Goal: Task Accomplishment & Management: Manage account settings

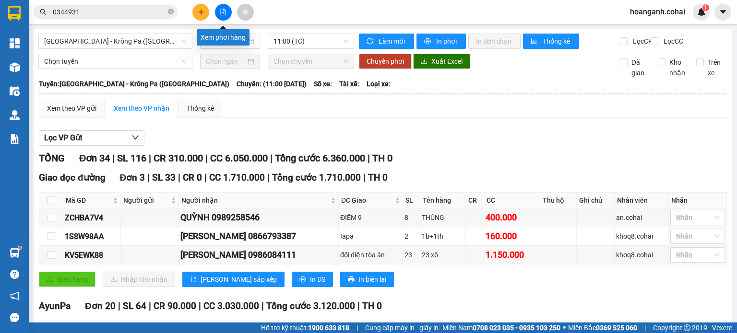
click at [223, 10] on icon "file-add" at bounding box center [223, 12] width 7 height 7
click at [157, 46] on span "[GEOGRAPHIC_DATA] - Krông Pa ([GEOGRAPHIC_DATA])" at bounding box center [115, 41] width 142 height 14
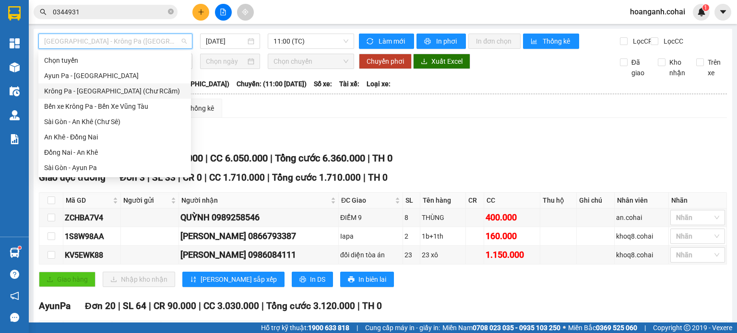
click at [121, 91] on div "Krông Pa - [GEOGRAPHIC_DATA] (Chư RCăm)" at bounding box center [114, 91] width 141 height 11
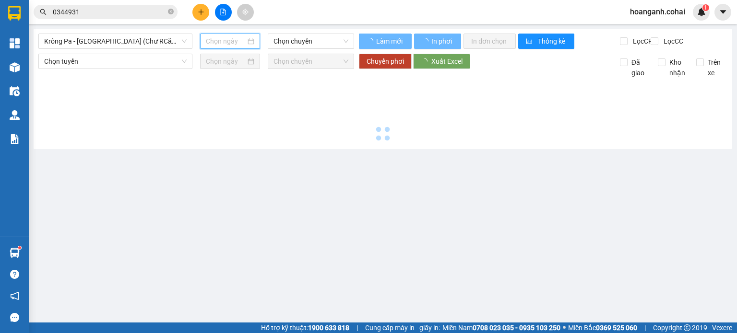
click at [225, 42] on input at bounding box center [225, 41] width 39 height 11
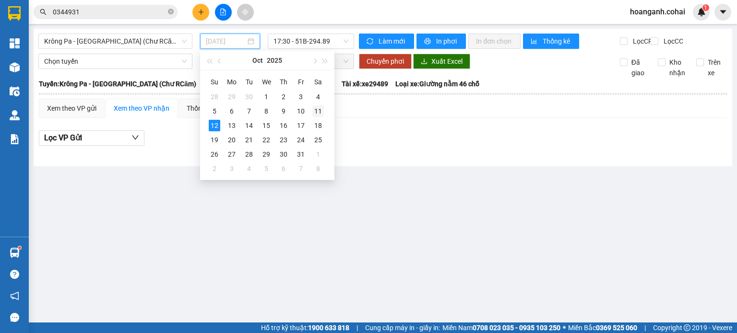
click at [318, 113] on div "11" at bounding box center [318, 112] width 12 height 12
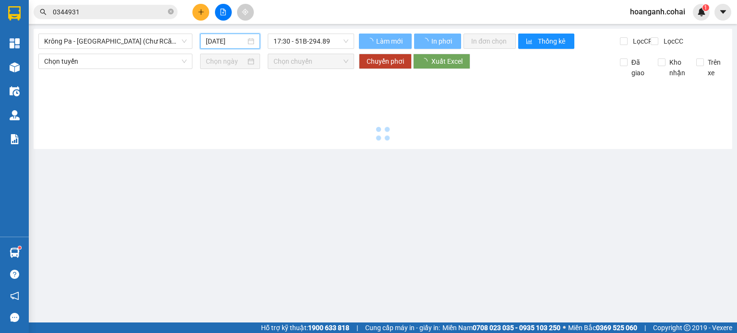
type input "[DATE]"
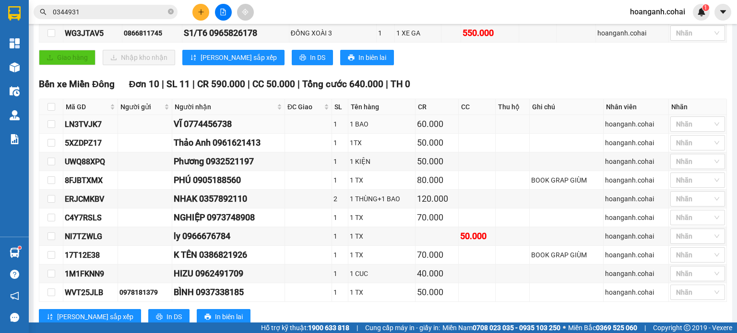
scroll to position [240, 0]
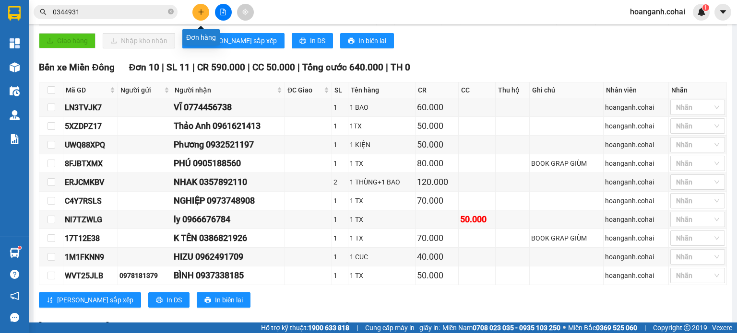
click at [201, 13] on icon "plus" at bounding box center [201, 12] width 7 height 7
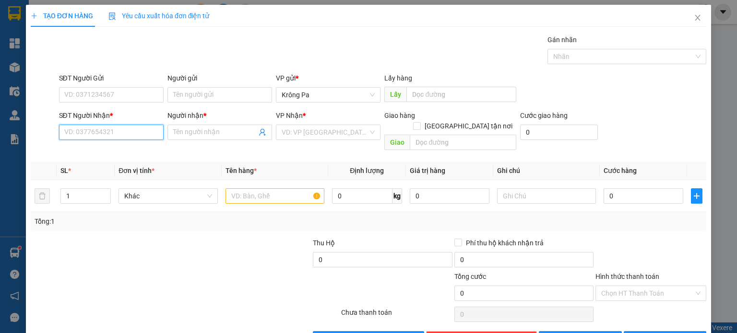
click at [142, 130] on input "SĐT Người Nhận *" at bounding box center [111, 132] width 105 height 15
type input "0336836530"
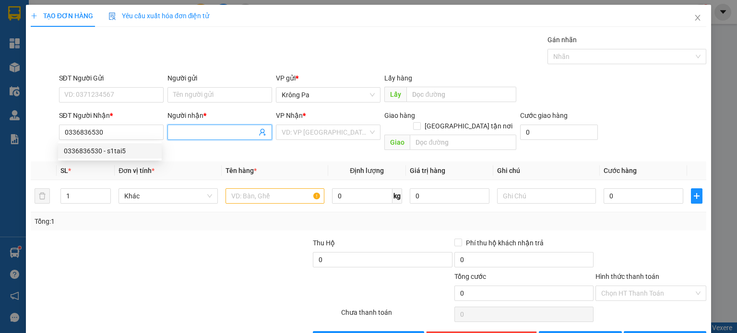
click at [205, 136] on input "Người nhận *" at bounding box center [214, 132] width 83 height 11
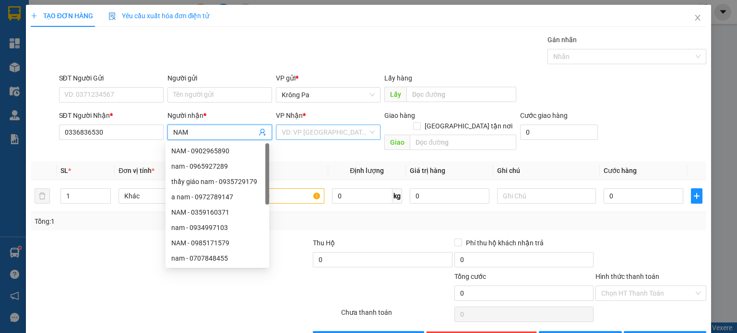
type input "NAM"
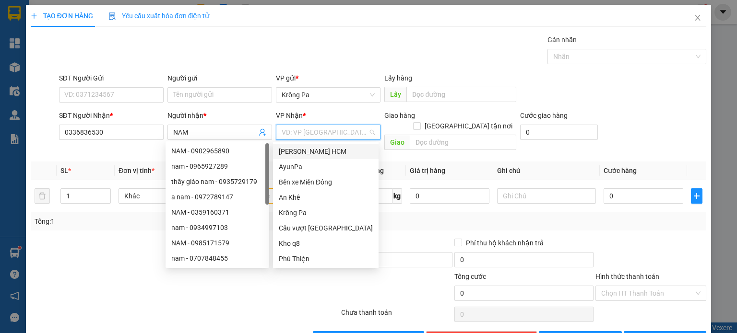
click at [324, 129] on input "search" at bounding box center [325, 132] width 86 height 14
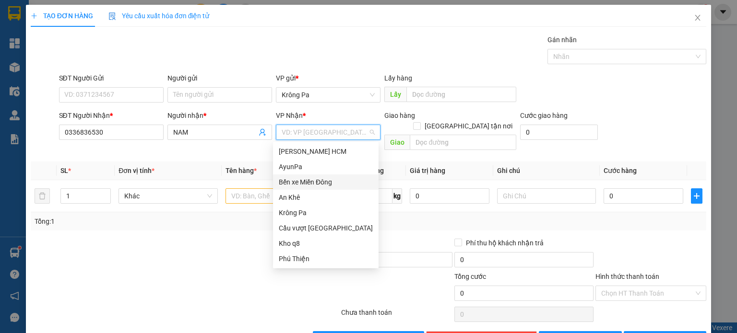
click at [329, 182] on div "Bến xe Miền Đông" at bounding box center [326, 182] width 94 height 11
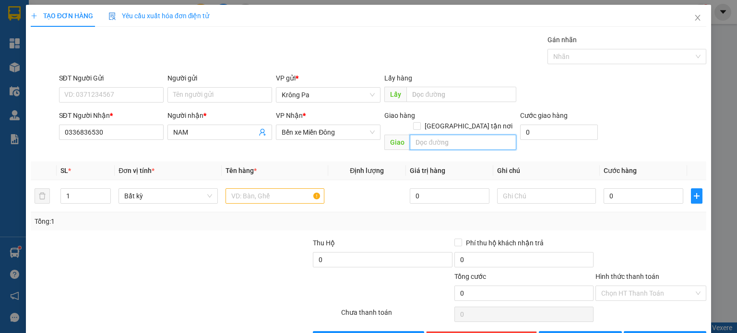
click at [475, 135] on input "text" at bounding box center [463, 142] width 106 height 15
type input "N4 HÒA LÂN"
click at [81, 189] on input "1" at bounding box center [85, 196] width 49 height 14
type input "2"
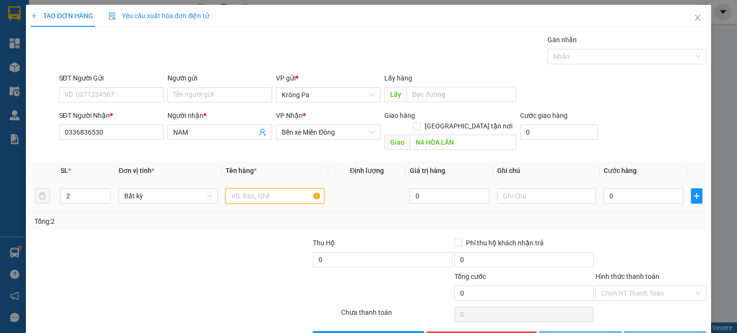
click at [246, 188] on input "text" at bounding box center [274, 195] width 99 height 15
click at [77, 189] on input "2" at bounding box center [85, 196] width 49 height 14
type input "3"
click at [274, 188] on input "text" at bounding box center [274, 195] width 99 height 15
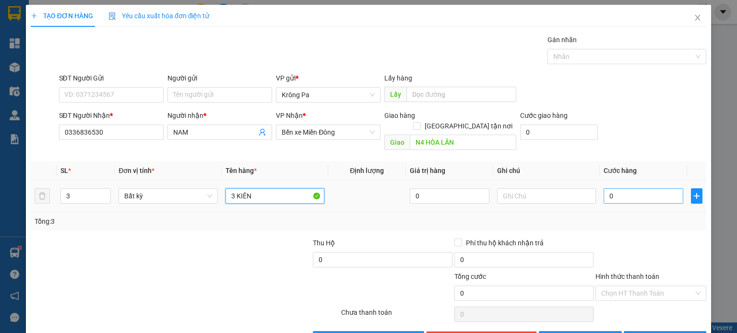
type input "3 KIÊN"
click at [647, 188] on input "0" at bounding box center [643, 195] width 80 height 15
type input "2"
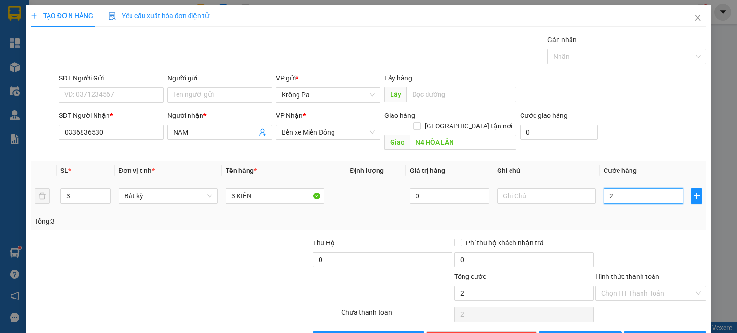
type input "25"
type input "250"
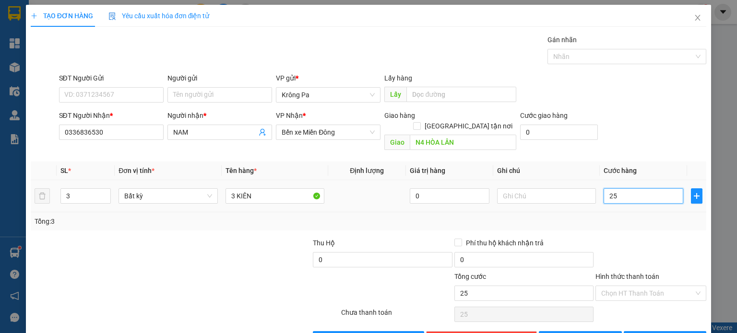
type input "250"
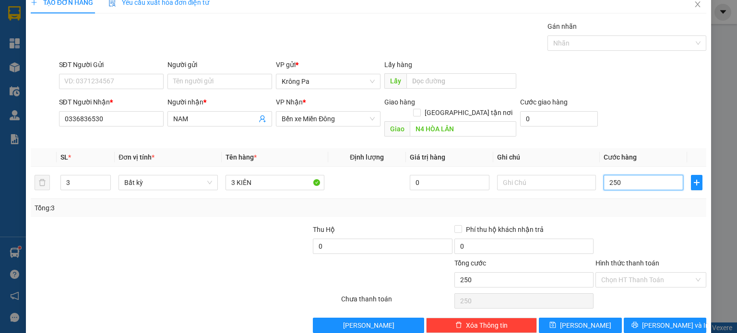
scroll to position [21, 0]
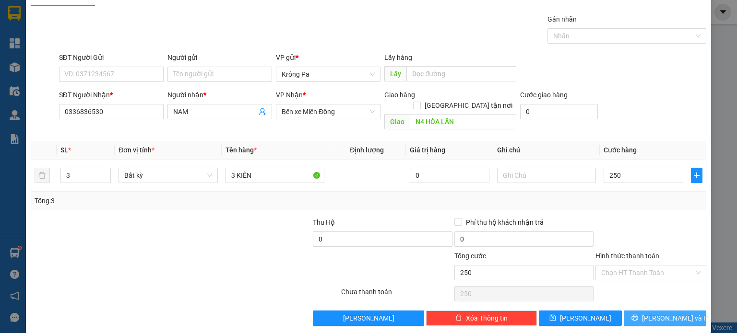
type input "250.000"
click at [656, 313] on span "[PERSON_NAME] và In" at bounding box center [675, 318] width 67 height 11
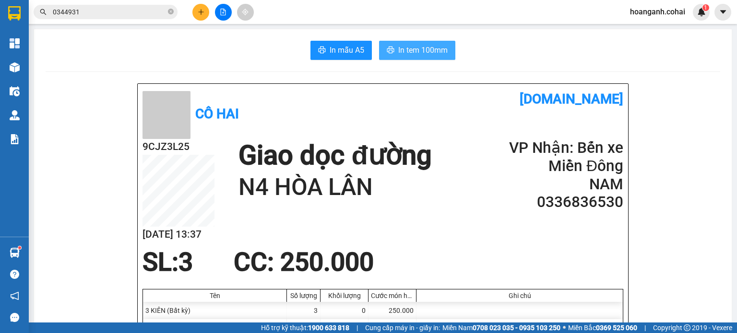
click at [428, 50] on span "In tem 100mm" at bounding box center [422, 50] width 49 height 12
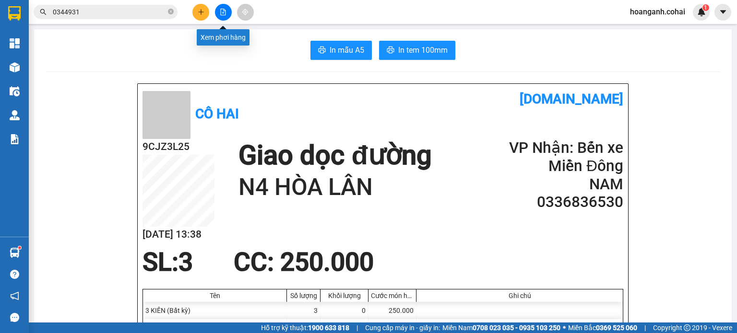
click at [230, 14] on button at bounding box center [223, 12] width 17 height 17
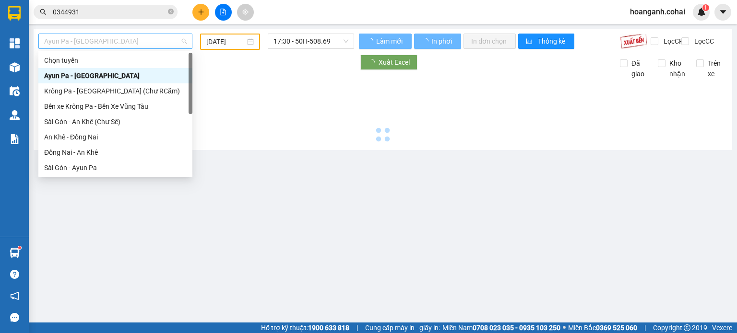
click at [143, 44] on span "Ayun Pa - [GEOGRAPHIC_DATA]" at bounding box center [115, 41] width 142 height 14
type input "[DATE]"
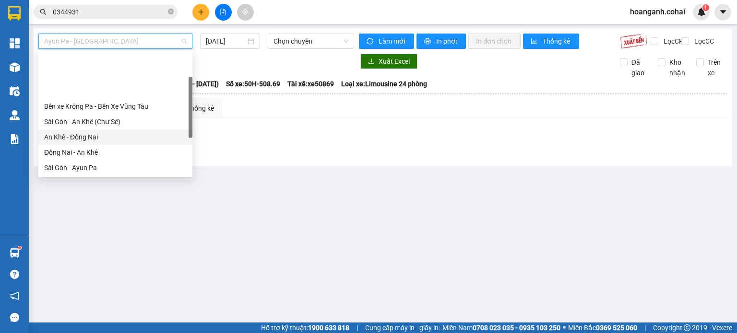
scroll to position [134, 0]
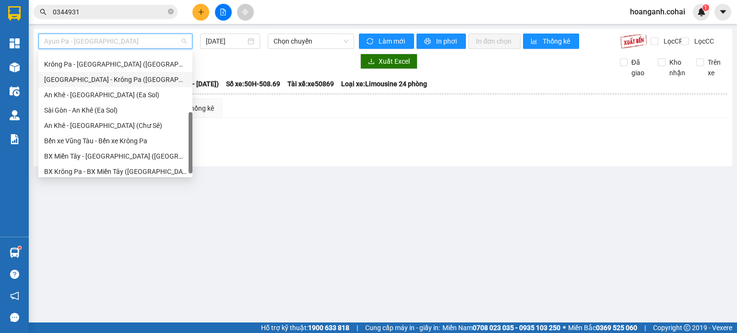
click at [100, 84] on div "[GEOGRAPHIC_DATA] - Krông Pa ([GEOGRAPHIC_DATA])" at bounding box center [115, 79] width 142 height 11
type input "[DATE]"
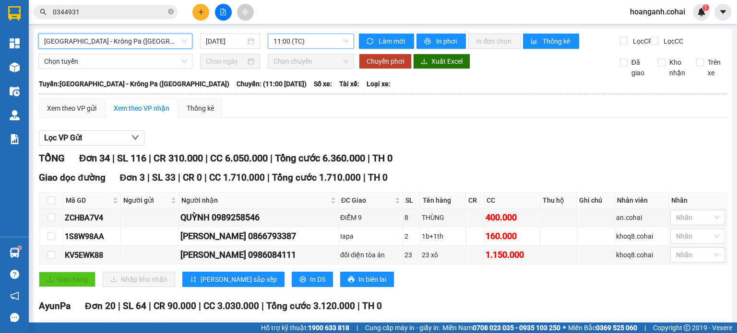
click at [330, 44] on span "11:00 (TC)" at bounding box center [310, 41] width 75 height 14
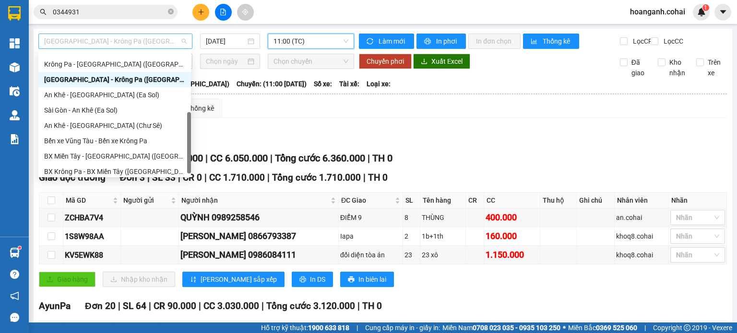
click at [171, 42] on span "[GEOGRAPHIC_DATA] - Krông Pa ([GEOGRAPHIC_DATA])" at bounding box center [115, 41] width 142 height 14
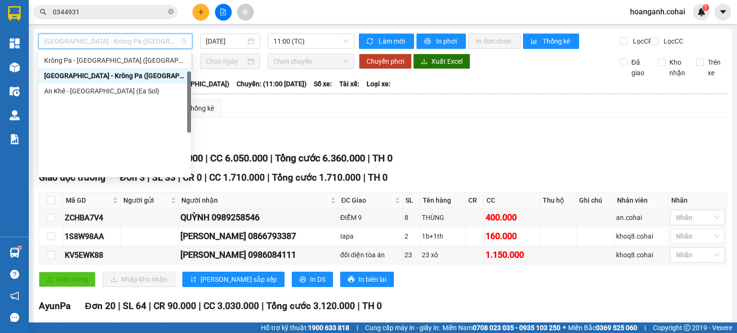
scroll to position [42, 0]
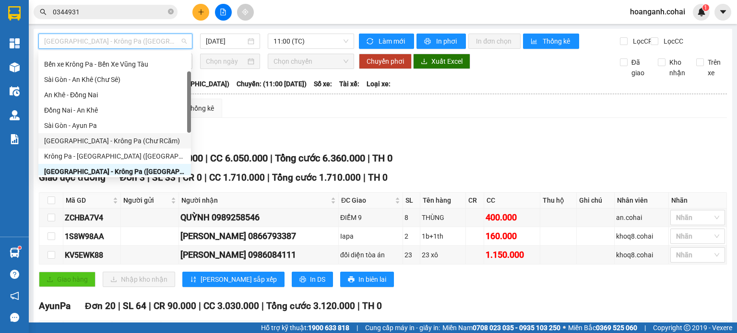
click at [133, 147] on div "[GEOGRAPHIC_DATA] - Krông Pa (Chư RCăm)" at bounding box center [114, 140] width 153 height 15
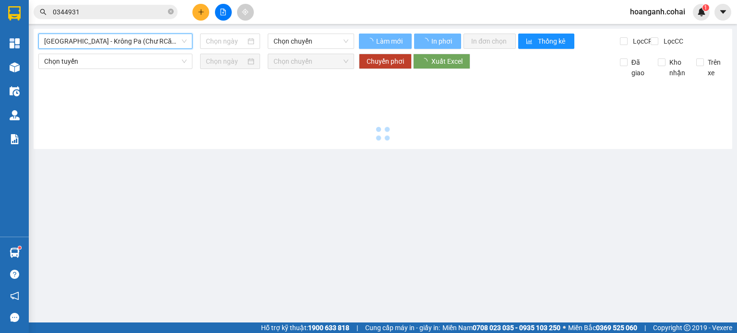
type input "[DATE]"
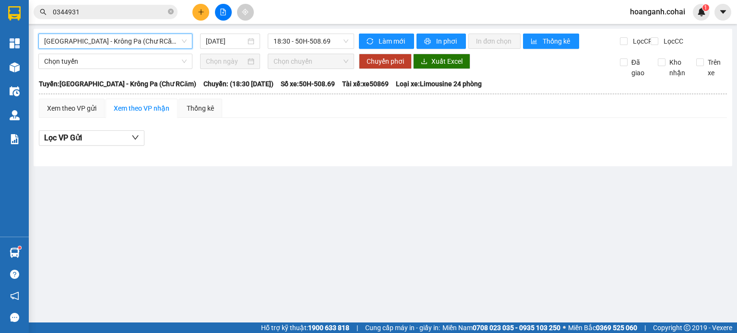
click at [185, 40] on span "[GEOGRAPHIC_DATA] - Krông Pa (Chư RCăm)" at bounding box center [115, 41] width 142 height 14
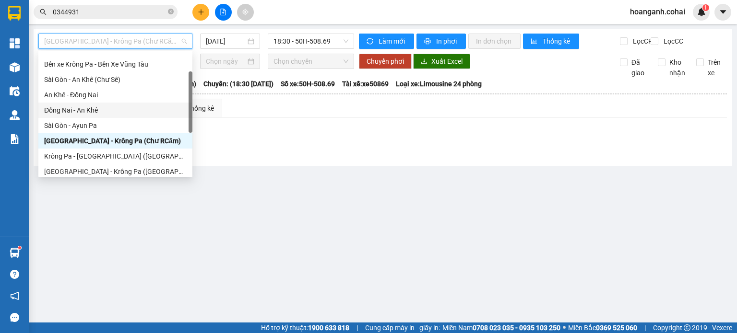
scroll to position [138, 0]
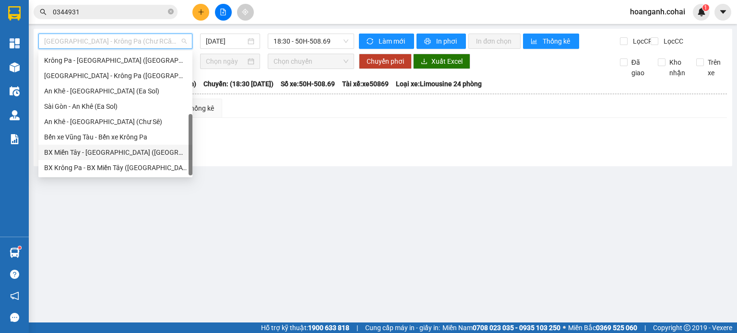
click at [123, 153] on div "BX Miền Tây - [GEOGRAPHIC_DATA] ([GEOGRAPHIC_DATA] - [GEOGRAPHIC_DATA])" at bounding box center [115, 152] width 142 height 11
type input "[DATE]"
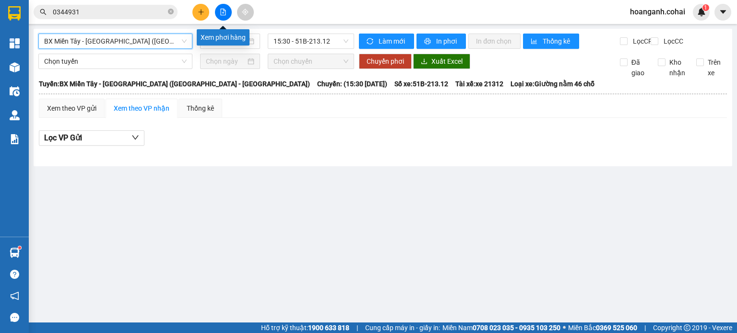
click at [222, 15] on button at bounding box center [223, 12] width 17 height 17
click at [169, 45] on span "BX Miền Tây - [GEOGRAPHIC_DATA] ([GEOGRAPHIC_DATA] - [GEOGRAPHIC_DATA])" at bounding box center [115, 41] width 142 height 14
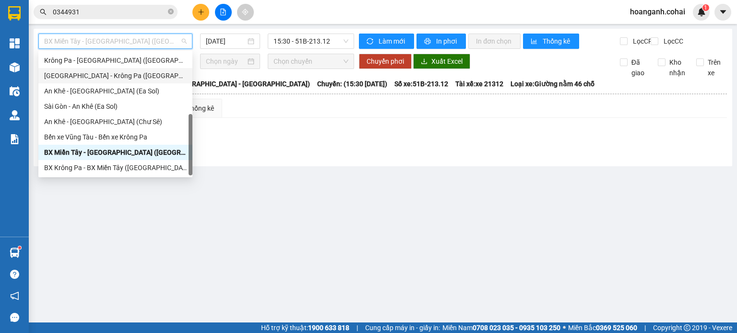
click at [128, 74] on div "[GEOGRAPHIC_DATA] - Krông Pa ([GEOGRAPHIC_DATA])" at bounding box center [115, 75] width 142 height 11
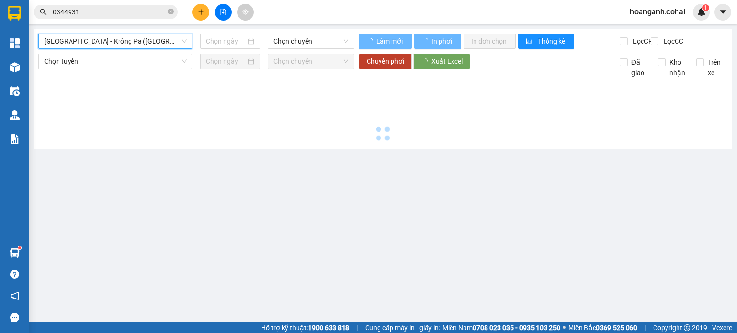
type input "[DATE]"
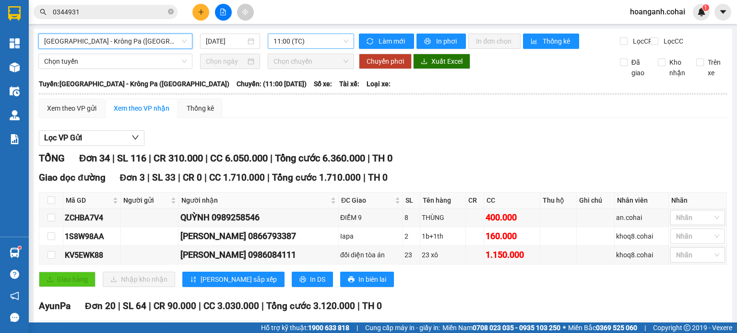
drag, startPoint x: 338, startPoint y: 45, endPoint x: 333, endPoint y: 41, distance: 5.9
click at [338, 46] on span "11:00 (TC)" at bounding box center [310, 41] width 75 height 14
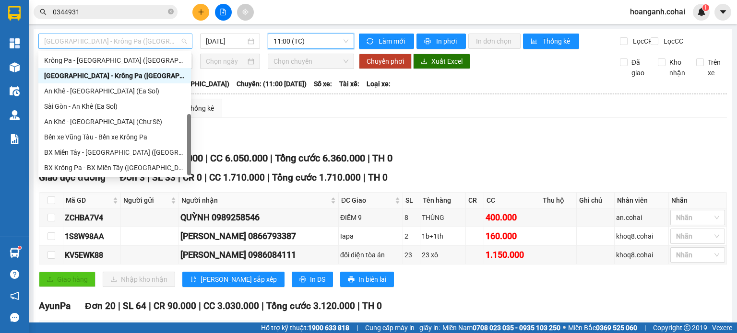
click at [137, 45] on span "[GEOGRAPHIC_DATA] - Krông Pa ([GEOGRAPHIC_DATA])" at bounding box center [115, 41] width 142 height 14
click at [123, 157] on div "BX Miền Tây - [GEOGRAPHIC_DATA] ([GEOGRAPHIC_DATA] - [GEOGRAPHIC_DATA])" at bounding box center [114, 152] width 141 height 11
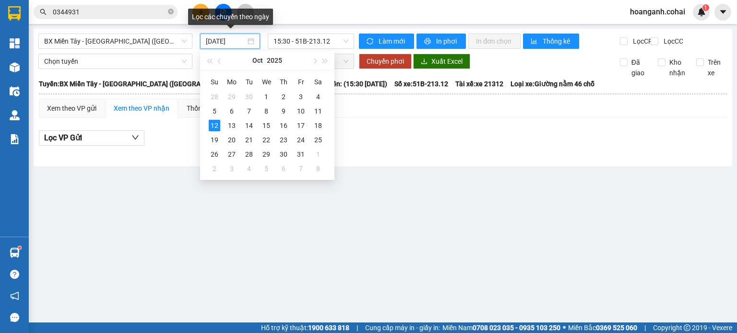
drag, startPoint x: 221, startPoint y: 41, endPoint x: 232, endPoint y: 72, distance: 33.1
click at [220, 40] on input "[DATE]" at bounding box center [225, 41] width 39 height 11
click at [320, 112] on div "11" at bounding box center [318, 112] width 12 height 12
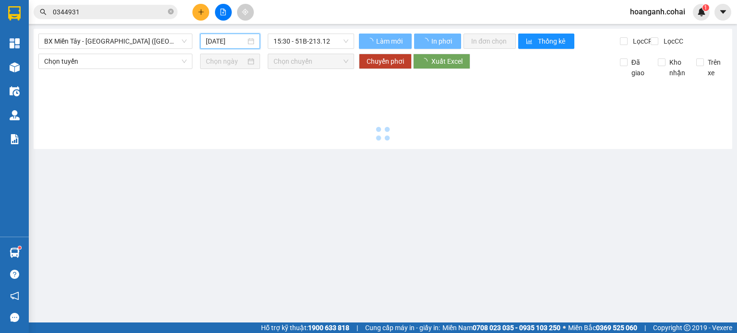
type input "[DATE]"
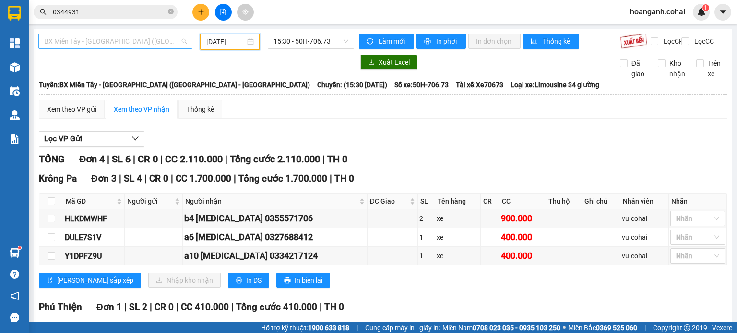
click at [180, 41] on span "BX Miền Tây - [GEOGRAPHIC_DATA] ([GEOGRAPHIC_DATA] - [GEOGRAPHIC_DATA])" at bounding box center [115, 41] width 142 height 14
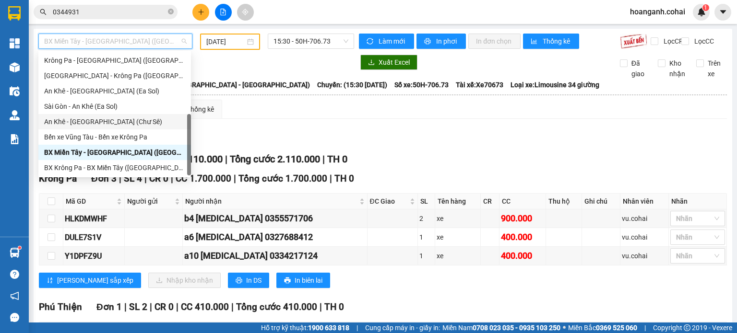
scroll to position [42, 0]
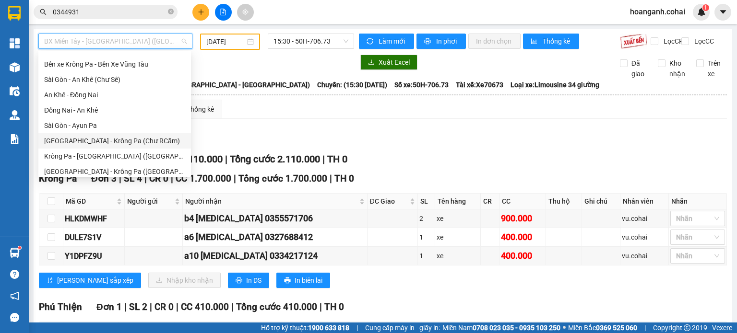
click at [121, 140] on div "[GEOGRAPHIC_DATA] - Krông Pa (Chư RCăm)" at bounding box center [114, 141] width 141 height 11
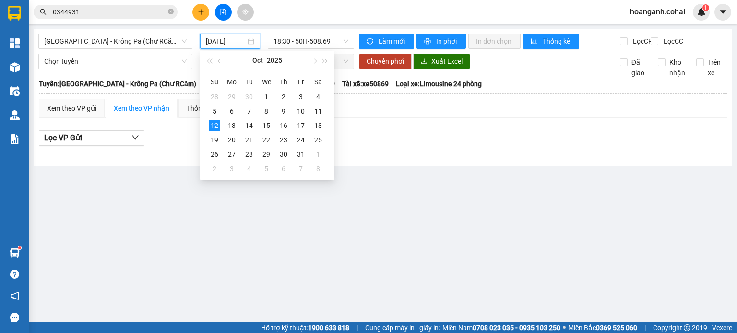
click at [222, 39] on input "[DATE]" at bounding box center [225, 41] width 39 height 11
drag, startPoint x: 320, startPoint y: 113, endPoint x: 307, endPoint y: 74, distance: 40.8
click at [319, 113] on div "11" at bounding box center [318, 112] width 12 height 12
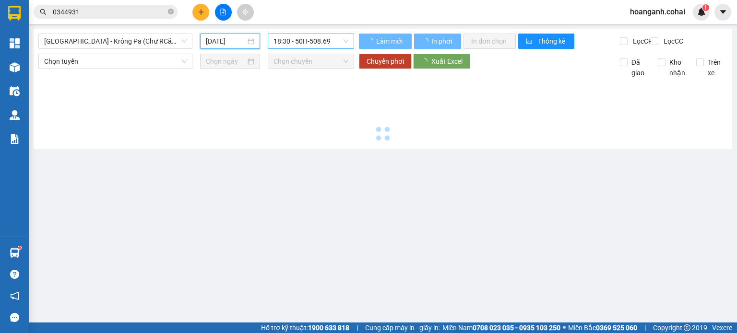
type input "[DATE]"
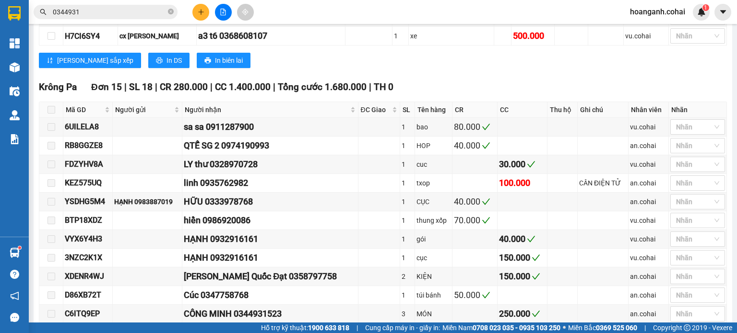
scroll to position [623, 0]
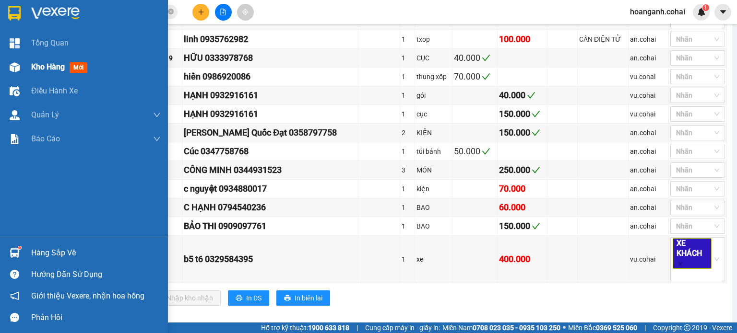
click at [28, 60] on div "Kho hàng mới" at bounding box center [84, 67] width 168 height 24
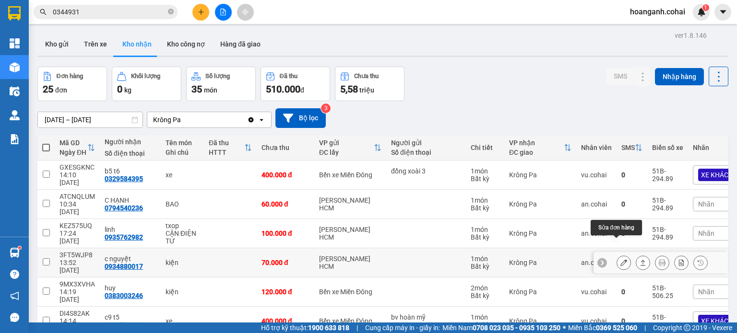
click at [620, 259] on icon at bounding box center [623, 262] width 7 height 7
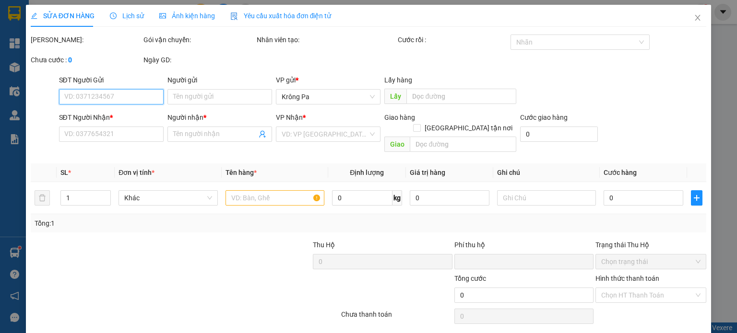
type input "0934880017"
type input "c nguyệt"
type input "0"
type input "70.000"
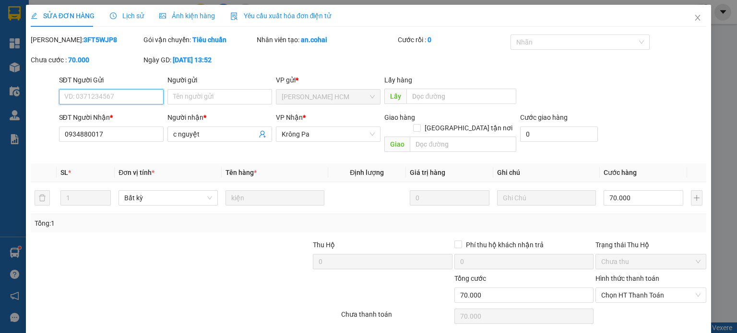
click at [659, 288] on span "Chọn HT Thanh Toán" at bounding box center [650, 295] width 99 height 14
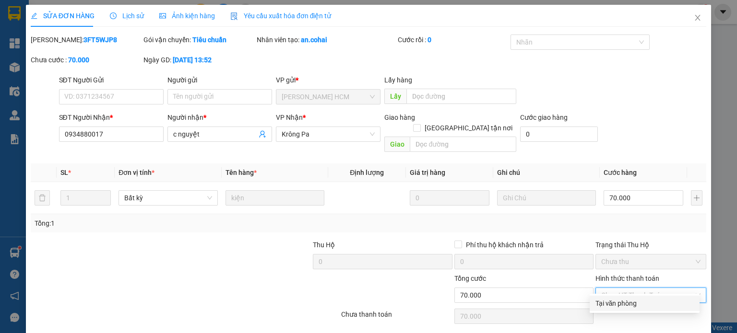
click at [639, 306] on div "Tại văn phòng" at bounding box center [644, 303] width 98 height 11
type input "0"
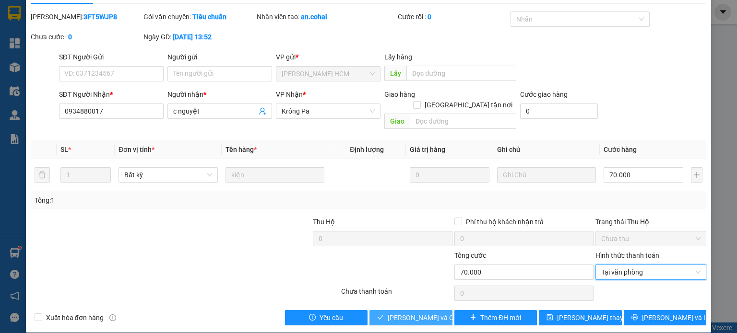
click at [412, 313] on span "[PERSON_NAME] và Giao hàng" at bounding box center [433, 318] width 92 height 11
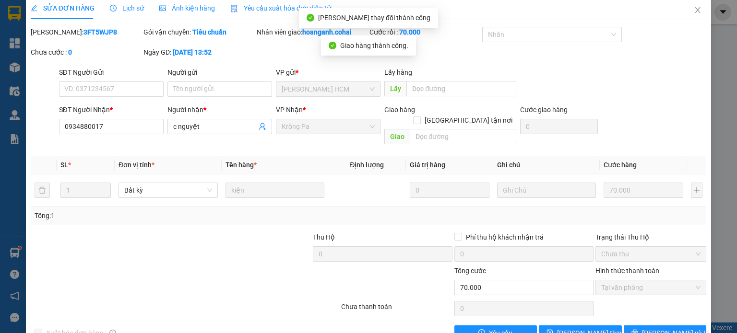
scroll to position [0, 0]
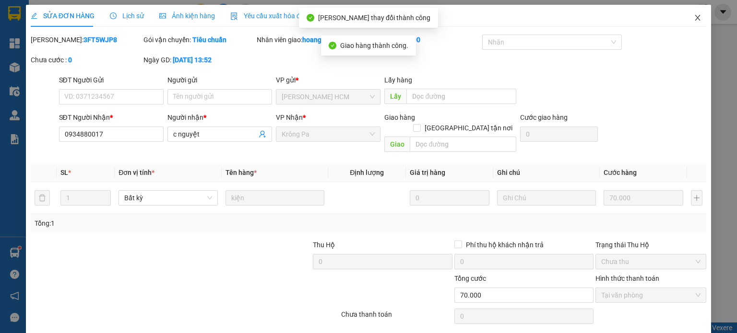
click at [693, 17] on icon "close" at bounding box center [697, 18] width 8 height 8
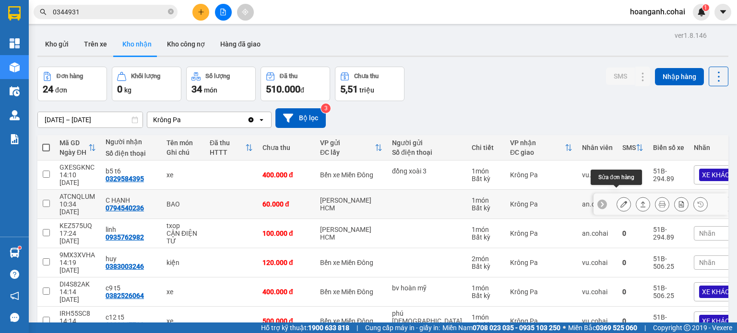
click at [620, 201] on icon at bounding box center [623, 204] width 7 height 7
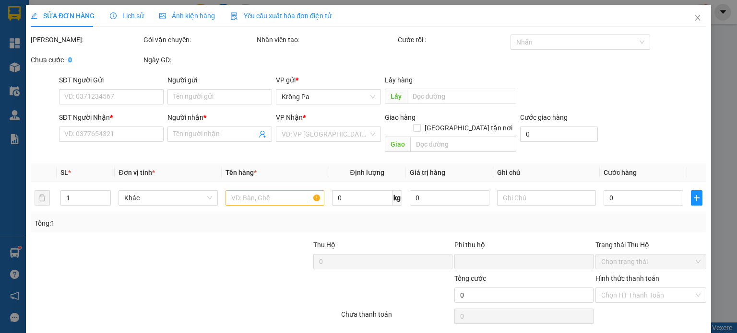
type input "0794540236"
type input "C HẠNH"
type input "0"
type input "60.000"
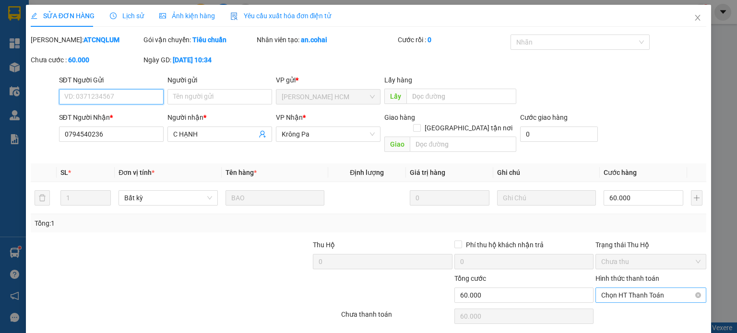
click at [645, 288] on span "Chọn HT Thanh Toán" at bounding box center [650, 295] width 99 height 14
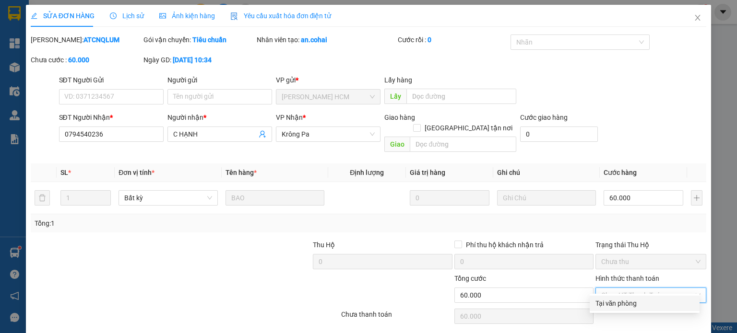
click at [623, 303] on div "Tại văn phòng" at bounding box center [644, 303] width 98 height 11
type input "0"
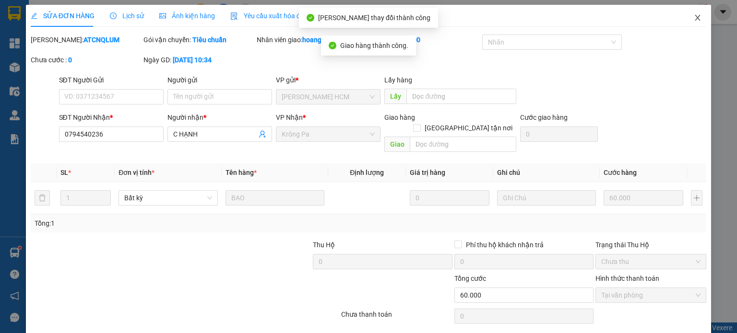
click at [698, 21] on span "Close" at bounding box center [697, 18] width 27 height 27
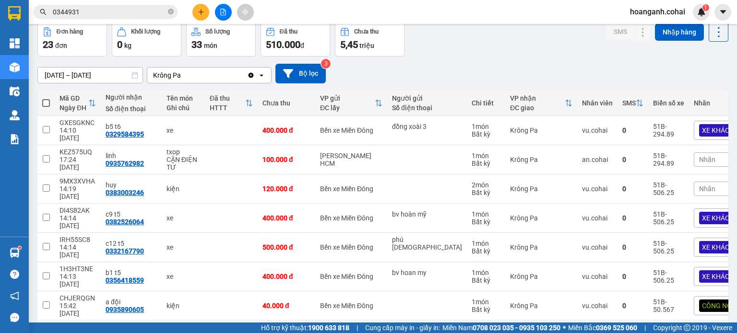
scroll to position [96, 0]
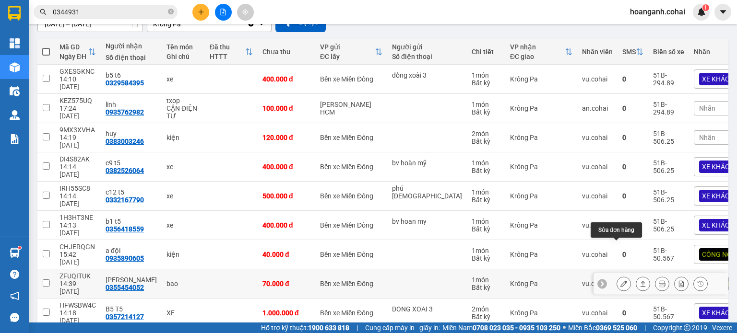
click at [620, 281] on icon at bounding box center [623, 284] width 7 height 7
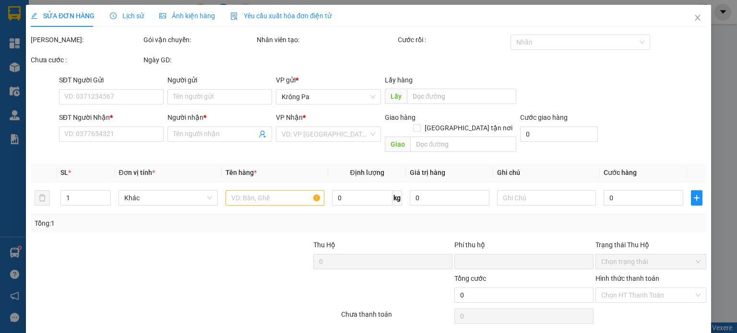
type input "0355454052"
type input "[PERSON_NAME]"
type input "0"
type input "70.000"
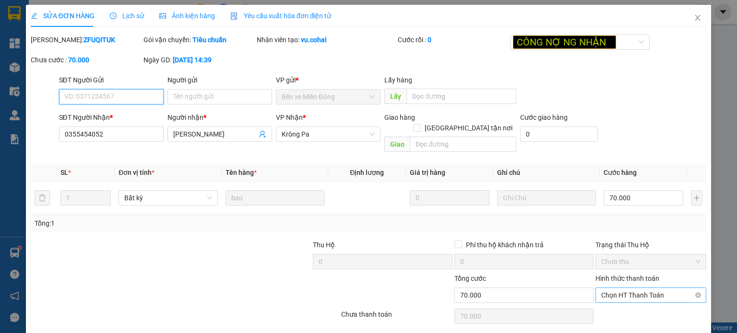
click at [641, 288] on span "Chọn HT Thanh Toán" at bounding box center [650, 295] width 99 height 14
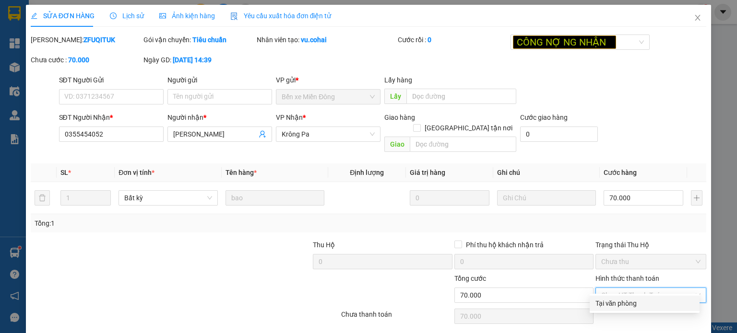
click at [632, 305] on div "Tại văn phòng" at bounding box center [644, 303] width 98 height 11
type input "0"
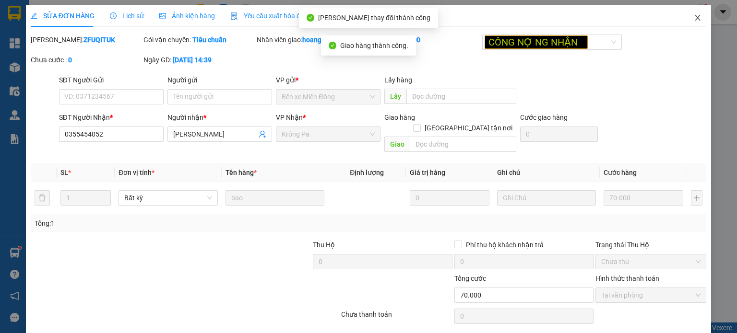
click at [695, 16] on icon "close" at bounding box center [697, 18] width 5 height 6
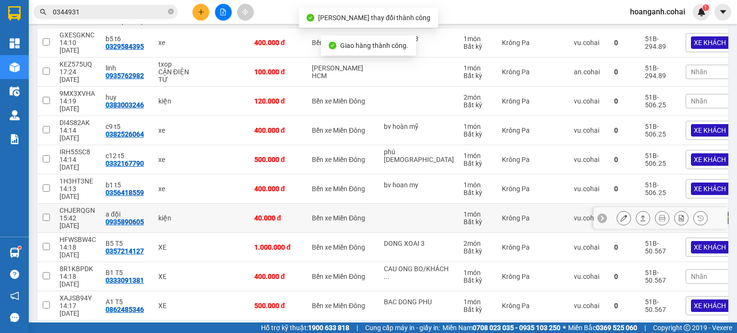
scroll to position [134, 0]
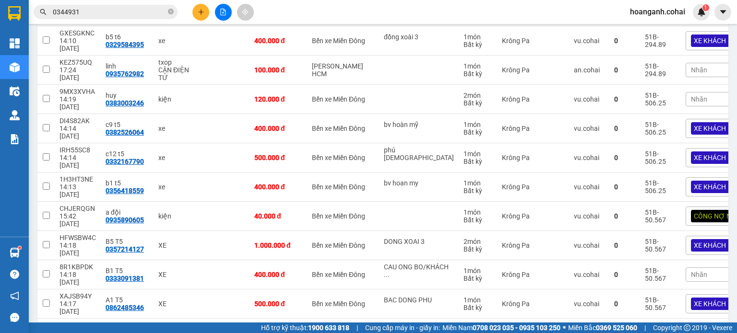
click at [599, 327] on button "2" at bounding box center [606, 334] width 14 height 14
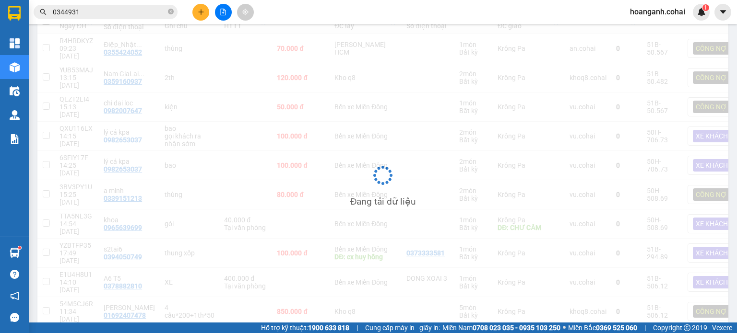
scroll to position [127, 0]
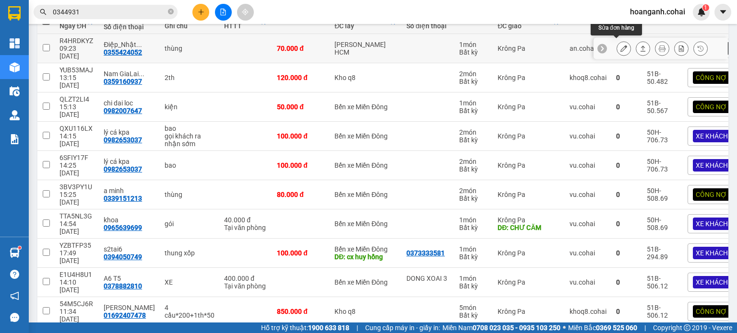
click at [620, 45] on icon at bounding box center [623, 48] width 7 height 7
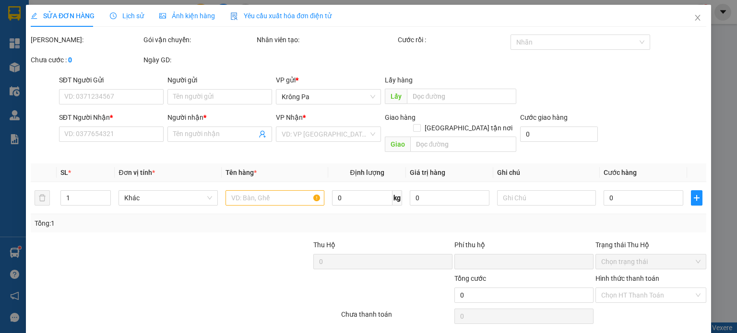
type input "0355424052"
type input "Điệp_Nhật Khang"
type input "0"
type input "70.000"
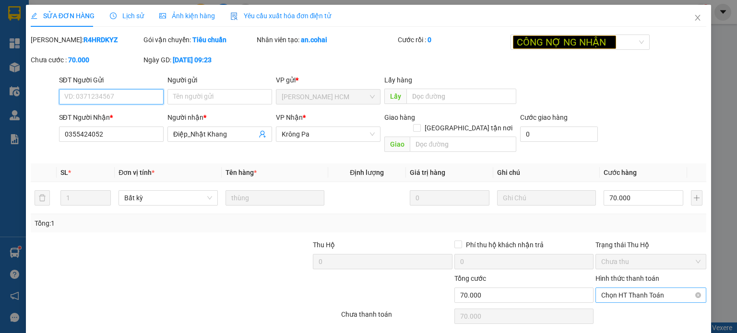
click at [656, 288] on span "Chọn HT Thanh Toán" at bounding box center [650, 295] width 99 height 14
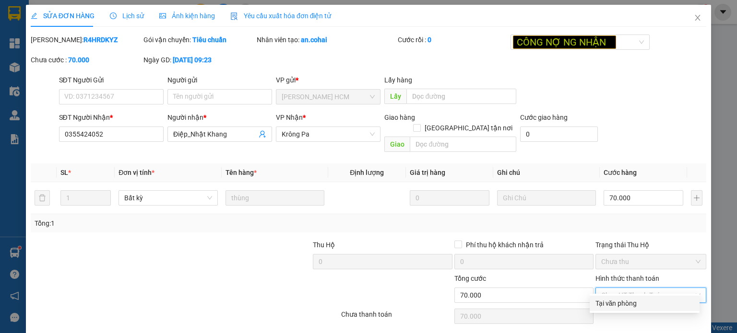
click at [640, 306] on div "Tại văn phòng" at bounding box center [644, 303] width 98 height 11
type input "0"
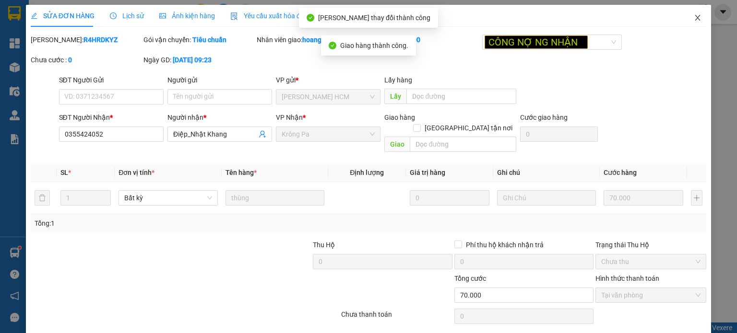
click at [693, 16] on icon "close" at bounding box center [697, 18] width 8 height 8
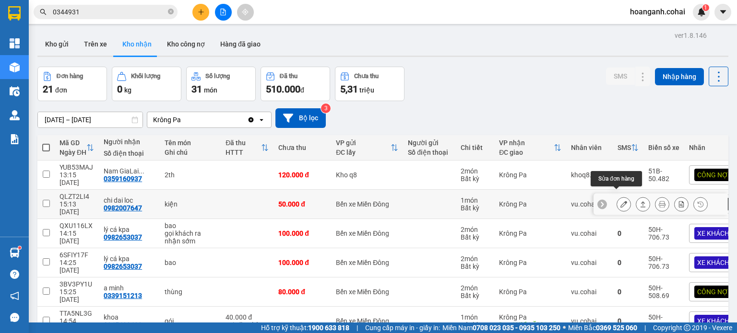
click at [620, 201] on icon at bounding box center [623, 204] width 7 height 7
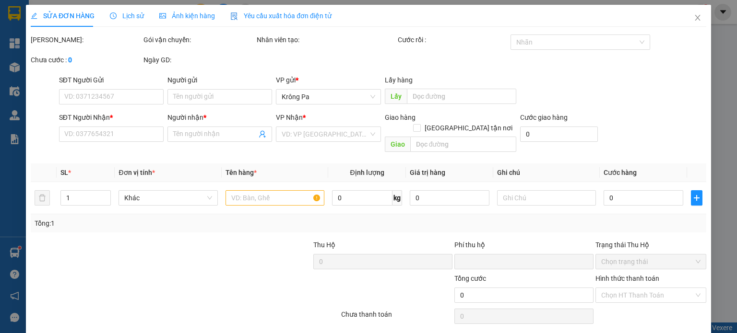
type input "0982007647"
type input "chi dai loc"
type input "0"
type input "50.000"
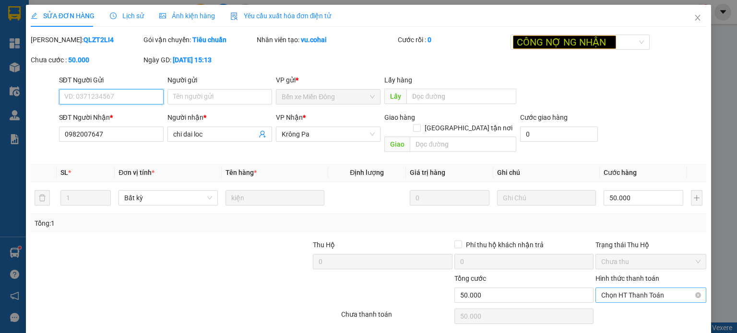
click at [641, 288] on span "Chọn HT Thanh Toán" at bounding box center [650, 295] width 99 height 14
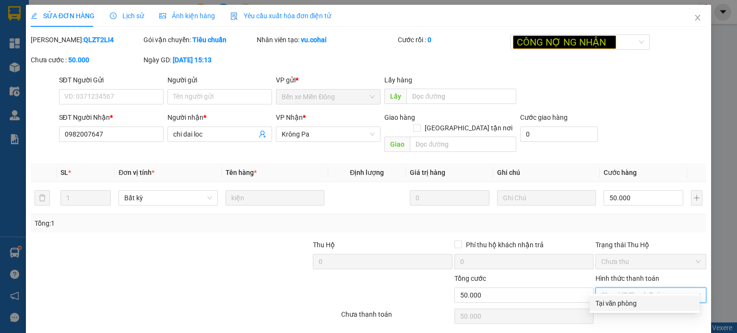
drag, startPoint x: 631, startPoint y: 305, endPoint x: 549, endPoint y: 310, distance: 82.1
click at [630, 305] on div "Tại văn phòng" at bounding box center [644, 303] width 98 height 11
type input "0"
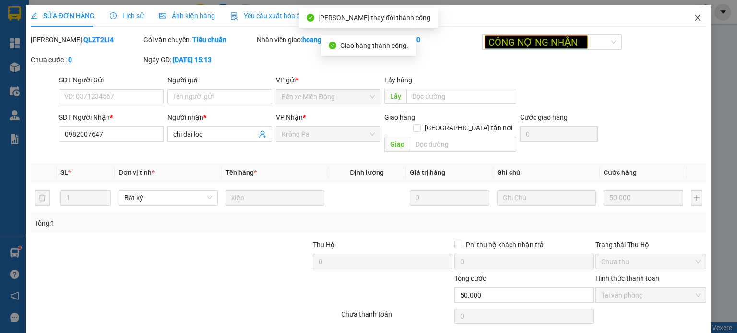
click at [693, 16] on icon "close" at bounding box center [697, 18] width 8 height 8
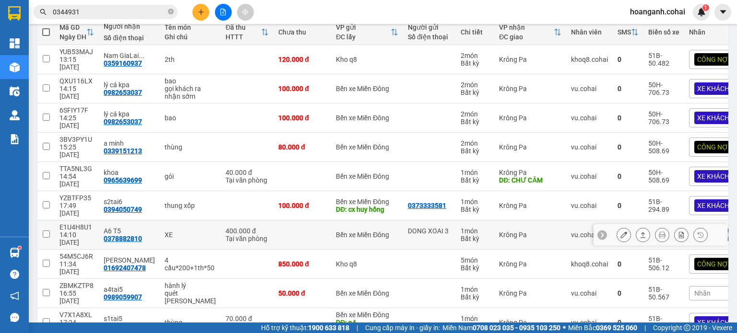
scroll to position [132, 0]
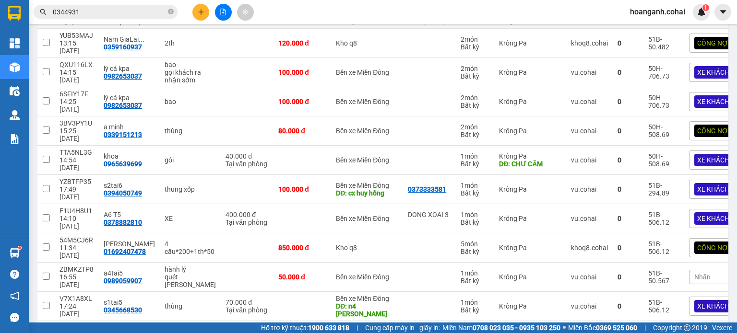
click at [599, 329] on button "1" at bounding box center [606, 336] width 14 height 14
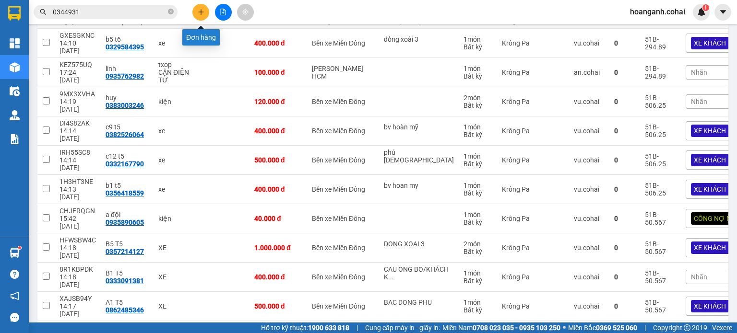
click at [203, 12] on icon "plus" at bounding box center [200, 12] width 5 height 0
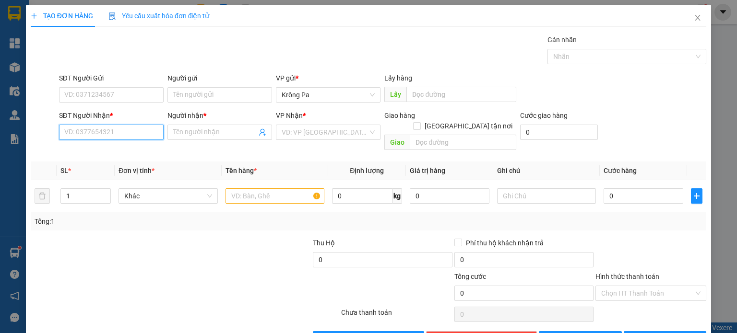
click at [152, 128] on input "SĐT Người Nhận *" at bounding box center [111, 132] width 105 height 15
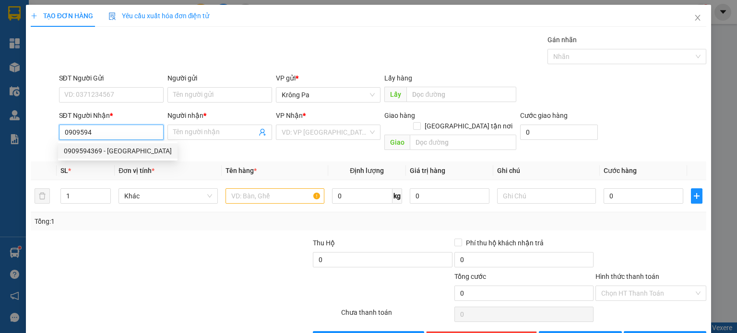
click at [130, 153] on div "0909594369 - [GEOGRAPHIC_DATA]" at bounding box center [118, 151] width 108 height 11
type input "0909594369"
type input "Chị Xuân"
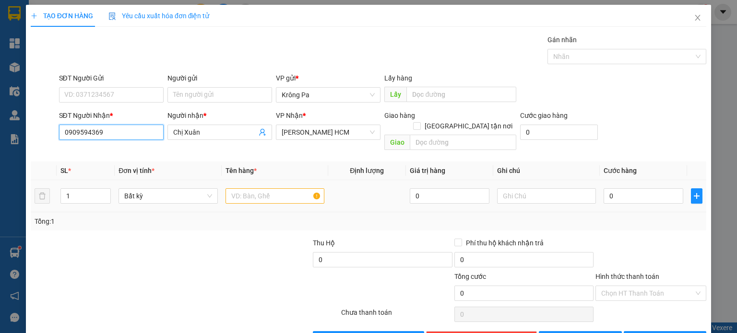
type input "0909594369"
click at [263, 188] on input "text" at bounding box center [274, 195] width 99 height 15
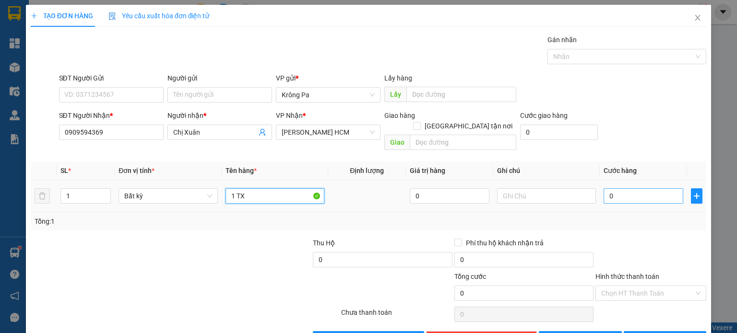
type input "1 TX"
click at [627, 189] on input "0" at bounding box center [643, 195] width 80 height 15
type input "1"
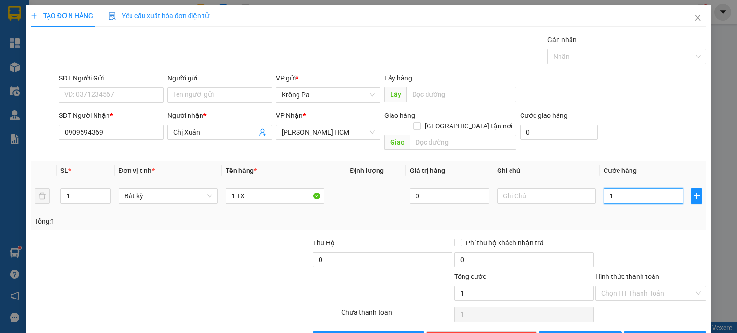
type input "15"
type input "150"
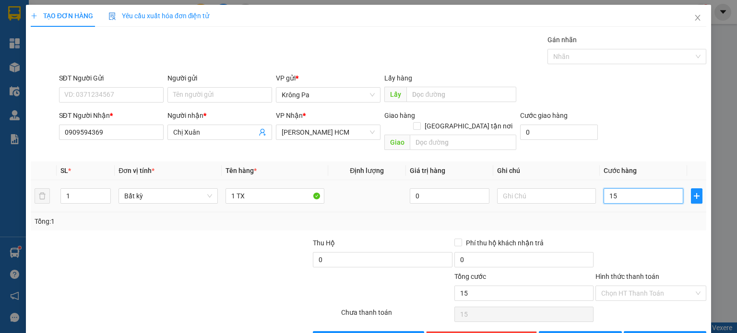
type input "150"
type input "150.000"
click at [620, 286] on input "Hình thức thanh toán" at bounding box center [647, 293] width 93 height 14
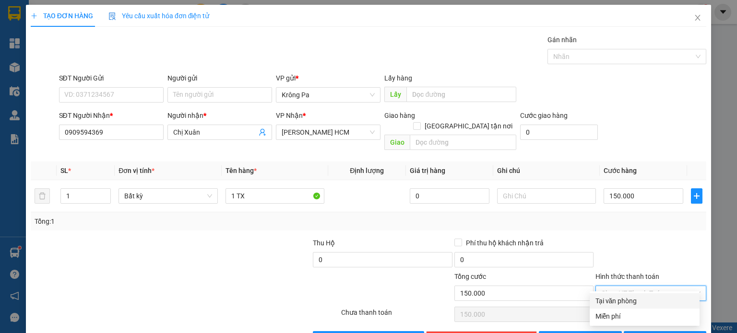
click at [619, 303] on div "Tại văn phòng" at bounding box center [644, 301] width 98 height 11
type input "0"
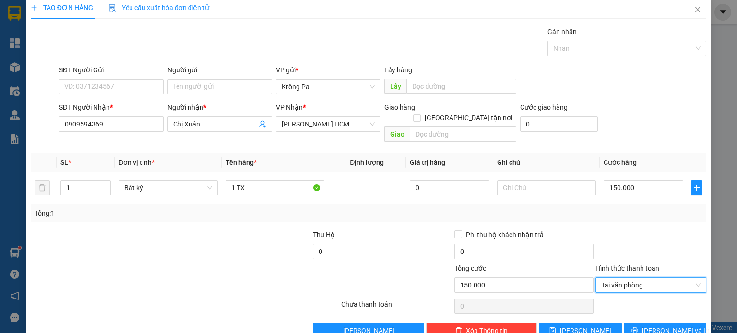
scroll to position [21, 0]
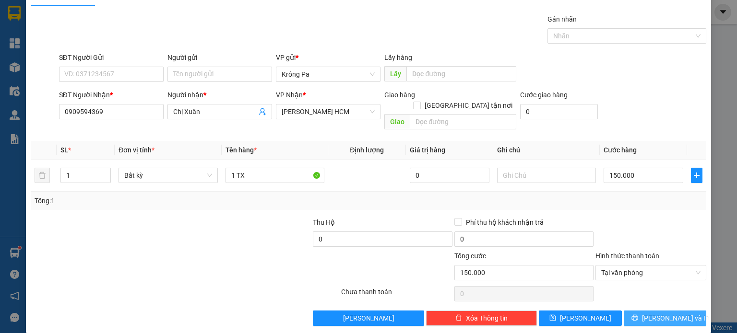
click at [654, 313] on span "[PERSON_NAME] và In" at bounding box center [675, 318] width 67 height 11
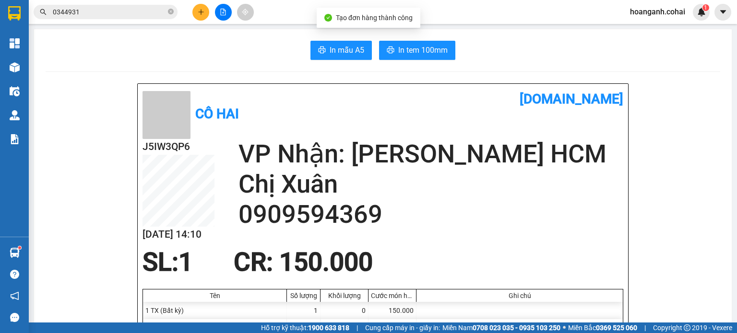
click at [420, 45] on span "In tem 100mm" at bounding box center [422, 50] width 49 height 12
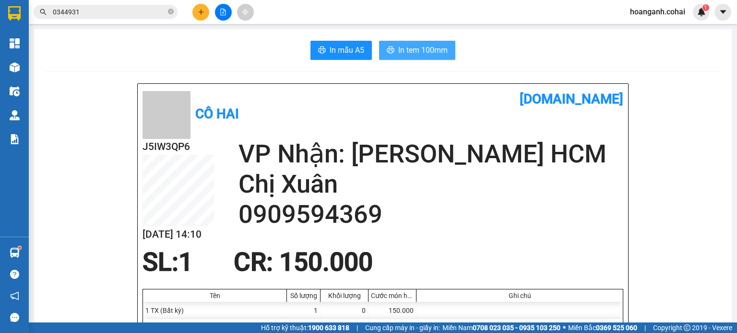
click at [427, 55] on span "In tem 100mm" at bounding box center [422, 50] width 49 height 12
click at [198, 11] on icon "plus" at bounding box center [201, 12] width 7 height 7
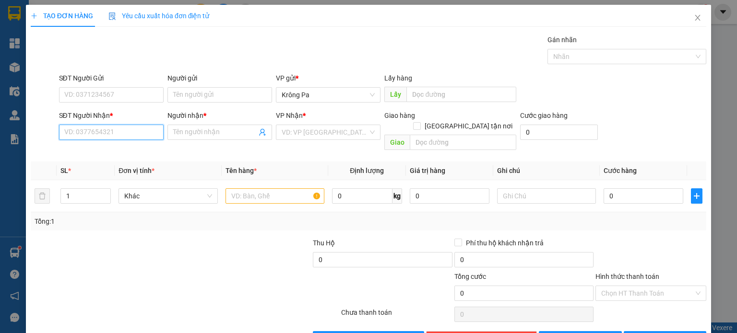
click at [117, 136] on input "SĐT Người Nhận *" at bounding box center [111, 132] width 105 height 15
type input "0963646023"
click at [222, 133] on input "Người nhận *" at bounding box center [214, 132] width 83 height 11
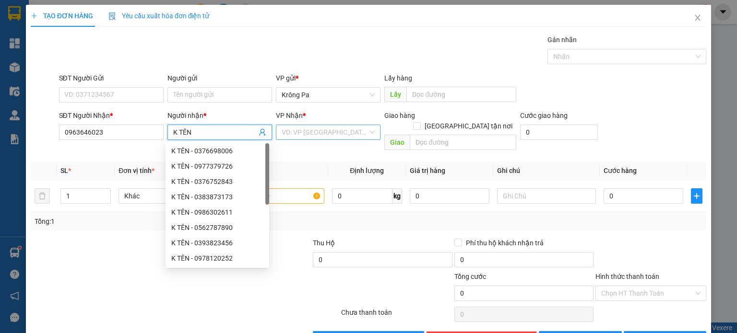
type input "K TÊN"
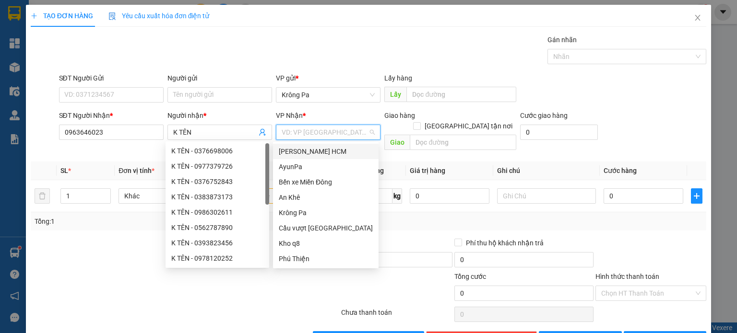
drag, startPoint x: 335, startPoint y: 136, endPoint x: 327, endPoint y: 162, distance: 27.3
click at [334, 141] on body "Kết quả tìm kiếm ( 2 ) Bộ lọc Mã ĐH Trạng thái Món hàng Thu hộ Tổng cước Chưa c…" at bounding box center [368, 166] width 737 height 333
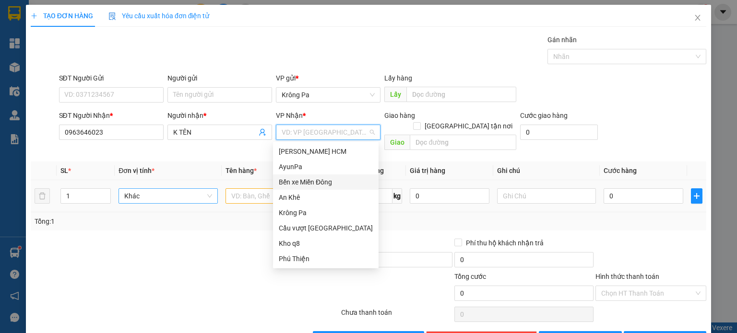
drag, startPoint x: 322, startPoint y: 181, endPoint x: 214, endPoint y: 183, distance: 107.9
click at [320, 181] on div "Bến xe Miền Đông" at bounding box center [326, 182] width 94 height 11
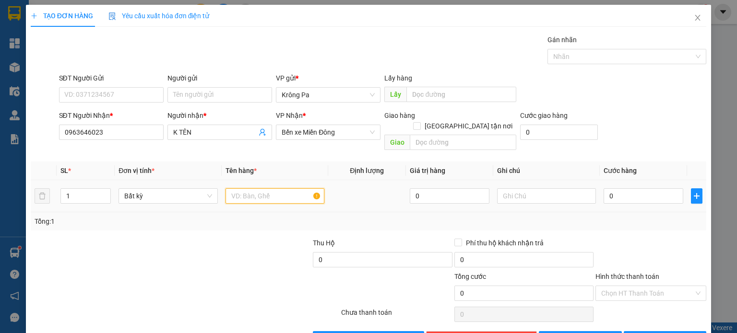
click at [242, 188] on input "text" at bounding box center [274, 195] width 99 height 15
type input "1 BAO"
click at [622, 188] on input "0" at bounding box center [643, 195] width 80 height 15
type input "6"
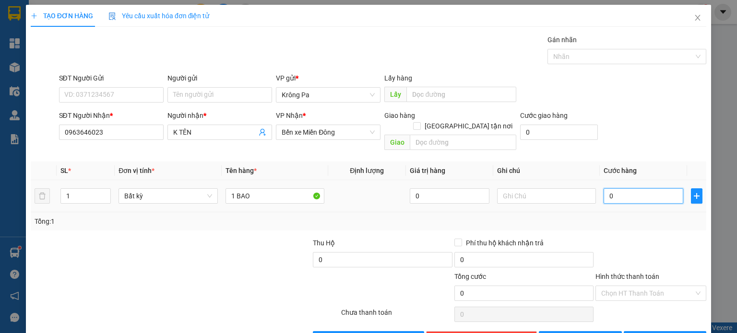
type input "6"
type input "60"
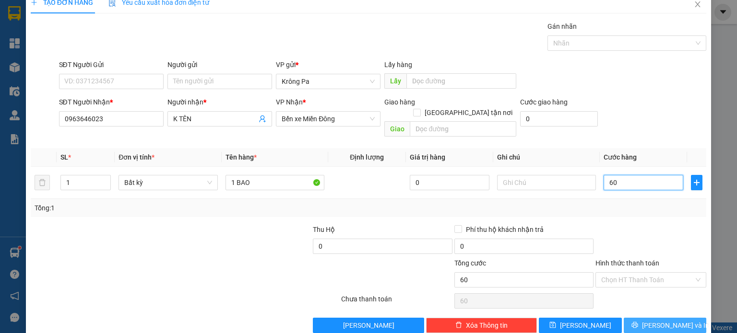
scroll to position [21, 0]
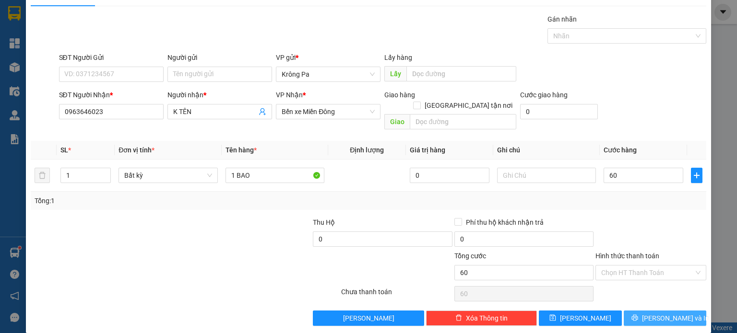
type input "60.000"
click at [658, 313] on span "[PERSON_NAME] và In" at bounding box center [675, 318] width 67 height 11
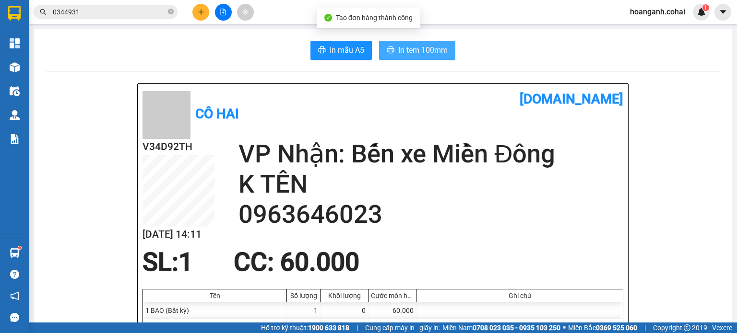
click at [398, 46] on span "In tem 100mm" at bounding box center [422, 50] width 49 height 12
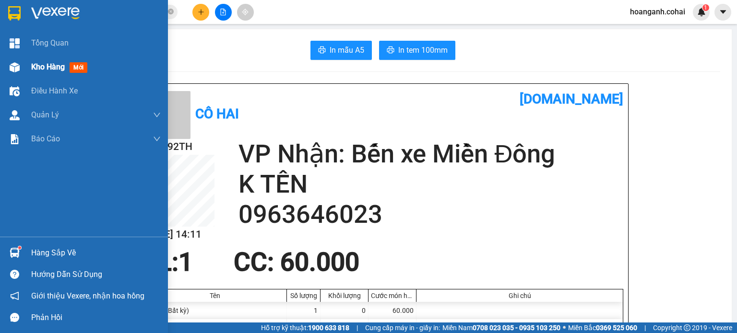
click at [40, 67] on span "Kho hàng" at bounding box center [48, 66] width 34 height 9
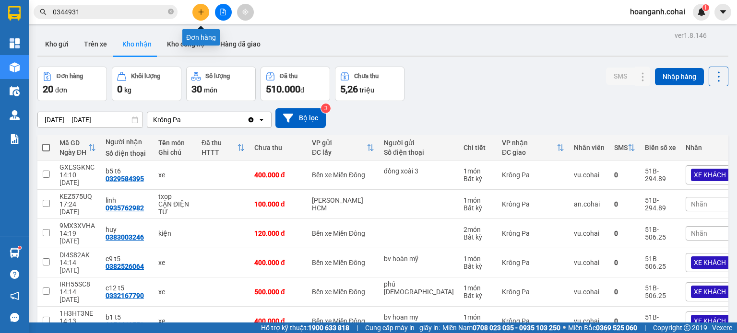
click at [200, 12] on icon "plus" at bounding box center [200, 12] width 5 height 0
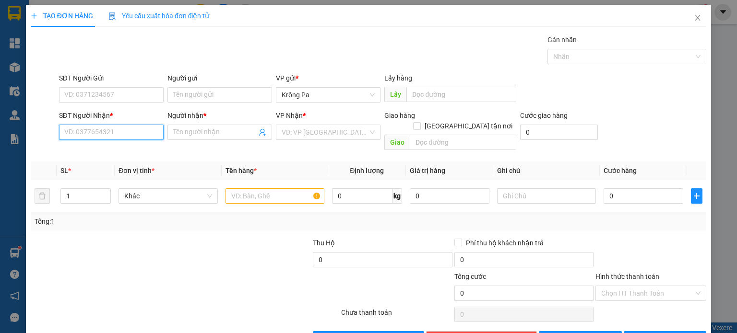
click at [132, 138] on input "SĐT Người Nhận *" at bounding box center [111, 132] width 105 height 15
type input "0772627145"
click at [203, 139] on span at bounding box center [219, 132] width 105 height 15
type input "C,TRANG"
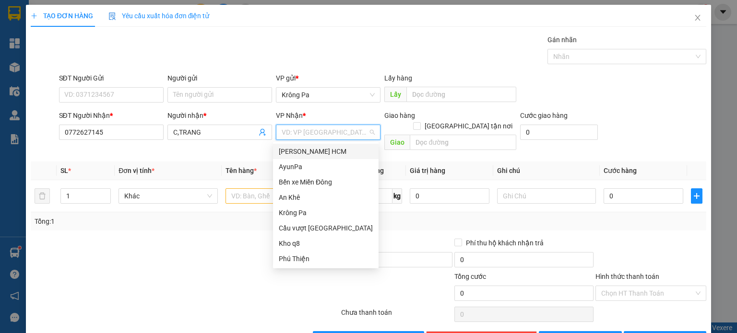
drag, startPoint x: 340, startPoint y: 129, endPoint x: 321, endPoint y: 157, distance: 34.1
click at [339, 129] on input "search" at bounding box center [325, 132] width 86 height 14
click at [317, 180] on div "Bến xe Miền Đông" at bounding box center [326, 182] width 94 height 11
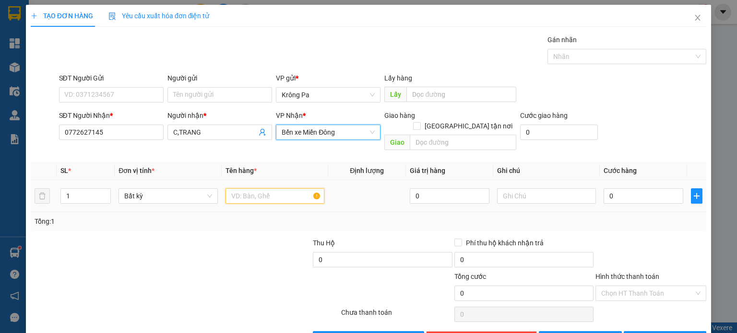
drag, startPoint x: 257, startPoint y: 181, endPoint x: 280, endPoint y: 174, distance: 24.3
click at [273, 180] on td at bounding box center [275, 196] width 106 height 32
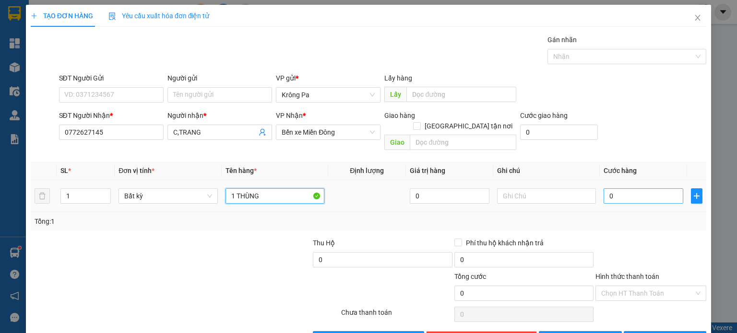
type input "1 THÙNG"
click at [648, 188] on input "0" at bounding box center [643, 195] width 80 height 15
type input "6"
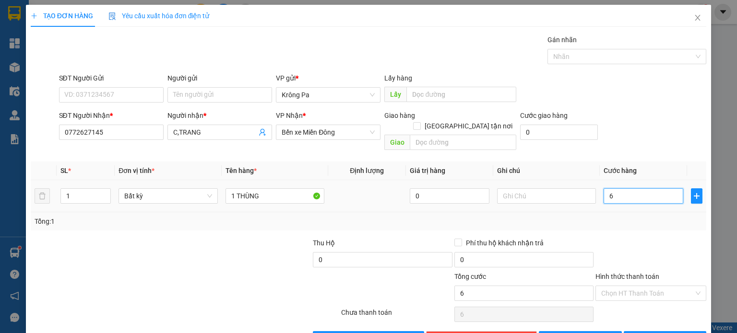
type input "60"
type input "60.000"
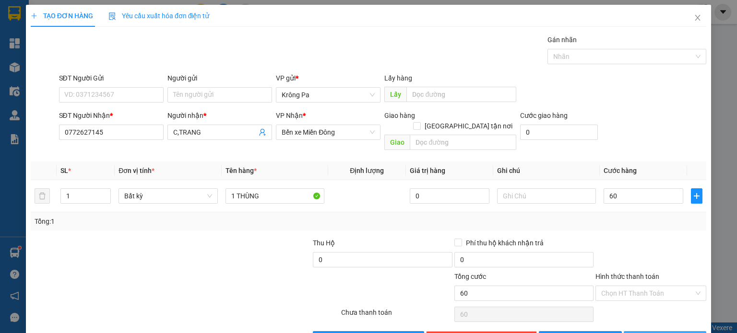
type input "60.000"
click at [658, 333] on span "[PERSON_NAME] và In" at bounding box center [675, 339] width 67 height 11
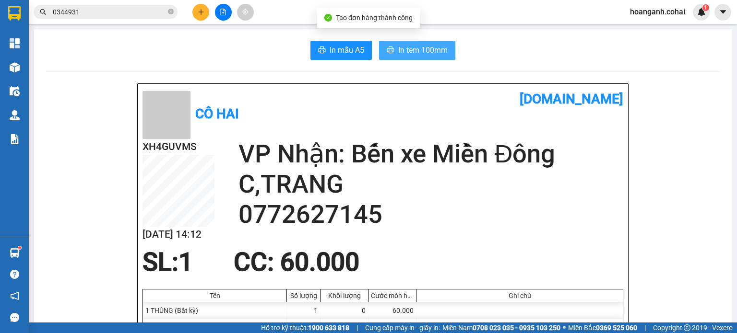
click at [388, 45] on button "In tem 100mm" at bounding box center [417, 50] width 76 height 19
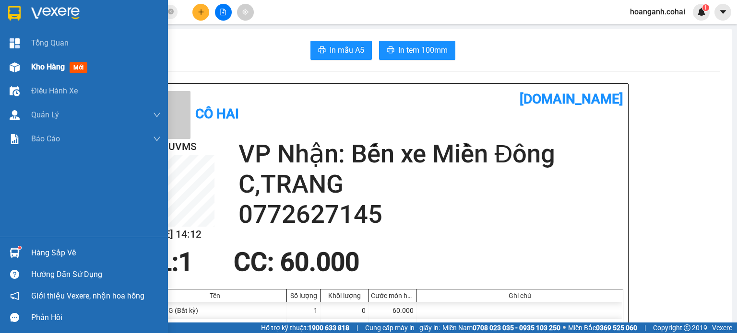
click at [35, 69] on span "Kho hàng" at bounding box center [48, 66] width 34 height 9
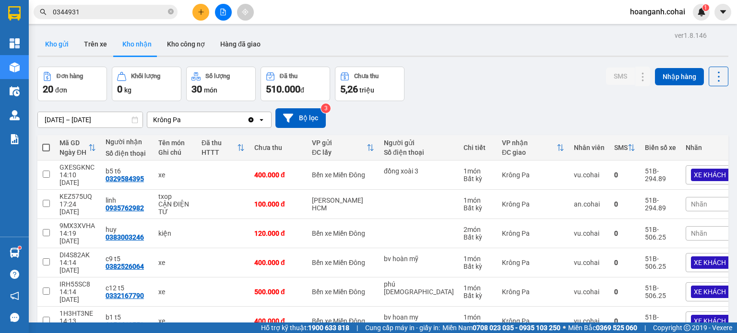
click at [49, 38] on button "Kho gửi" at bounding box center [56, 44] width 39 height 23
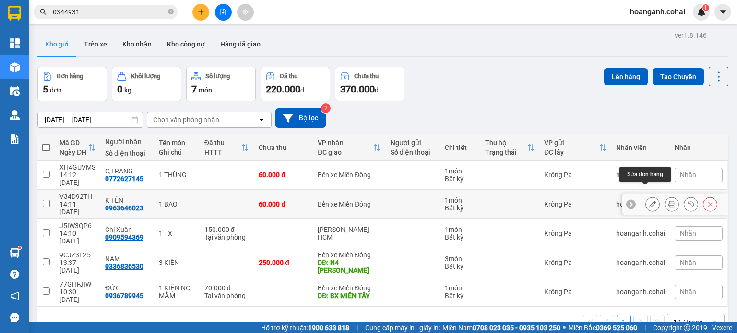
click at [649, 201] on icon at bounding box center [652, 204] width 7 height 7
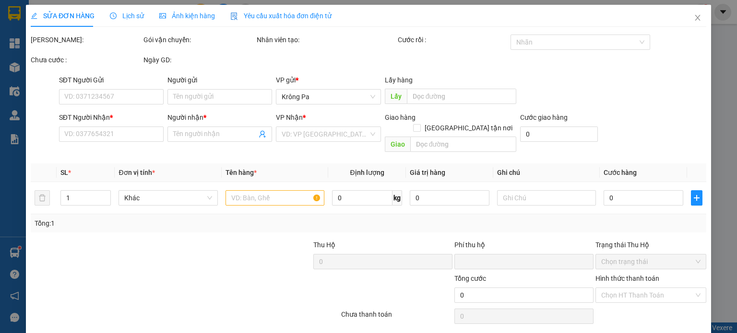
type input "0963646023"
type input "K TÊN"
type input "0"
type input "60.000"
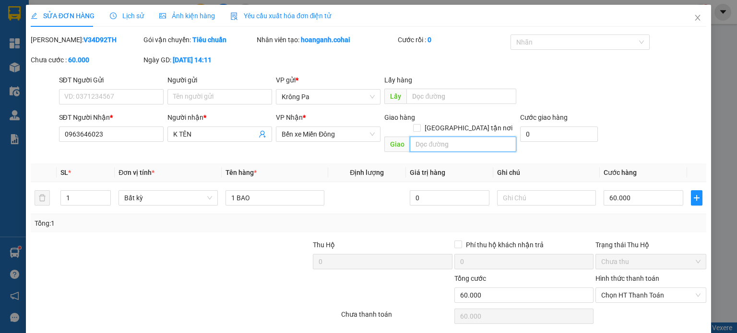
click at [457, 137] on input "text" at bounding box center [463, 144] width 106 height 15
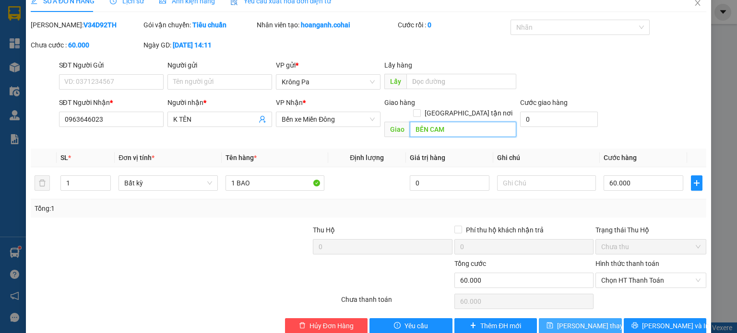
scroll to position [23, 0]
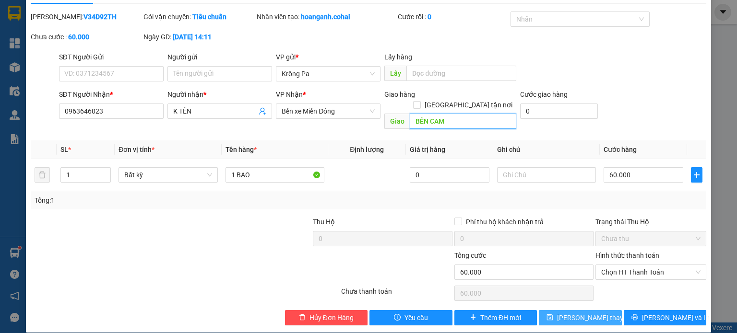
type input "BẾN CAM"
click at [588, 313] on span "[PERSON_NAME] thay đổi" at bounding box center [595, 318] width 77 height 11
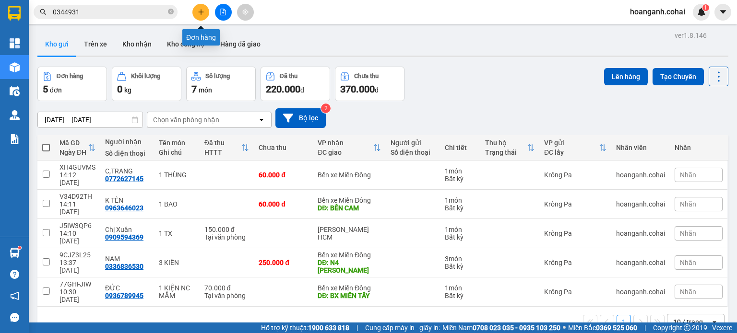
click at [193, 13] on button at bounding box center [200, 12] width 17 height 17
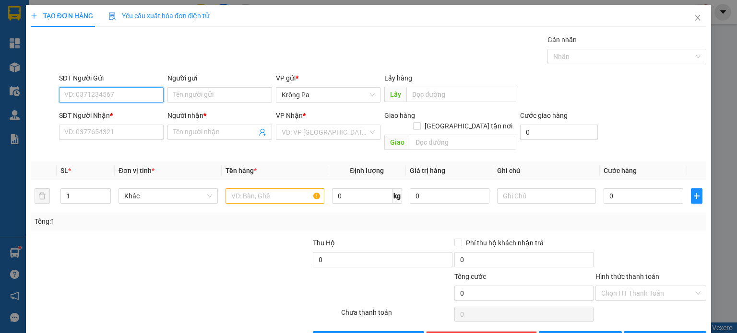
click at [149, 94] on input "SĐT Người Gửi" at bounding box center [111, 94] width 105 height 15
type input "0396743952"
click at [203, 90] on input "Người gửi" at bounding box center [219, 94] width 105 height 15
click at [209, 131] on input "Người nhận *" at bounding box center [214, 132] width 83 height 11
click at [205, 97] on input "Người gửi" at bounding box center [219, 94] width 105 height 15
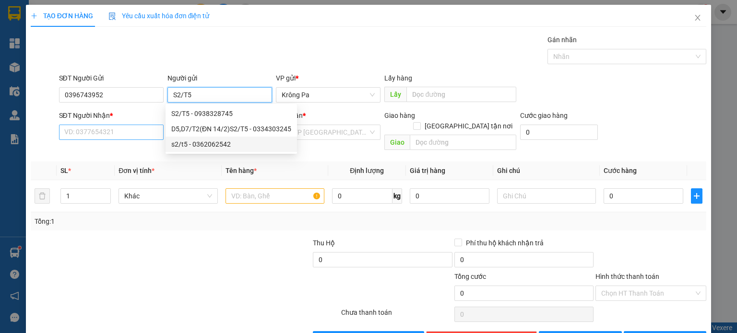
type input "S2/T5"
click at [131, 132] on input "SĐT Người Nhận *" at bounding box center [111, 132] width 105 height 15
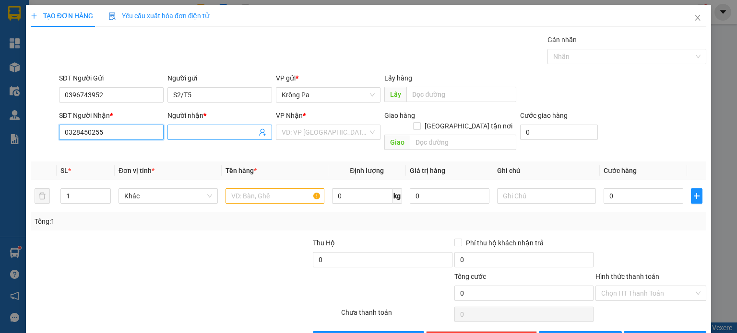
type input "0328450255"
click at [215, 130] on input "Người nhận *" at bounding box center [214, 132] width 83 height 11
type input "TOANG"
click at [343, 147] on div "Transit Pickup Surcharge Ids Transit Deliver Surcharge Ids Transit Deliver Surc…" at bounding box center [368, 191] width 675 height 312
click at [348, 145] on body "Kết quả tìm kiếm ( 2 ) Bộ lọc Mã ĐH Trạng thái Món hàng Thu hộ Tổng cước Chưa c…" at bounding box center [368, 166] width 737 height 333
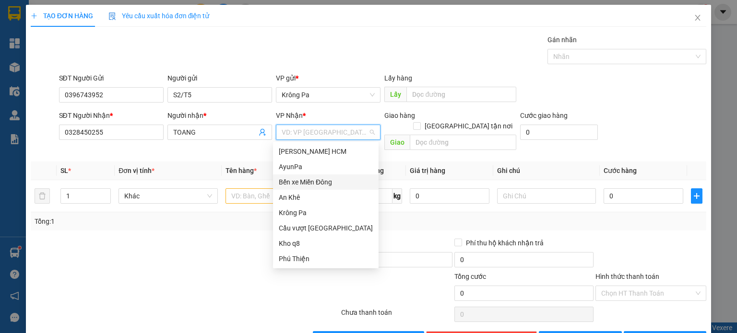
click at [353, 181] on div "Bến xe Miền Đông" at bounding box center [326, 182] width 94 height 11
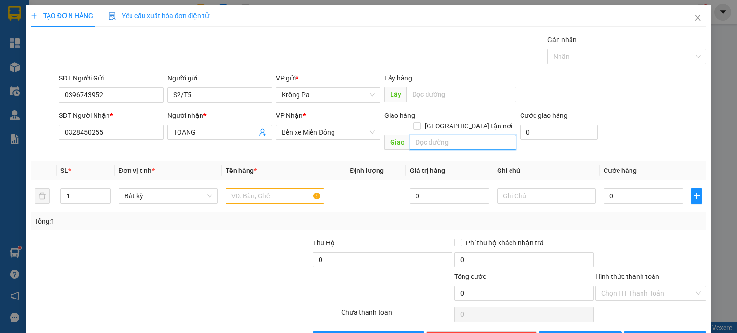
click at [478, 135] on input "text" at bounding box center [463, 142] width 106 height 15
type input "KCN [GEOGRAPHIC_DATA]"
click at [86, 189] on input "1" at bounding box center [85, 196] width 49 height 14
type input "3"
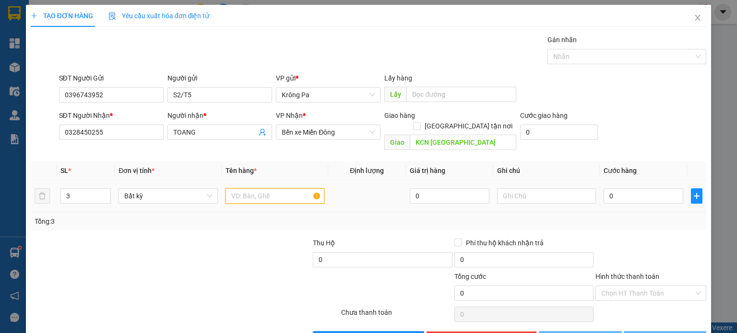
click at [258, 188] on input "text" at bounding box center [274, 195] width 99 height 15
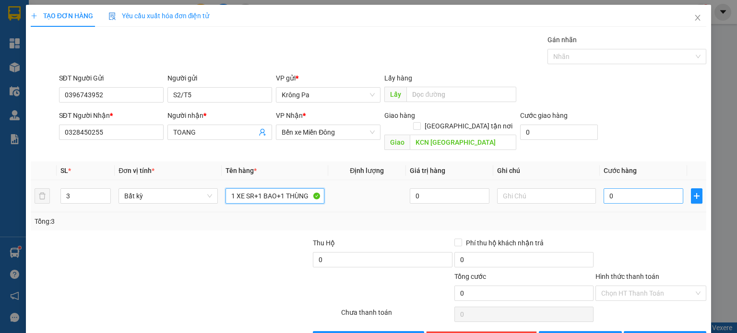
type input "1 XE SR+1 BAO+1 THÙNG"
click at [647, 188] on input "0" at bounding box center [643, 195] width 80 height 15
type input "5"
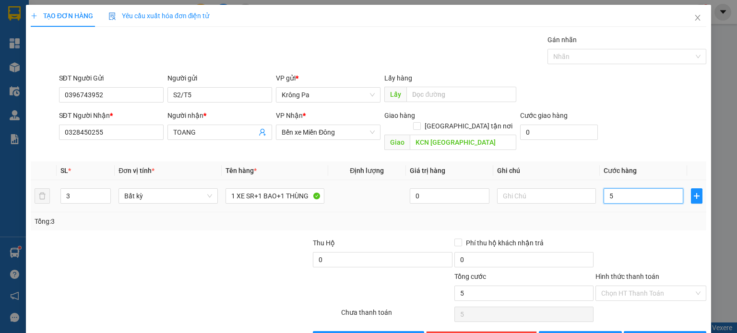
type input "55"
type input "550"
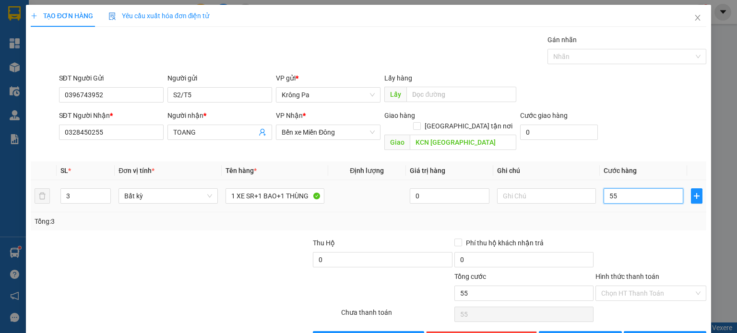
type input "550"
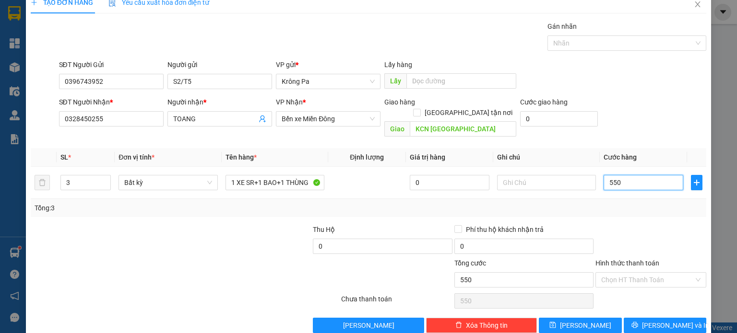
scroll to position [21, 0]
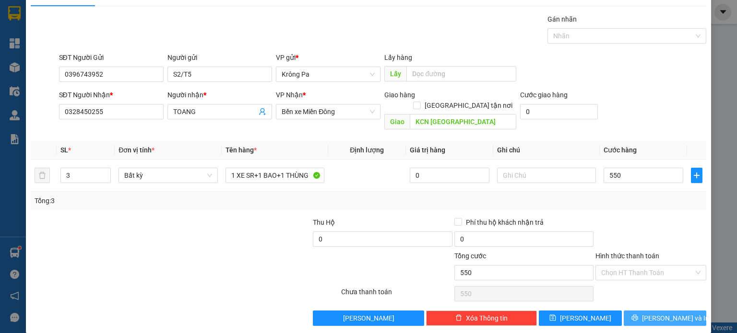
type input "550.000"
click at [668, 313] on span "[PERSON_NAME] và In" at bounding box center [675, 318] width 67 height 11
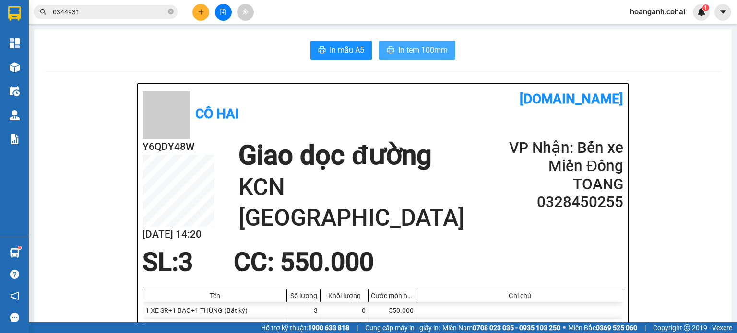
click at [430, 51] on span "In tem 100mm" at bounding box center [422, 50] width 49 height 12
click at [407, 46] on span "In tem 100mm" at bounding box center [422, 50] width 49 height 12
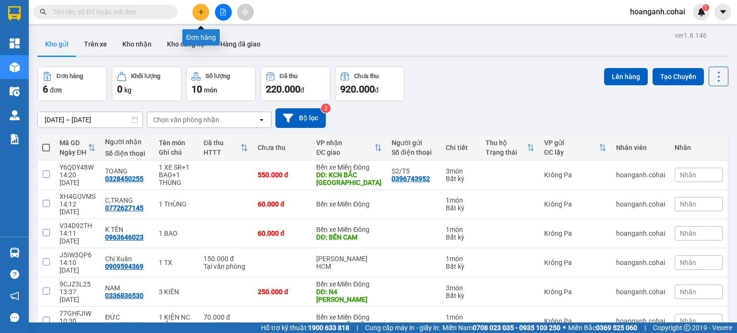
click at [205, 18] on button at bounding box center [200, 12] width 17 height 17
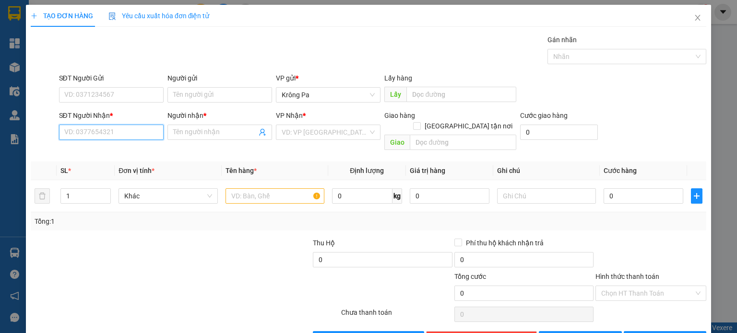
click at [144, 132] on input "SĐT Người Nhận *" at bounding box center [111, 132] width 105 height 15
click at [133, 151] on div "0903132103 - A.CHƯƠNG" at bounding box center [110, 151] width 92 height 11
type input "0903132103"
type input "A.CHƯƠNG"
type input "0903132103"
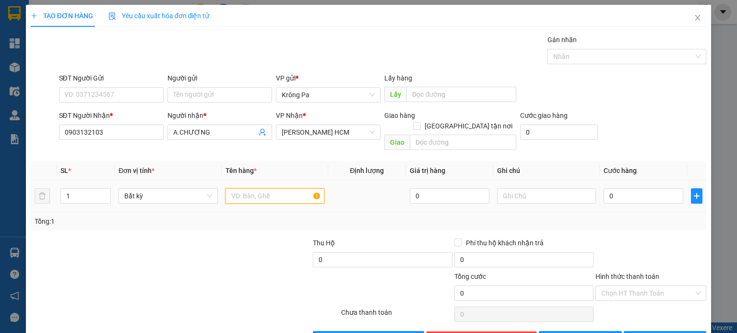
click at [287, 190] on input "text" at bounding box center [274, 195] width 99 height 15
type input "1 TX"
click at [634, 188] on input "0" at bounding box center [643, 195] width 80 height 15
type input "5"
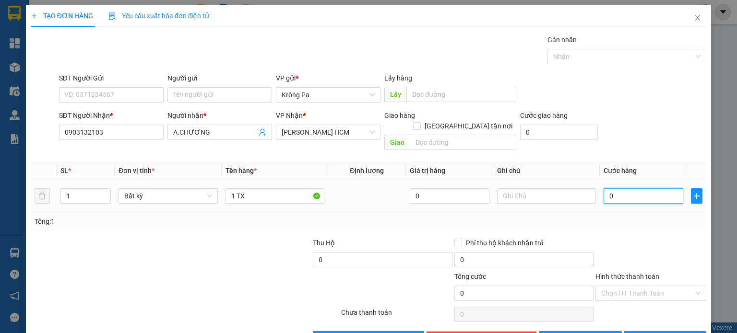
type input "5"
type input "50"
type input "50.000"
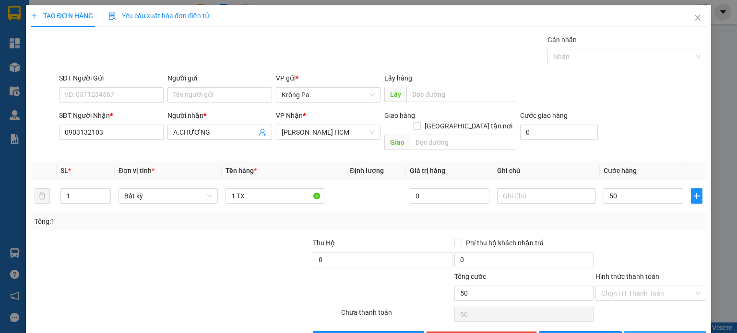
type input "50.000"
click at [666, 333] on span "[PERSON_NAME] và In" at bounding box center [675, 339] width 67 height 11
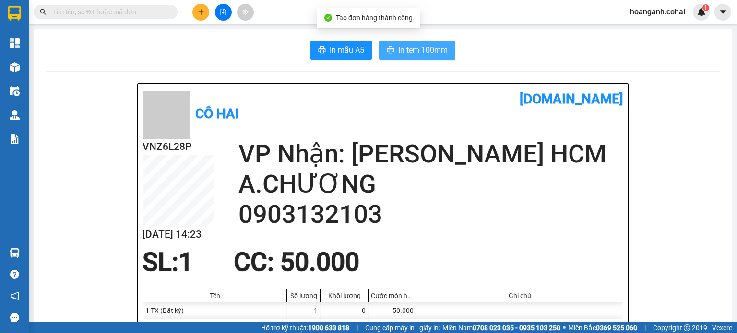
click at [433, 45] on span "In tem 100mm" at bounding box center [422, 50] width 49 height 12
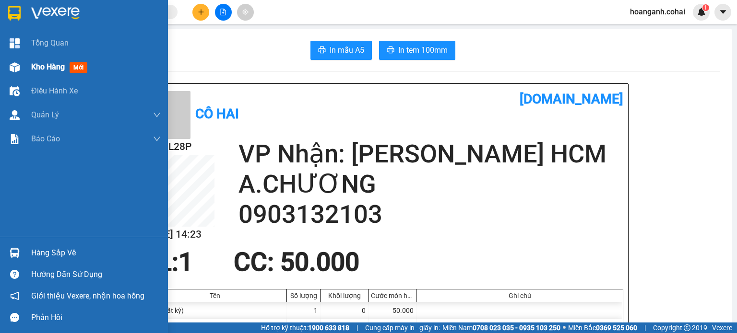
click at [46, 69] on span "Kho hàng" at bounding box center [48, 66] width 34 height 9
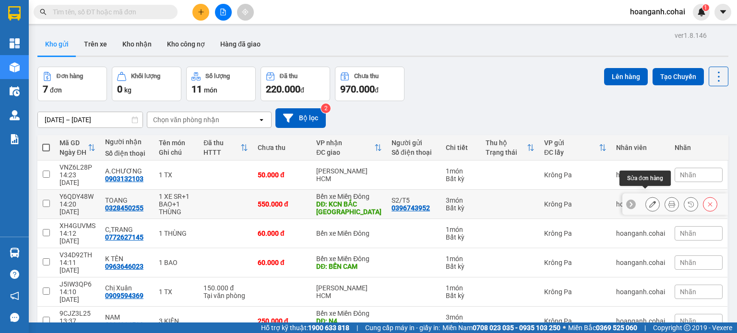
click at [649, 201] on icon at bounding box center [652, 204] width 7 height 7
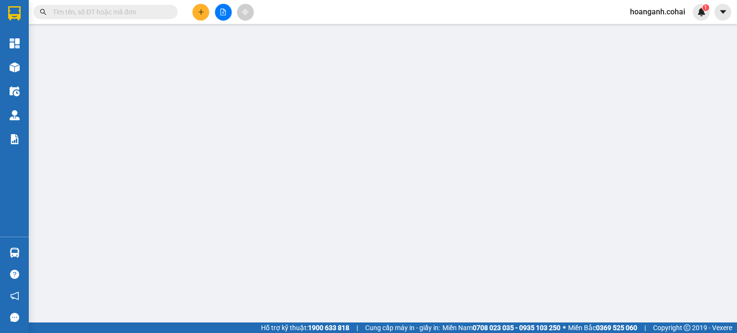
type input "0396743952"
type input "S2/T5"
type input "0328450255"
type input "TOANG"
type input "KCN [GEOGRAPHIC_DATA]"
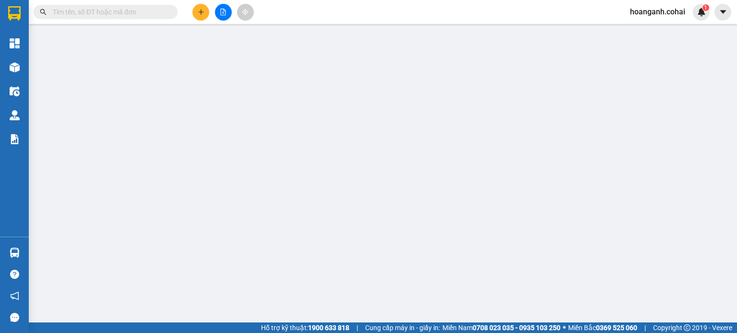
type input "0"
type input "550.000"
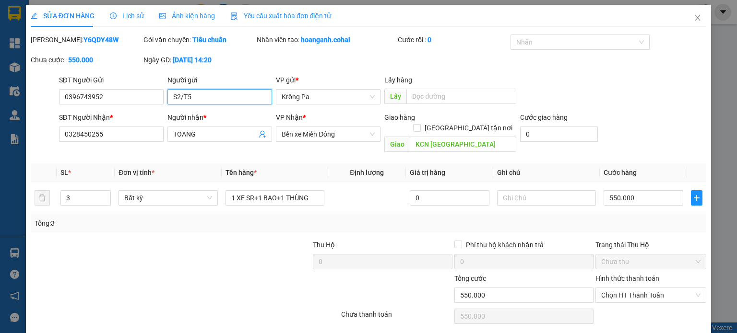
click at [211, 92] on input "S2/T5" at bounding box center [219, 96] width 105 height 15
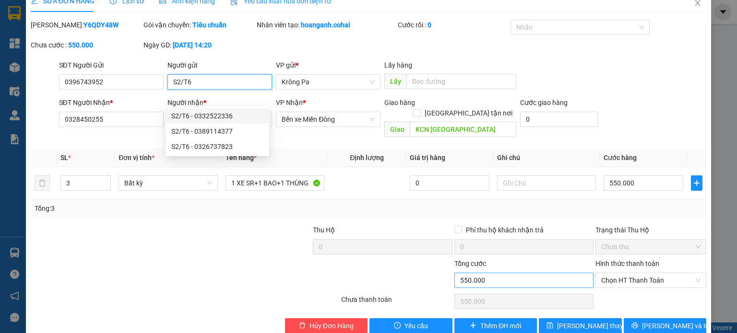
scroll to position [23, 0]
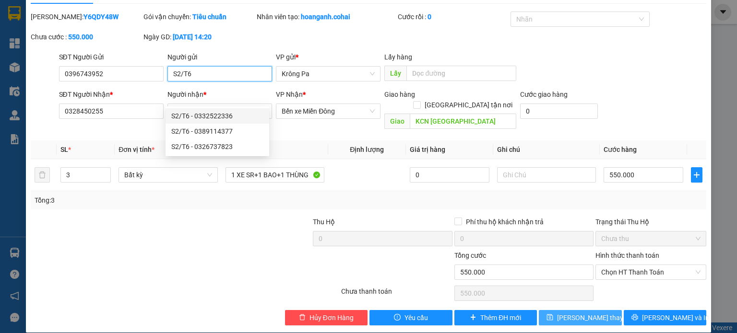
type input "S2/T6"
click at [588, 313] on span "[PERSON_NAME] thay đổi" at bounding box center [595, 318] width 77 height 11
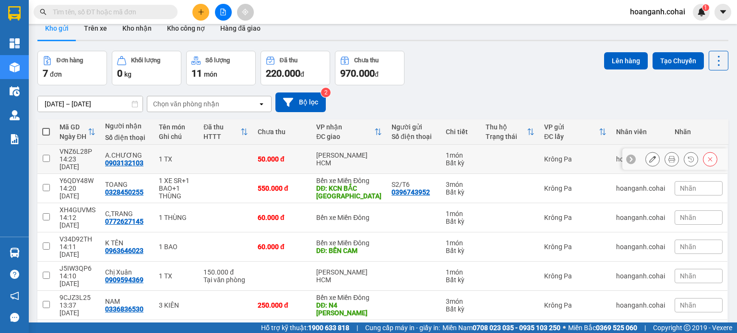
scroll to position [44, 0]
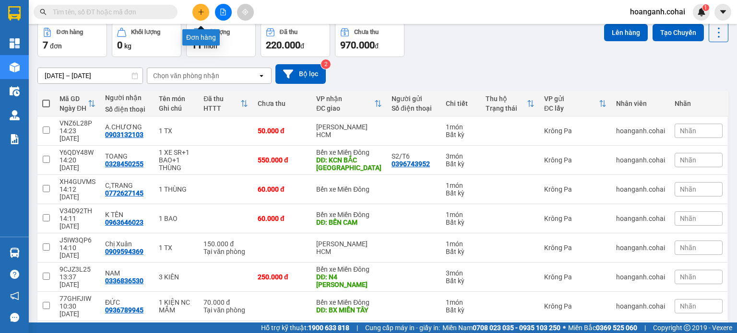
click at [201, 12] on icon "plus" at bounding box center [201, 12] width 7 height 7
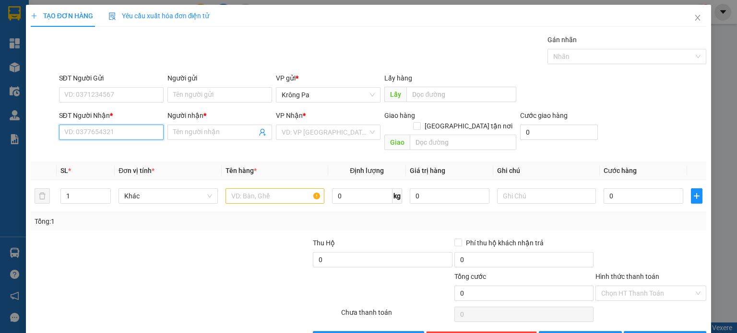
click at [121, 130] on input "SĐT Người Nhận *" at bounding box center [111, 132] width 105 height 15
type input "0362109003"
click at [179, 137] on input "Người nhận *" at bounding box center [214, 132] width 83 height 11
type input "B VÉ"
click at [345, 138] on input "search" at bounding box center [325, 132] width 86 height 14
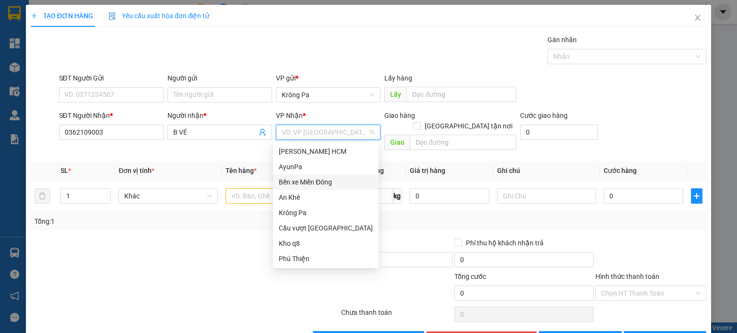
click at [326, 181] on div "Bến xe Miền Đông" at bounding box center [326, 182] width 94 height 11
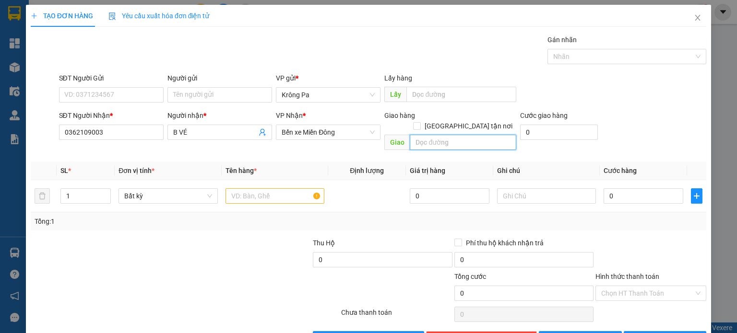
click at [465, 137] on input "text" at bounding box center [463, 142] width 106 height 15
type input "N4 HIỆP PHƯỚC"
click at [268, 188] on input "text" at bounding box center [274, 195] width 99 height 15
type input "1"
click at [84, 189] on input "1" at bounding box center [85, 196] width 49 height 14
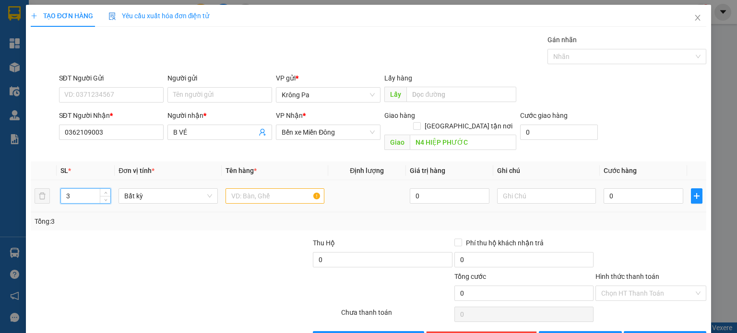
type input "3"
click at [280, 188] on input "text" at bounding box center [274, 195] width 99 height 15
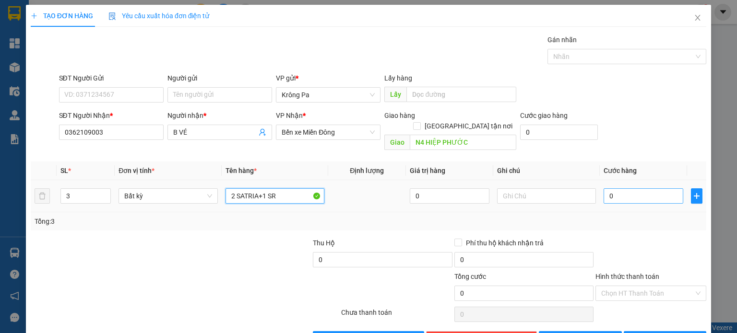
type input "2 SATRIA+1 SR"
click at [656, 188] on input "0" at bounding box center [643, 195] width 80 height 15
type input "1"
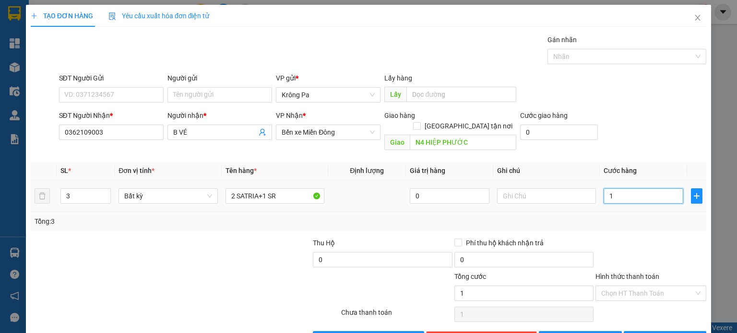
type input "14"
type input "140"
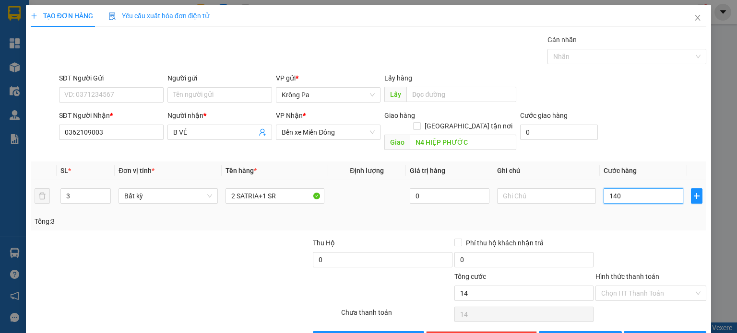
type input "140"
type input "1.400"
type input "1.400.000"
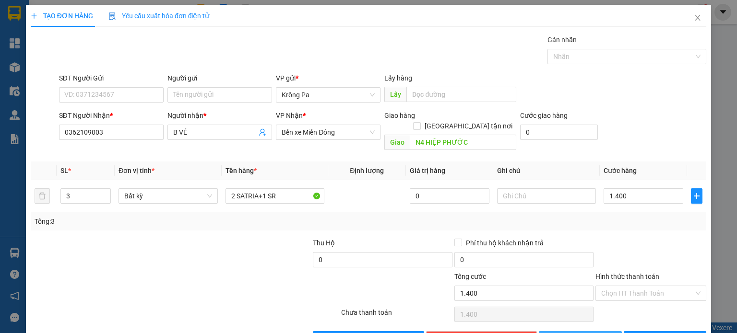
type input "1.400.000"
click at [599, 331] on button "[PERSON_NAME]" at bounding box center [580, 338] width 83 height 15
type input "1"
type input "0"
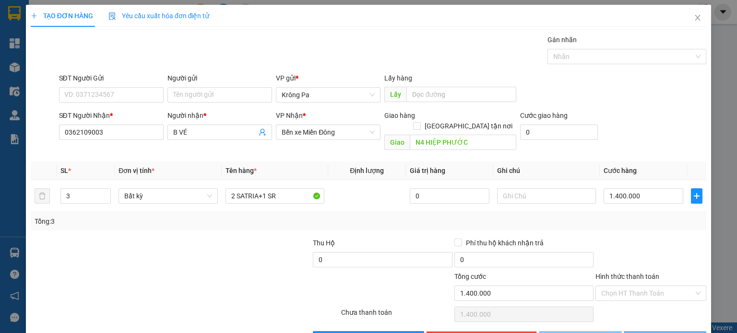
type input "0"
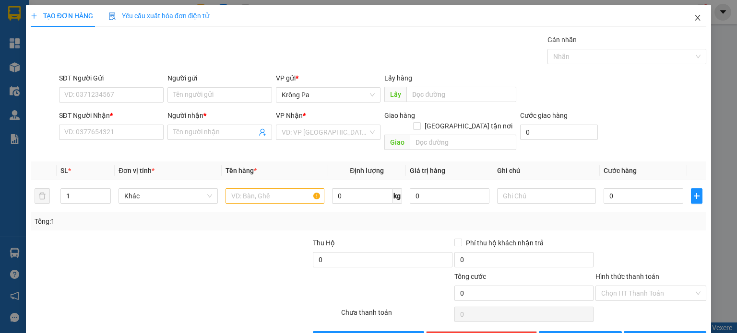
click at [694, 22] on span "Close" at bounding box center [697, 18] width 27 height 27
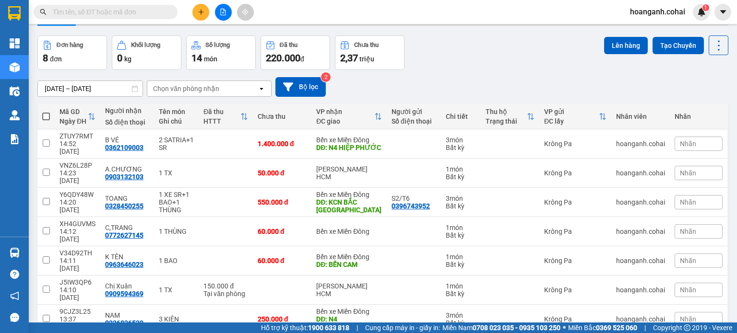
scroll to position [63, 0]
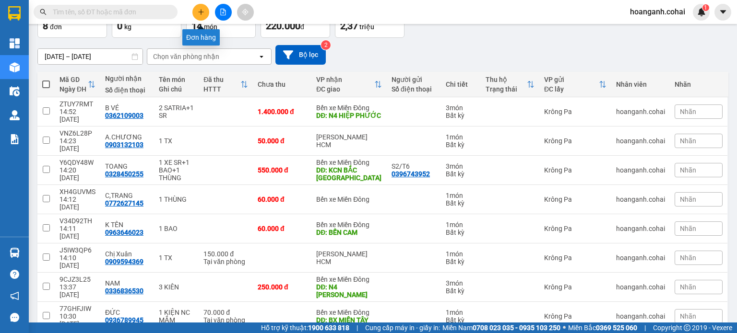
click at [199, 9] on icon "plus" at bounding box center [201, 12] width 7 height 7
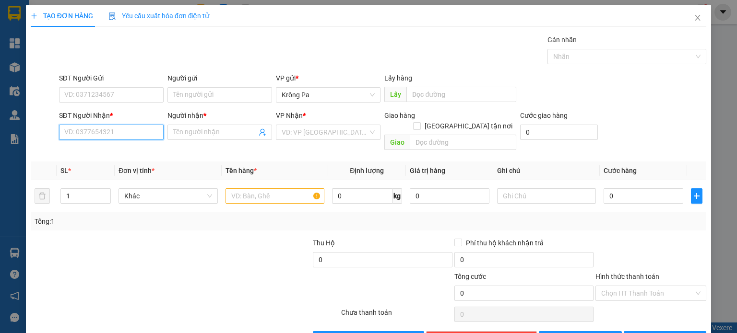
click at [137, 131] on input "SĐT Người Nhận *" at bounding box center [111, 132] width 105 height 15
type input "0385974660"
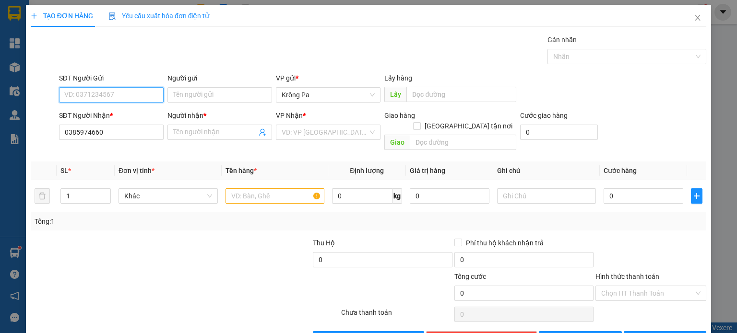
click at [113, 93] on input "SĐT Người Gửi" at bounding box center [111, 94] width 105 height 15
type input "0396767406"
click at [216, 132] on input "Người nhận *" at bounding box center [214, 132] width 83 height 11
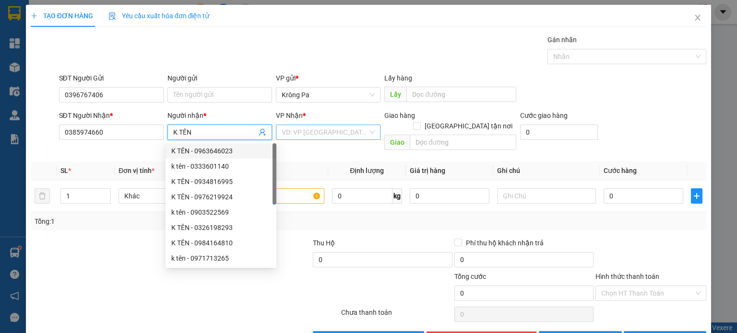
type input "K TÊN"
drag, startPoint x: 356, startPoint y: 134, endPoint x: 351, endPoint y: 140, distance: 7.8
click at [356, 134] on input "search" at bounding box center [325, 132] width 86 height 14
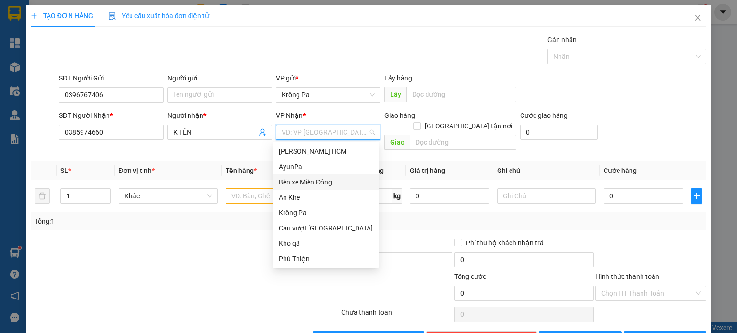
click at [319, 179] on div "Bến xe Miền Đông" at bounding box center [326, 182] width 94 height 11
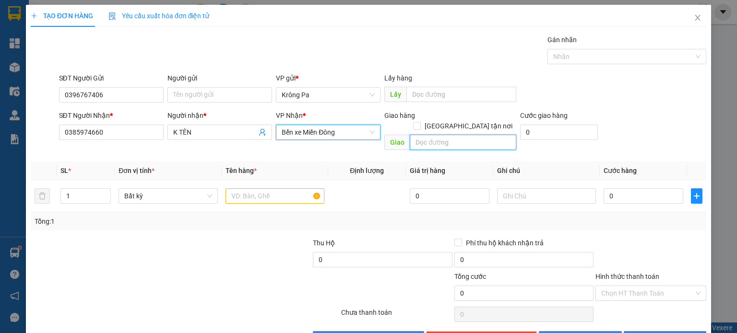
click at [450, 135] on input "text" at bounding box center [463, 142] width 106 height 15
type input "BẦU BÀNG"
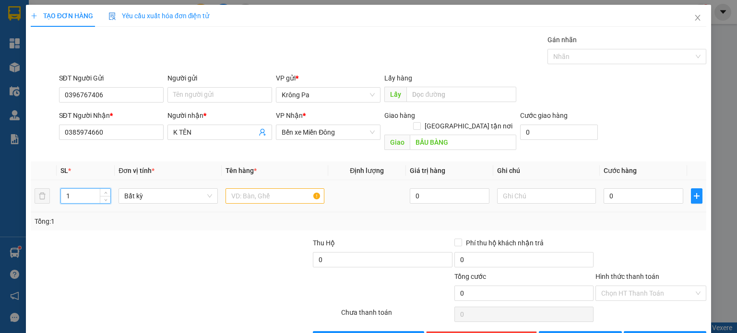
click at [69, 189] on input "1" at bounding box center [85, 196] width 49 height 14
type input "2"
click at [253, 188] on input "text" at bounding box center [274, 195] width 99 height 15
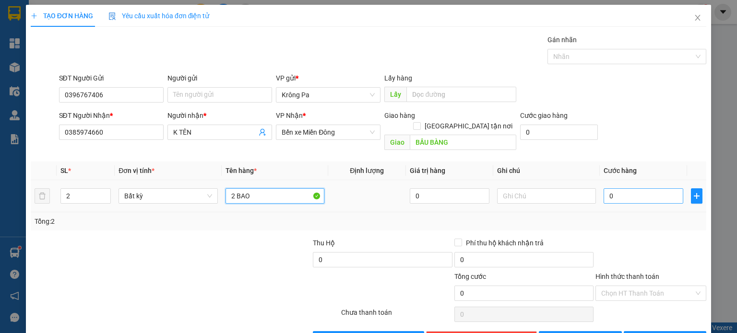
type input "2 BAO"
click at [651, 188] on input "0" at bounding box center [643, 195] width 80 height 15
type input "1"
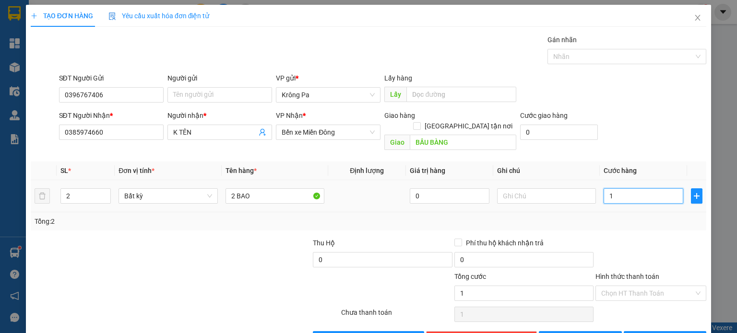
type input "16"
type input "160"
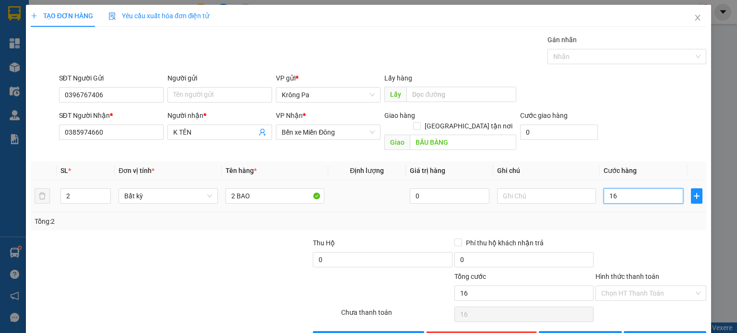
type input "160"
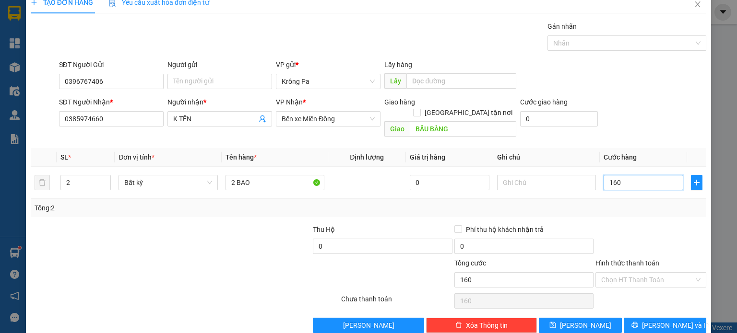
scroll to position [21, 0]
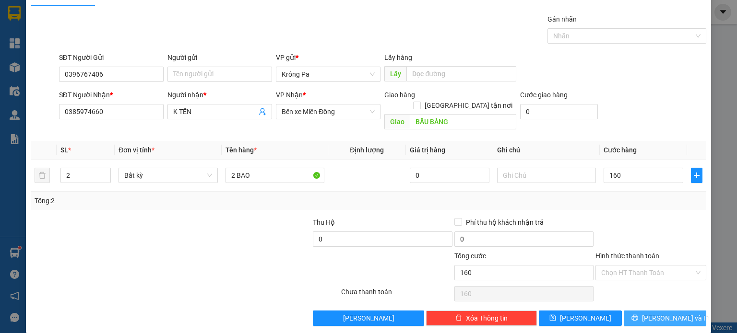
type input "160.000"
click at [663, 313] on span "[PERSON_NAME] và In" at bounding box center [675, 318] width 67 height 11
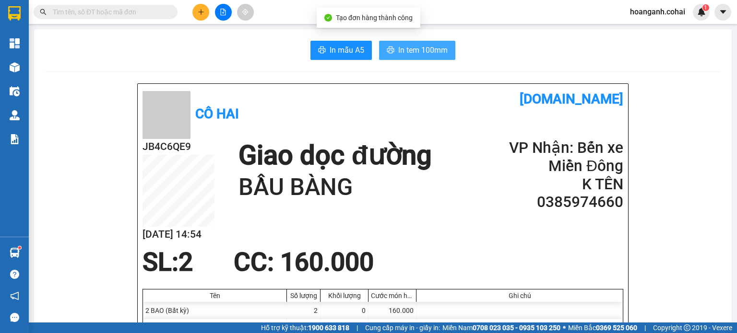
click at [418, 51] on span "In tem 100mm" at bounding box center [422, 50] width 49 height 12
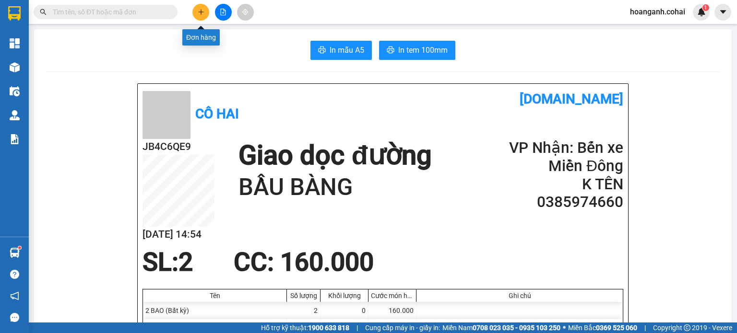
click at [200, 15] on icon "plus" at bounding box center [201, 12] width 7 height 7
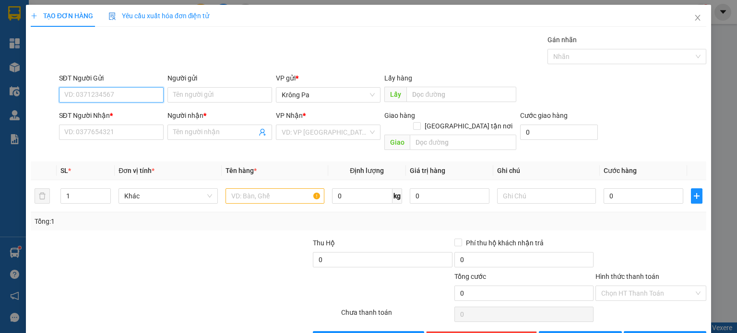
click at [114, 93] on input "SĐT Người Gửi" at bounding box center [111, 94] width 105 height 15
type input "0353741527"
click at [79, 136] on input "SĐT Người Nhận *" at bounding box center [111, 132] width 105 height 15
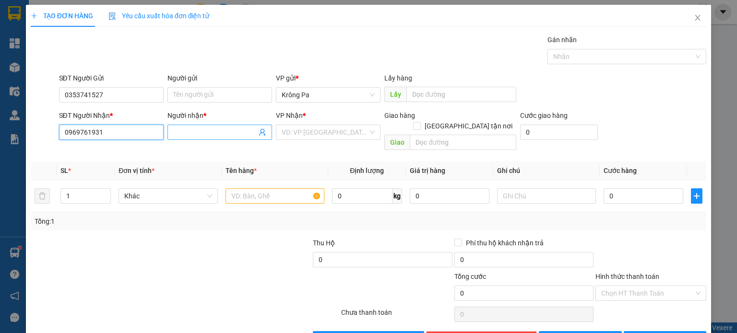
type input "0969761931"
click at [198, 131] on input "Người nhận *" at bounding box center [214, 132] width 83 height 11
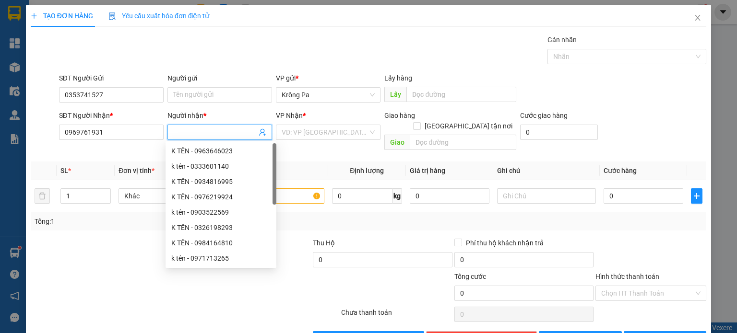
type input "s"
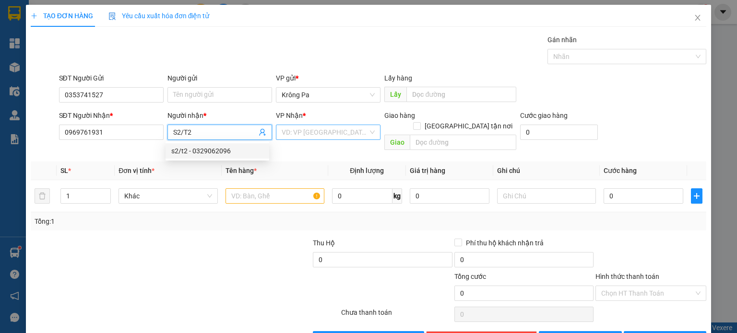
type input "S2/T2"
click at [345, 135] on input "search" at bounding box center [325, 132] width 86 height 14
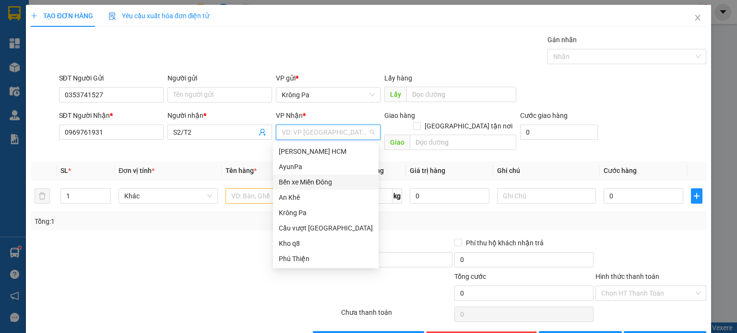
click at [326, 182] on div "Bến xe Miền Đông" at bounding box center [326, 182] width 94 height 11
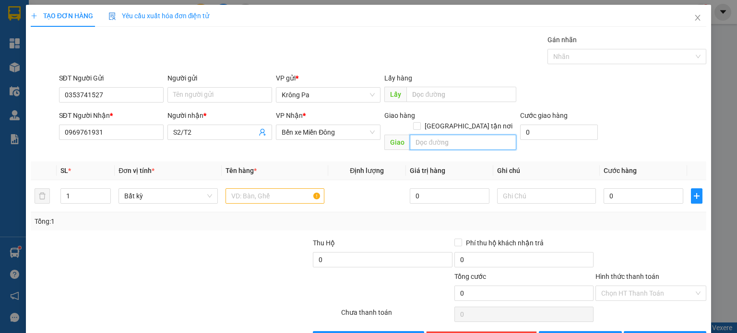
drag, startPoint x: 452, startPoint y: 130, endPoint x: 448, endPoint y: 134, distance: 5.8
click at [449, 135] on input "text" at bounding box center [463, 142] width 106 height 15
type input "Nhơn Trạch"
click at [253, 188] on input "text" at bounding box center [274, 195] width 99 height 15
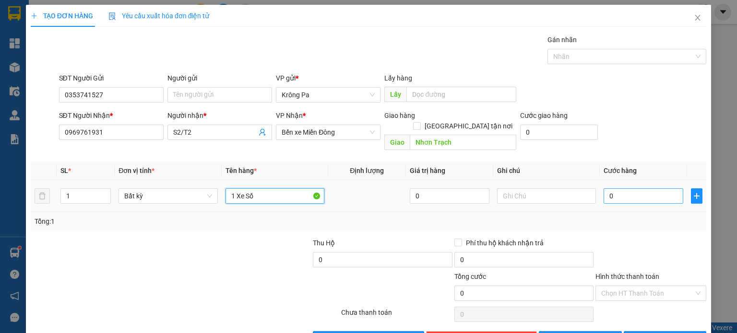
type input "1 Xe Số"
click at [634, 188] on input "0" at bounding box center [643, 195] width 80 height 15
type input "4"
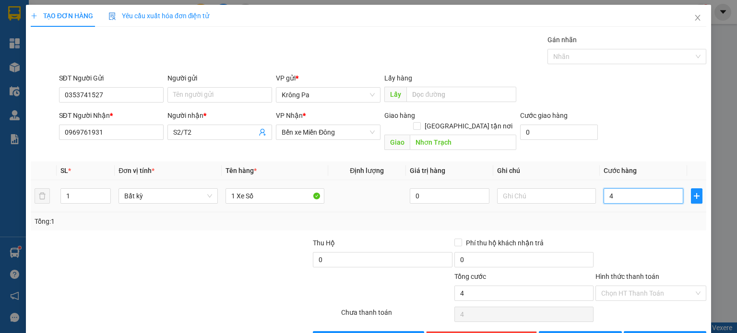
type input "45"
type input "450"
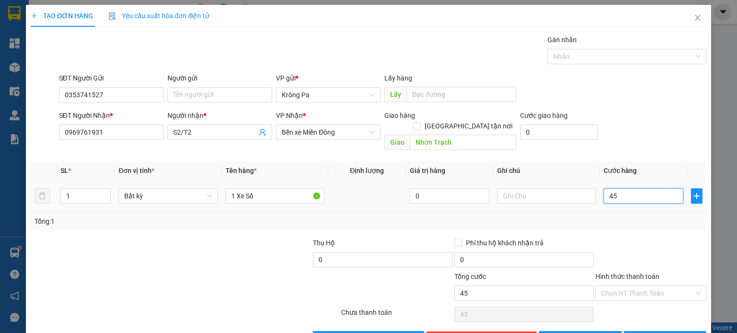
type input "450"
type input "450.000"
click at [587, 331] on button "[PERSON_NAME]" at bounding box center [580, 338] width 83 height 15
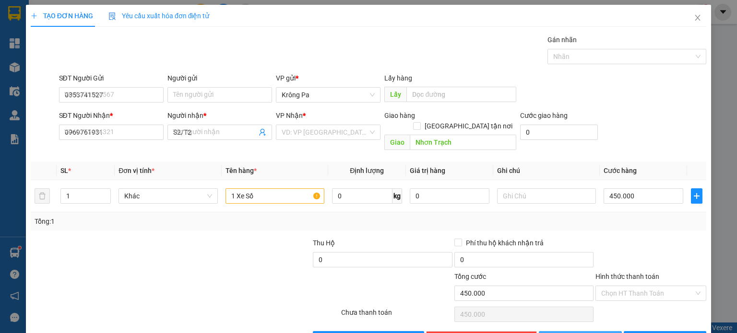
type input "0"
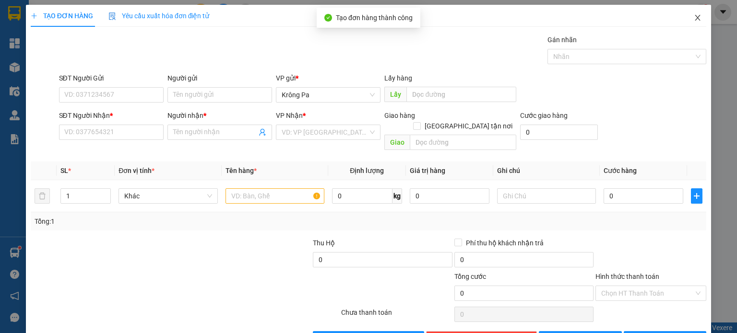
click at [694, 18] on span "Close" at bounding box center [697, 18] width 27 height 27
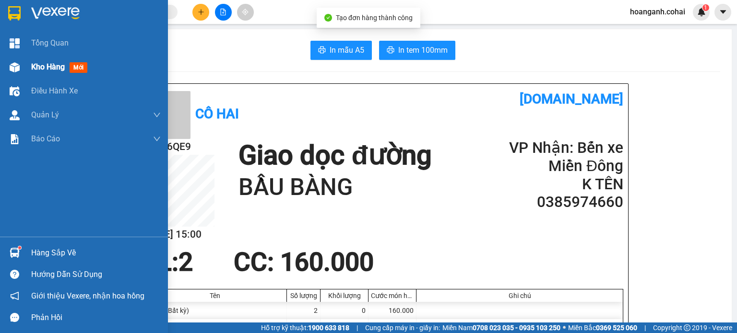
click at [48, 72] on div "Kho hàng mới" at bounding box center [61, 67] width 60 height 12
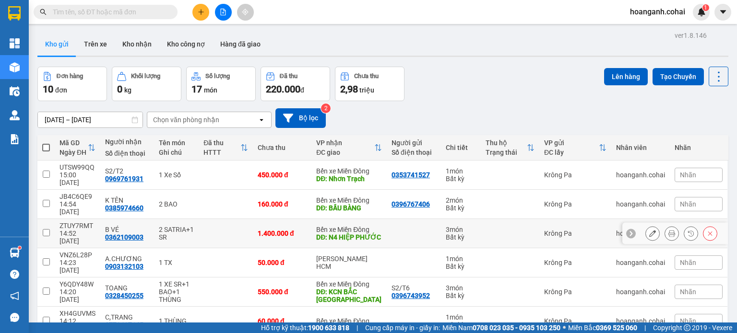
click at [48, 229] on input "checkbox" at bounding box center [46, 232] width 7 height 7
checkbox input "true"
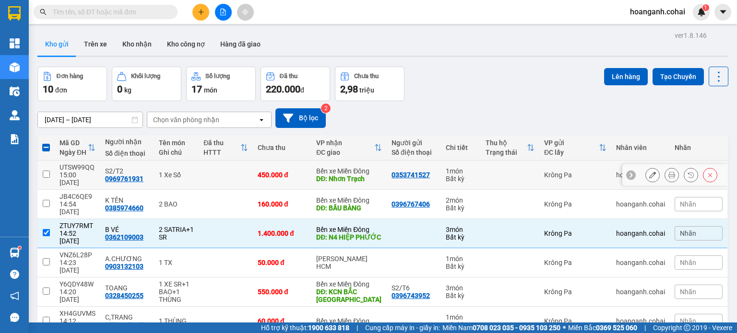
click at [46, 171] on input "checkbox" at bounding box center [46, 174] width 7 height 7
checkbox input "true"
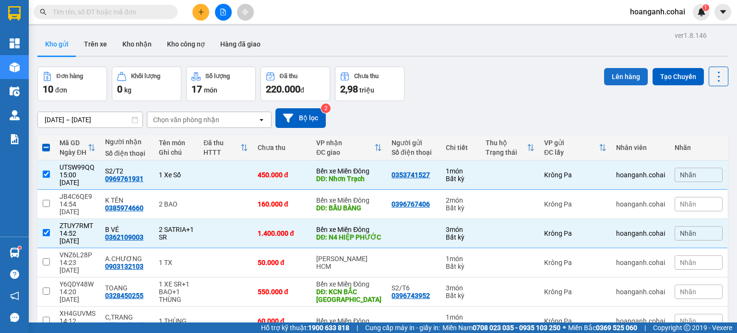
click at [619, 73] on button "Lên hàng" at bounding box center [626, 76] width 44 height 17
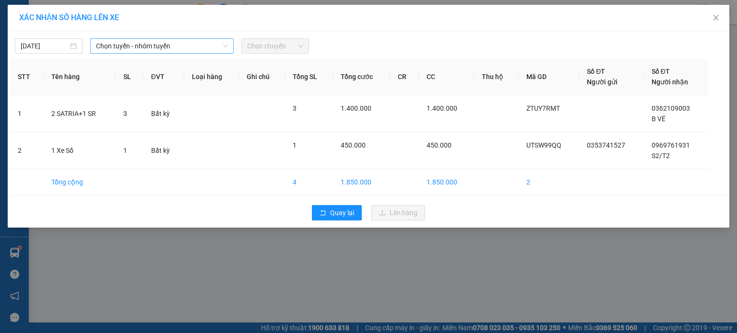
click at [174, 44] on span "Chọn tuyến - nhóm tuyến" at bounding box center [162, 46] width 132 height 14
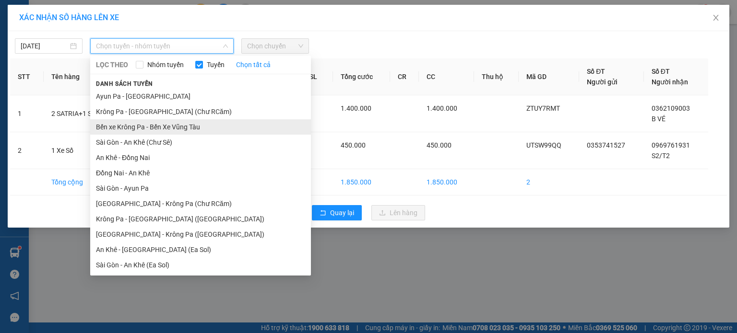
click at [162, 128] on li "Bến xe Krông Pa - Bến Xe Vũng Tàu" at bounding box center [200, 126] width 221 height 15
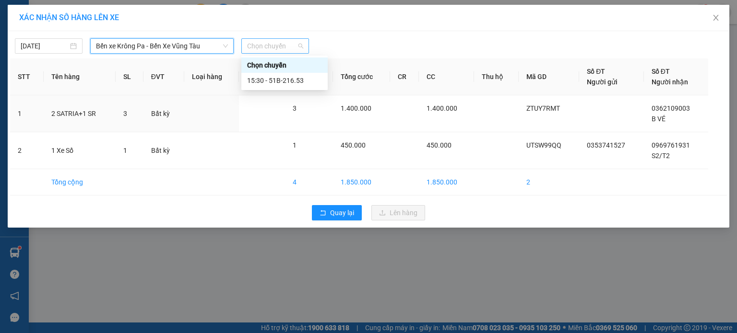
click at [289, 44] on span "Chọn chuyến" at bounding box center [275, 46] width 56 height 14
click at [293, 82] on div "15:30 - 51B-216.53" at bounding box center [284, 80] width 75 height 11
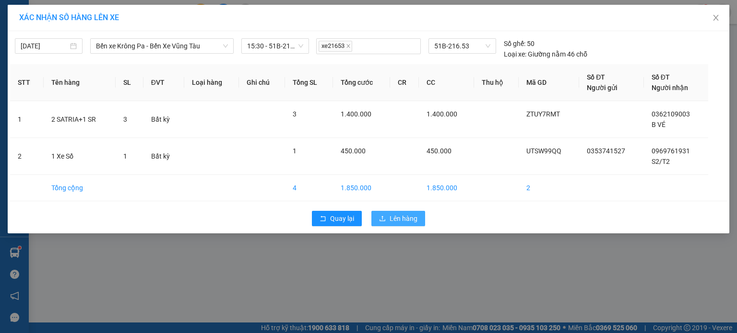
click at [400, 215] on span "Lên hàng" at bounding box center [403, 218] width 28 height 11
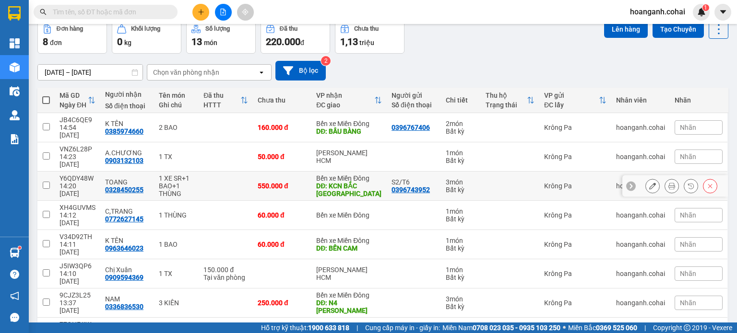
scroll to position [48, 0]
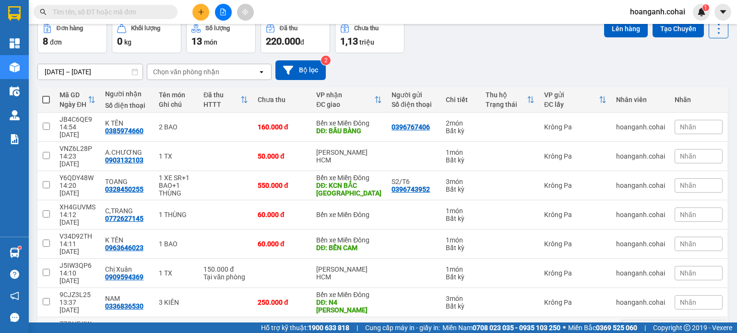
click at [42, 317] on td at bounding box center [45, 331] width 17 height 29
checkbox input "true"
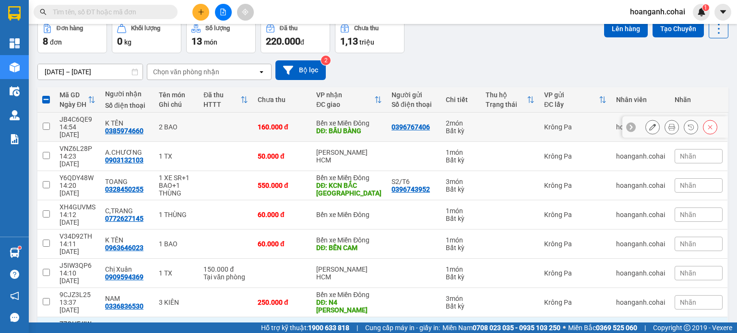
click at [43, 123] on input "checkbox" at bounding box center [46, 126] width 7 height 7
checkbox input "true"
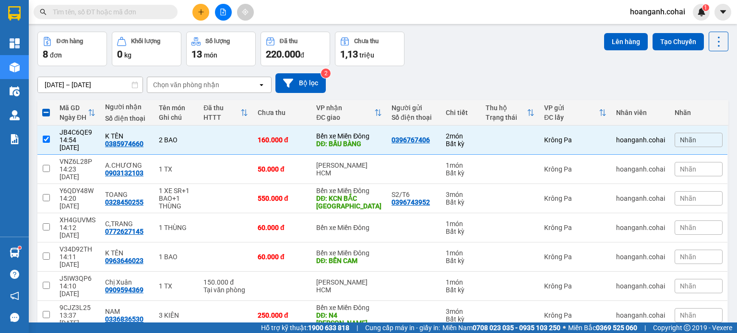
scroll to position [0, 0]
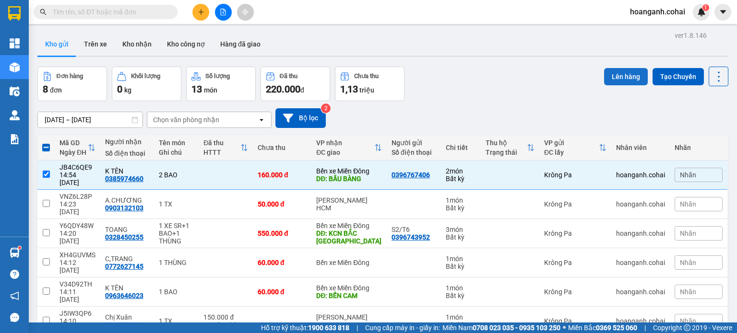
click at [612, 75] on button "Lên hàng" at bounding box center [626, 76] width 44 height 17
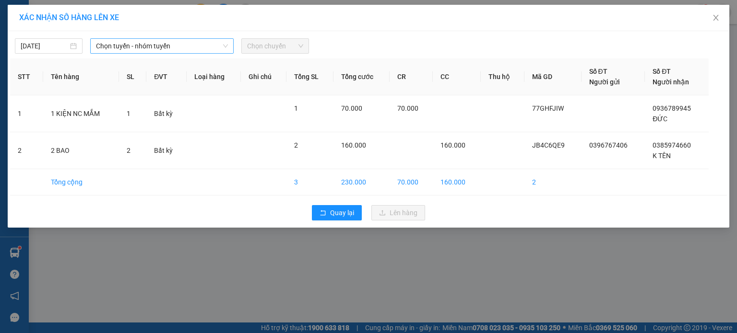
click at [223, 46] on icon "down" at bounding box center [226, 46] width 6 height 6
click at [218, 51] on span "Chọn tuyến - nhóm tuyến" at bounding box center [162, 46] width 132 height 14
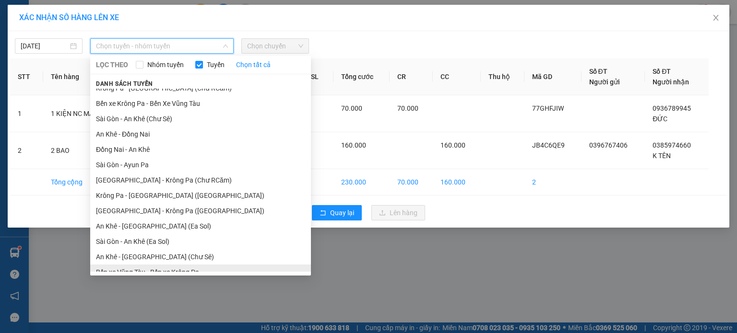
scroll to position [62, 0]
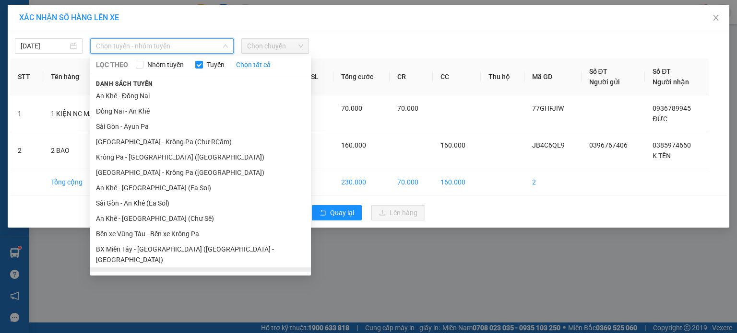
click at [187, 268] on li "BX Krông Pa - BX Miền Tây ([GEOGRAPHIC_DATA] - [GEOGRAPHIC_DATA])" at bounding box center [200, 281] width 221 height 26
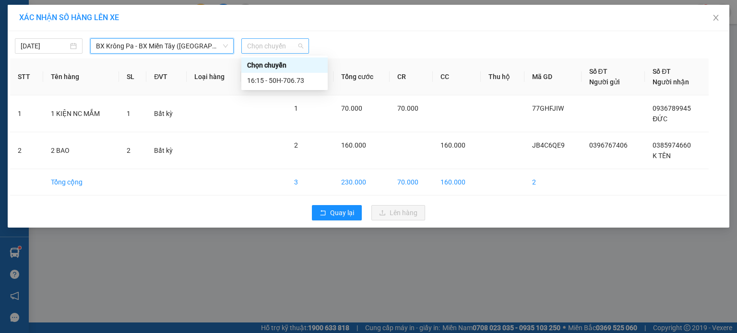
click at [304, 46] on div "Chọn chuyến" at bounding box center [275, 45] width 68 height 15
click at [299, 83] on div "16:15 - 50H-706.73" at bounding box center [284, 80] width 75 height 11
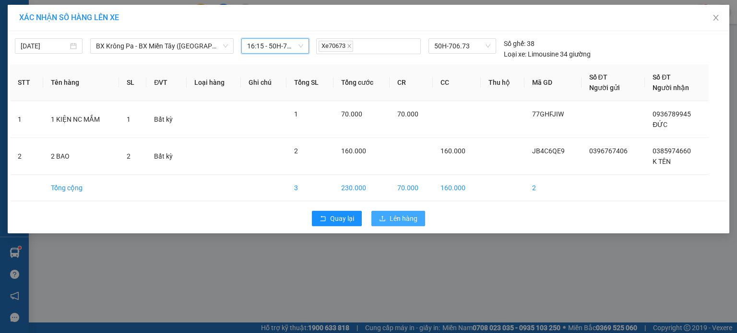
click at [404, 222] on span "Lên hàng" at bounding box center [403, 218] width 28 height 11
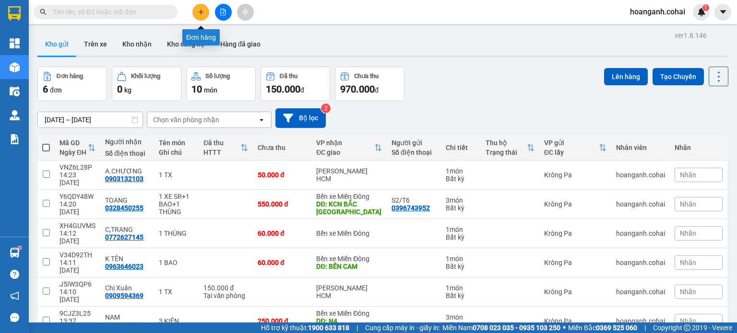
click at [202, 13] on icon "plus" at bounding box center [201, 12] width 7 height 7
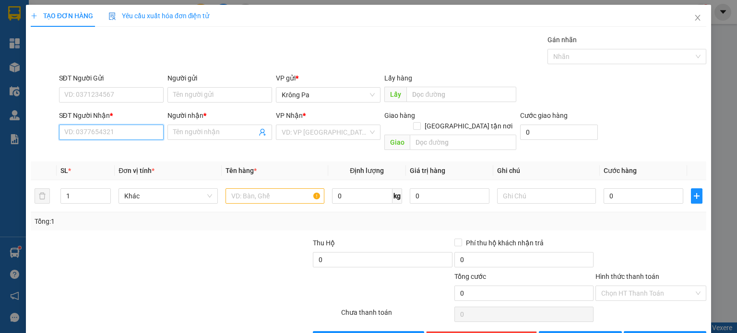
click at [139, 132] on input "SĐT Người Nhận *" at bounding box center [111, 132] width 105 height 15
click at [138, 132] on input "0898410" at bounding box center [111, 132] width 105 height 15
type input "0"
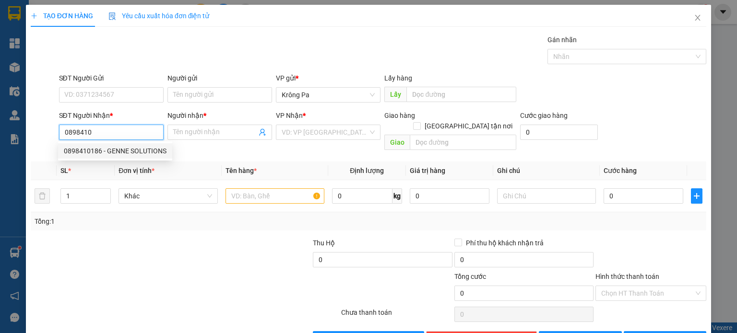
click at [146, 146] on div "0898410186 - GENNE SOLUTIONS" at bounding box center [115, 151] width 103 height 11
type input "0898410186"
type input "GENNE SOLUTIONS"
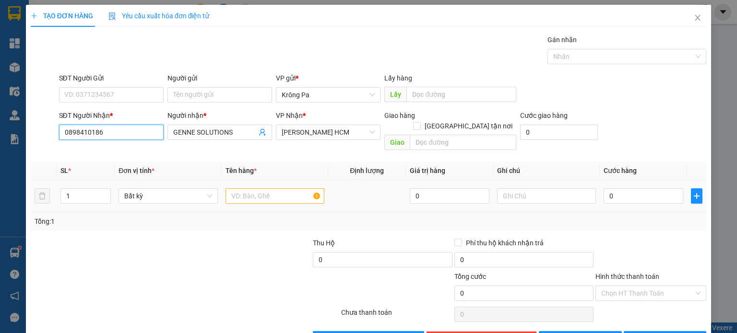
type input "0898410186"
click at [276, 191] on input "text" at bounding box center [274, 195] width 99 height 15
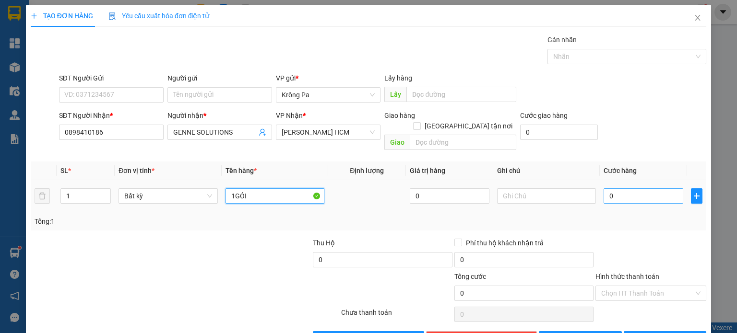
type input "1GÓI"
type input "4"
type input "40"
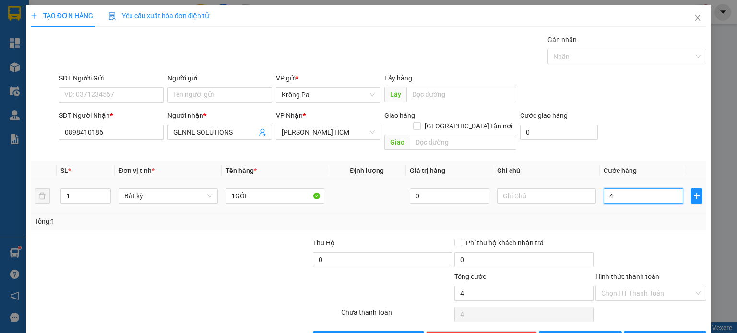
type input "40"
type input "40.000"
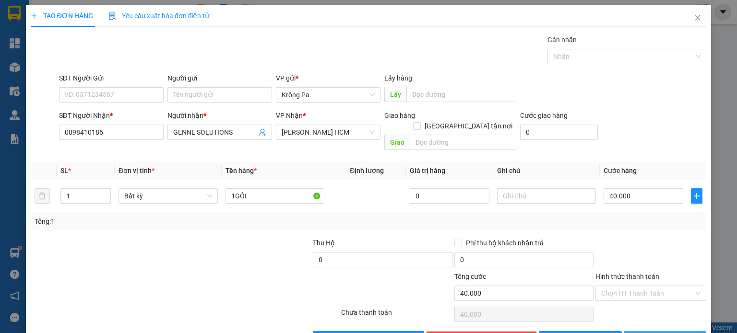
click at [673, 333] on span "[PERSON_NAME] và In" at bounding box center [675, 339] width 67 height 11
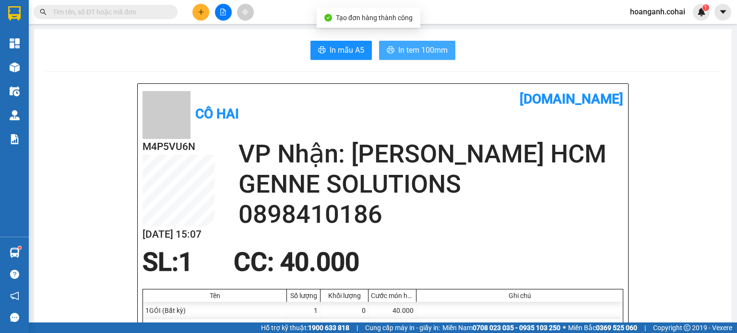
click at [397, 57] on button "In tem 100mm" at bounding box center [417, 50] width 76 height 19
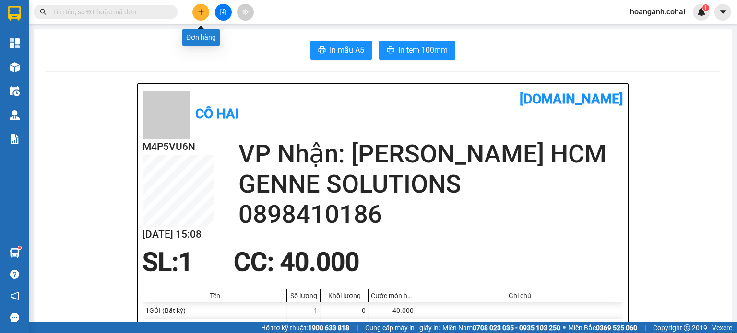
click at [198, 12] on icon "plus" at bounding box center [201, 12] width 7 height 7
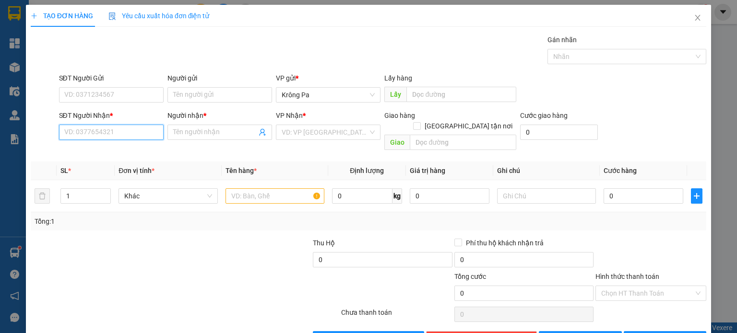
click at [142, 139] on input "SĐT Người Nhận *" at bounding box center [111, 132] width 105 height 15
click at [113, 149] on div "0974052512 - LP Đ.Phương" at bounding box center [110, 151] width 92 height 11
type input "0974052512"
type input "LP Đ.Phương"
type input "0974052512"
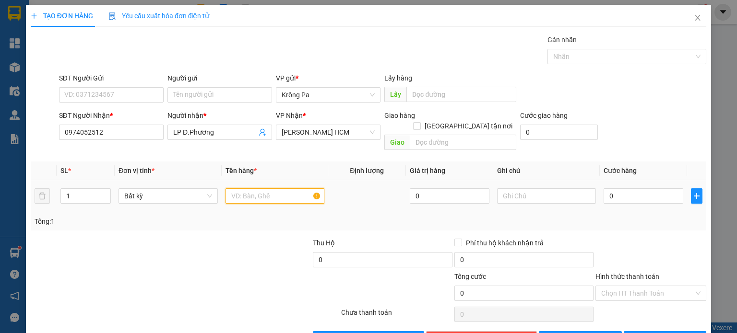
click at [286, 188] on input "text" at bounding box center [274, 195] width 99 height 15
type input "1 HỘP"
type input "4"
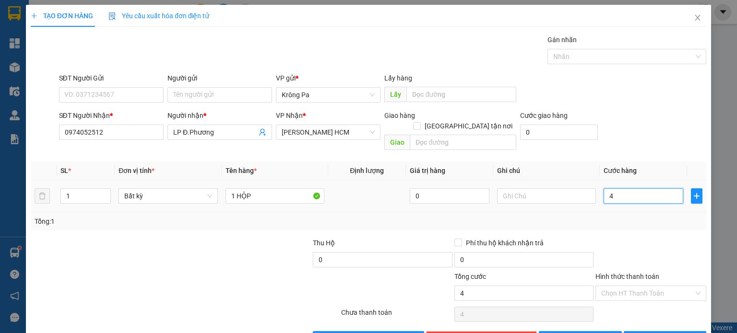
type input "40"
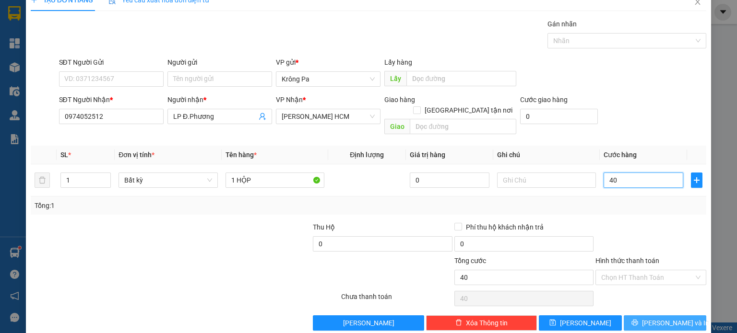
scroll to position [21, 0]
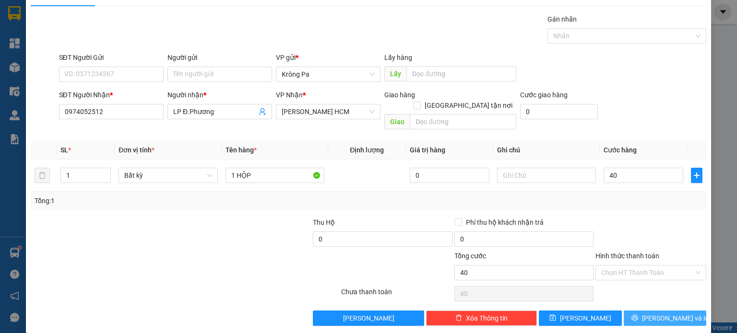
type input "40.000"
click at [673, 313] on span "[PERSON_NAME] và In" at bounding box center [675, 318] width 67 height 11
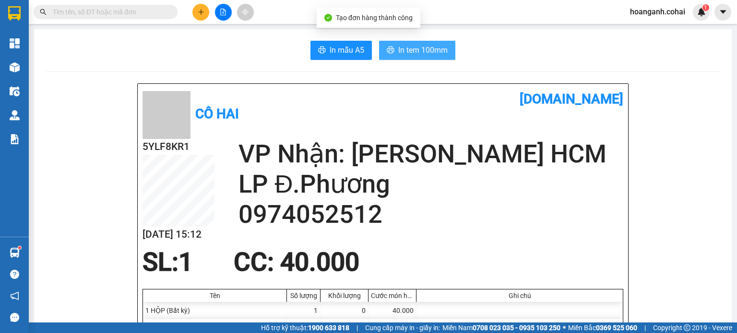
click at [417, 52] on span "In tem 100mm" at bounding box center [422, 50] width 49 height 12
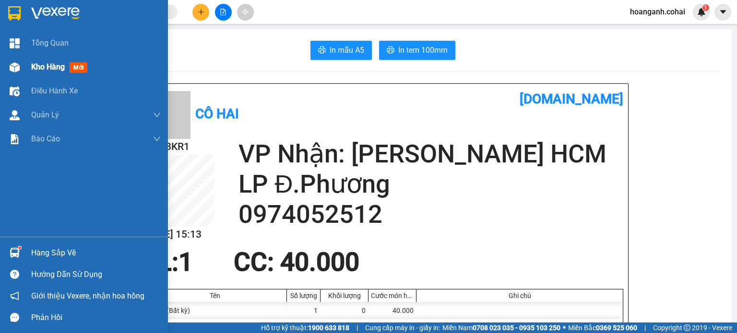
click at [56, 72] on div "Kho hàng mới" at bounding box center [61, 67] width 60 height 12
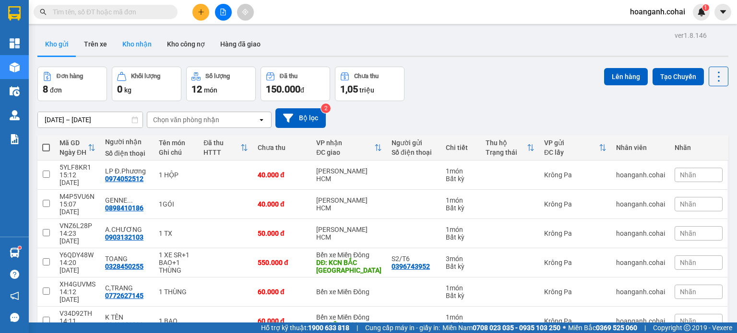
click at [138, 43] on button "Kho nhận" at bounding box center [137, 44] width 45 height 23
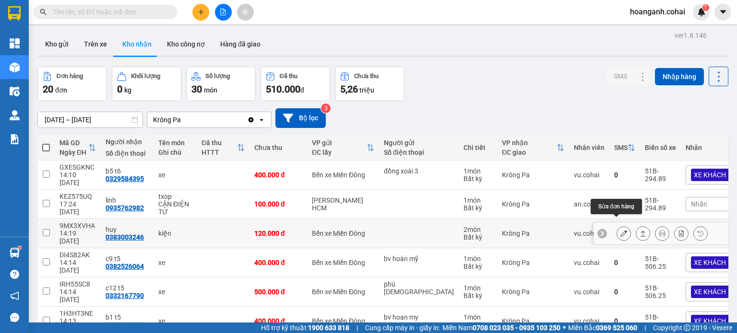
click at [620, 230] on icon at bounding box center [623, 233] width 7 height 7
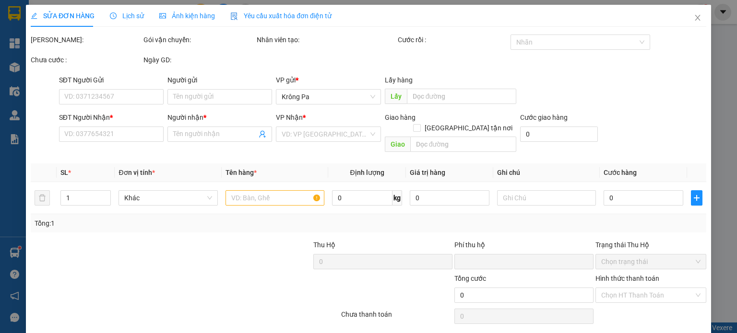
type input "0383003246"
type input "huy"
type input "0"
type input "120.000"
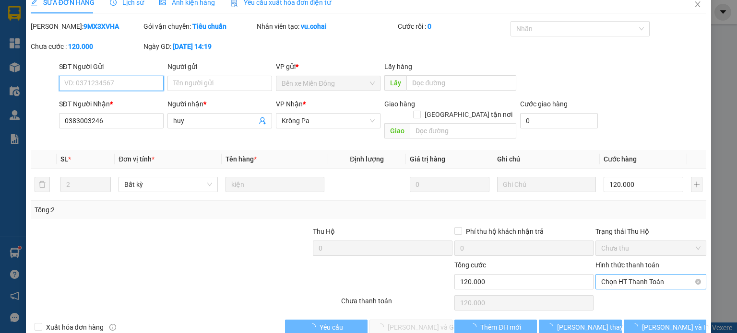
scroll to position [21, 0]
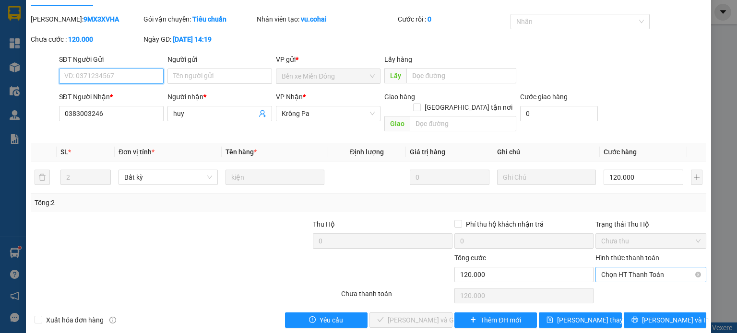
click at [638, 268] on span "Chọn HT Thanh Toán" at bounding box center [650, 275] width 99 height 14
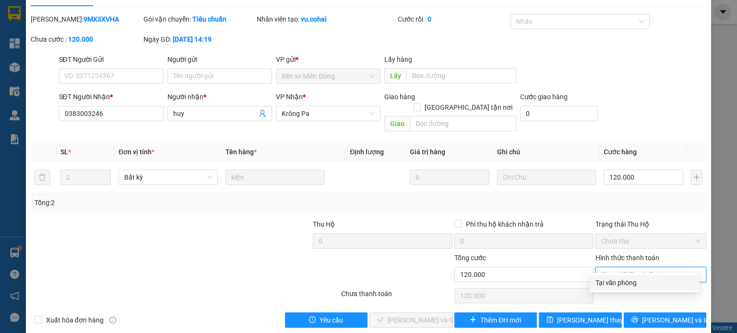
click at [628, 285] on div "Tại văn phòng" at bounding box center [644, 283] width 98 height 11
type input "0"
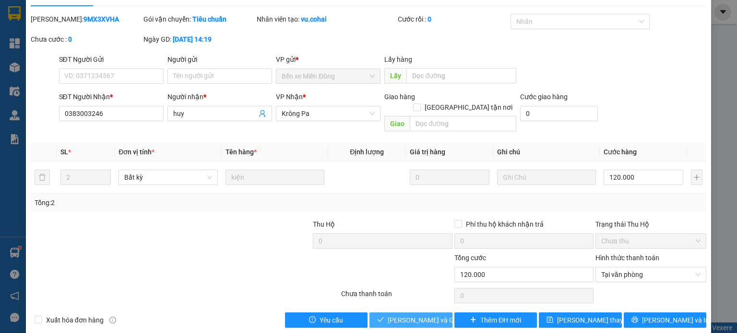
click at [427, 315] on span "[PERSON_NAME] và Giao hàng" at bounding box center [433, 320] width 92 height 11
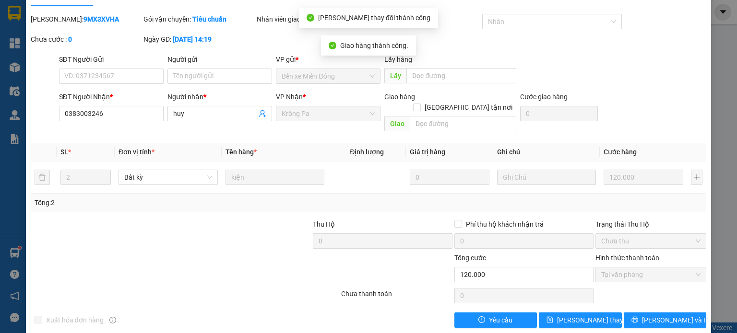
scroll to position [0, 0]
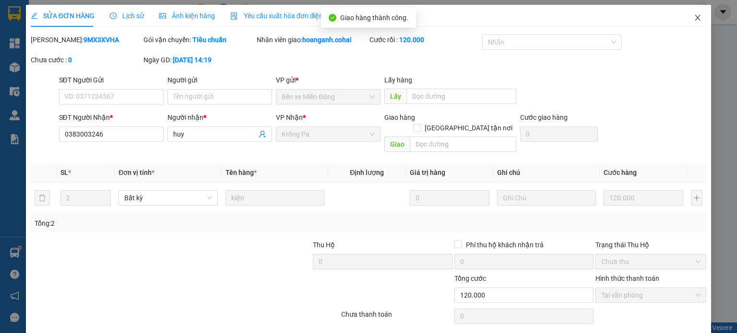
click at [693, 17] on icon "close" at bounding box center [697, 18] width 8 height 8
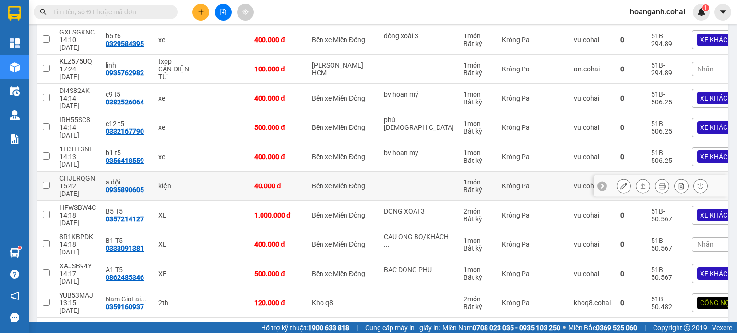
scroll to position [137, 0]
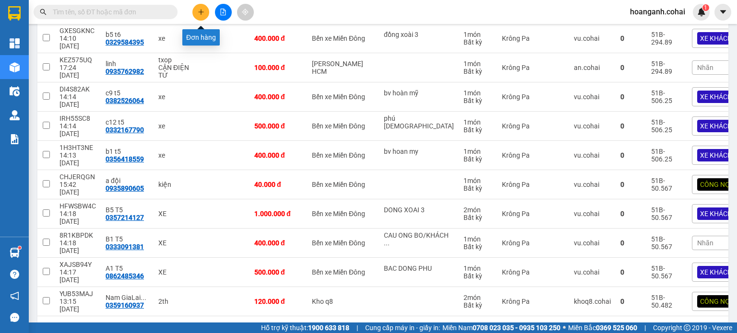
click at [202, 14] on icon "plus" at bounding box center [201, 12] width 7 height 7
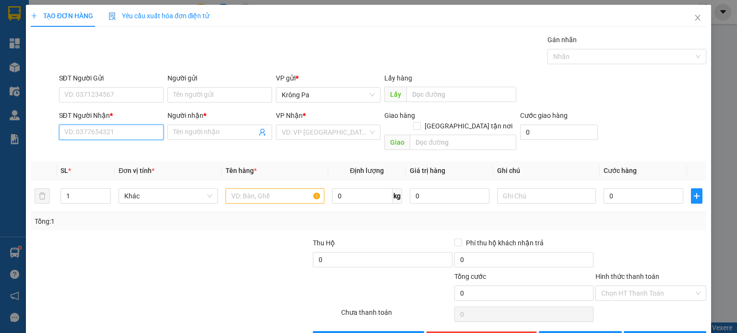
click at [155, 130] on input "SĐT Người Nhận *" at bounding box center [111, 132] width 105 height 15
type input "0352593243"
click at [192, 134] on input "Người nhận *" at bounding box center [214, 132] width 83 height 11
type input "C11,A5/T3"
click at [292, 135] on input "search" at bounding box center [325, 132] width 86 height 14
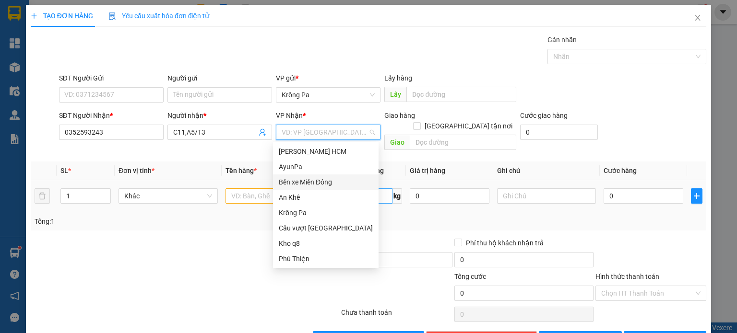
drag, startPoint x: 303, startPoint y: 181, endPoint x: 338, endPoint y: 178, distance: 35.2
click at [304, 181] on div "Bến xe Miền Đông" at bounding box center [326, 182] width 94 height 11
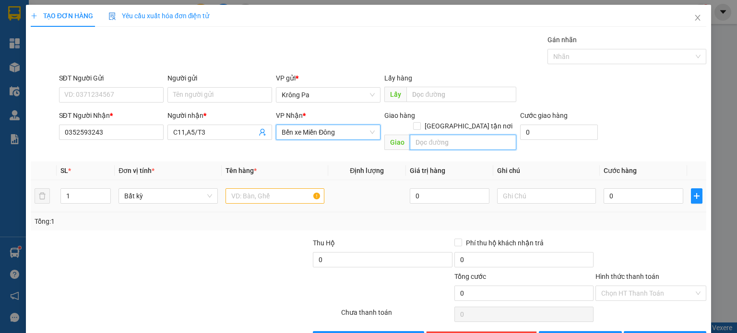
click at [486, 135] on input "text" at bounding box center [463, 142] width 106 height 15
type input "BẦU BÀNG"
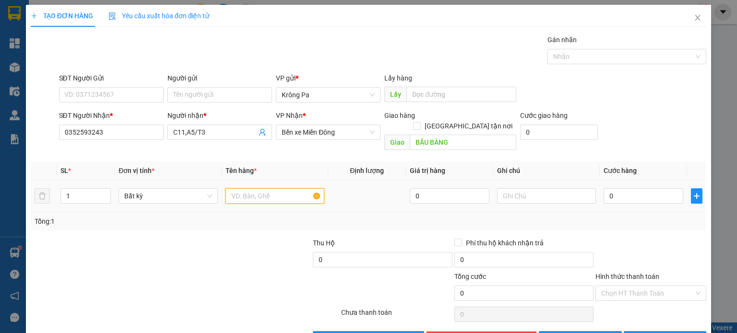
click at [247, 188] on input "text" at bounding box center [274, 195] width 99 height 15
type input "1 XE WINER"
click at [634, 188] on input "0" at bounding box center [643, 195] width 80 height 15
type input "4"
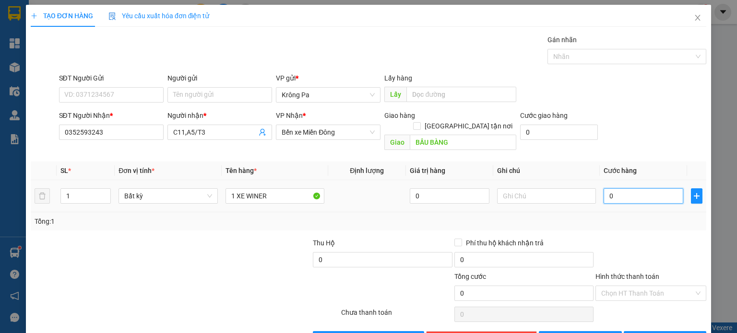
type input "4"
type input "0"
type input "05"
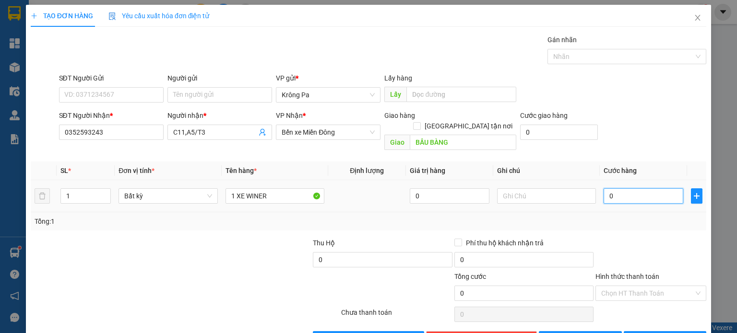
type input "5"
type input "050"
type input "50"
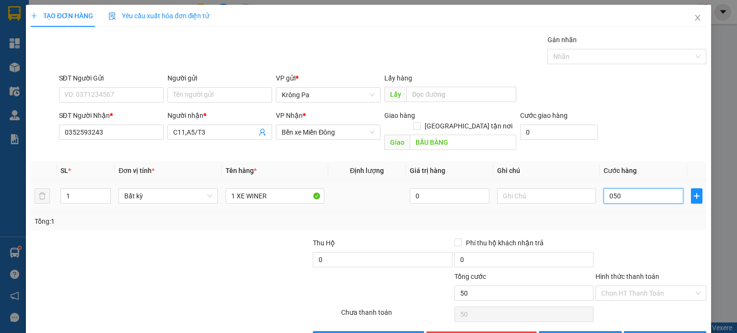
type input "0.500"
type input "500"
type input "500.000"
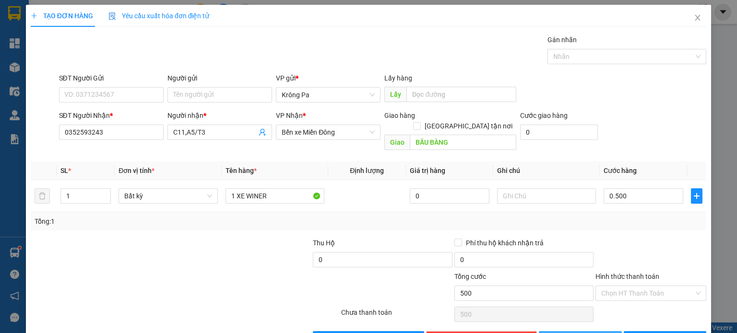
type input "500.000"
click at [569, 331] on button "[PERSON_NAME]" at bounding box center [580, 338] width 83 height 15
type input "0"
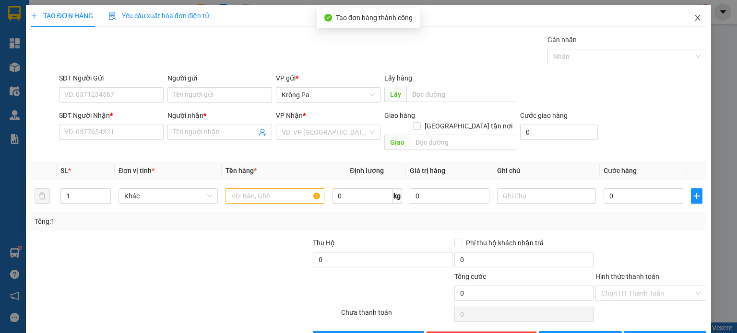
click at [693, 18] on icon "close" at bounding box center [697, 18] width 8 height 8
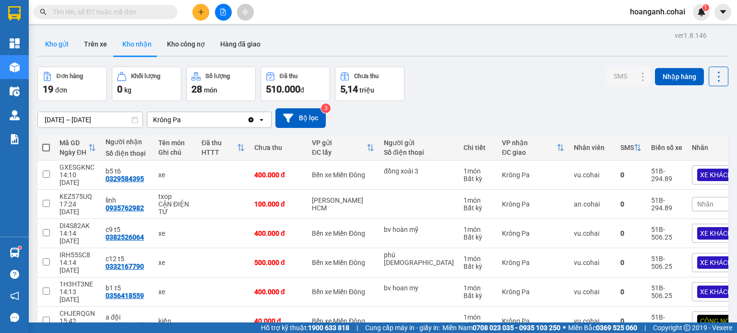
click at [57, 47] on button "Kho gửi" at bounding box center [56, 44] width 39 height 23
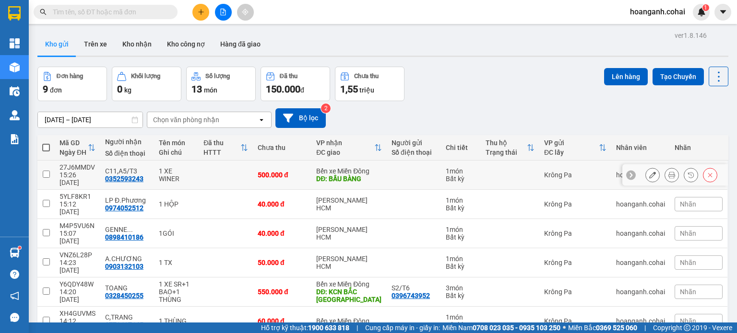
click at [44, 171] on input "checkbox" at bounding box center [46, 174] width 7 height 7
checkbox input "true"
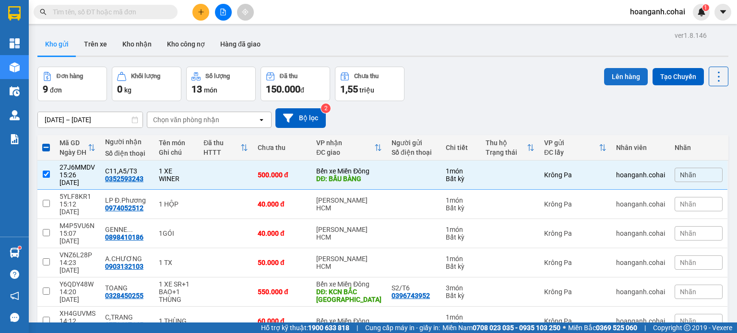
click at [626, 74] on button "Lên hàng" at bounding box center [626, 76] width 44 height 17
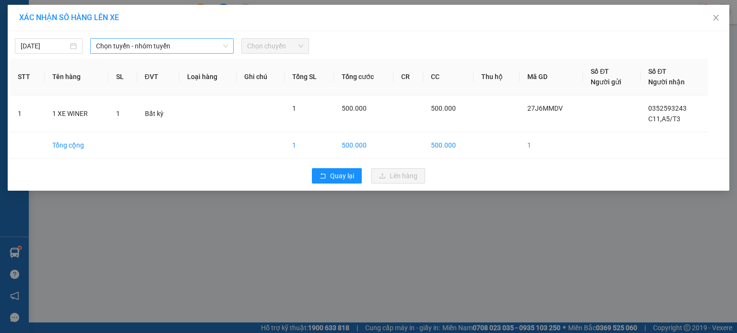
click at [224, 46] on icon "down" at bounding box center [226, 46] width 6 height 6
click at [215, 50] on span "Chọn tuyến - nhóm tuyến" at bounding box center [162, 46] width 132 height 14
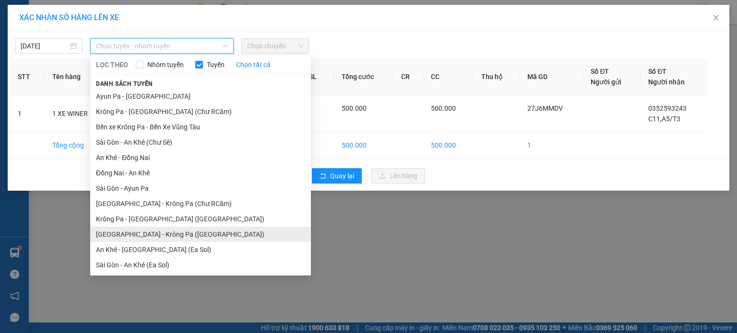
scroll to position [62, 0]
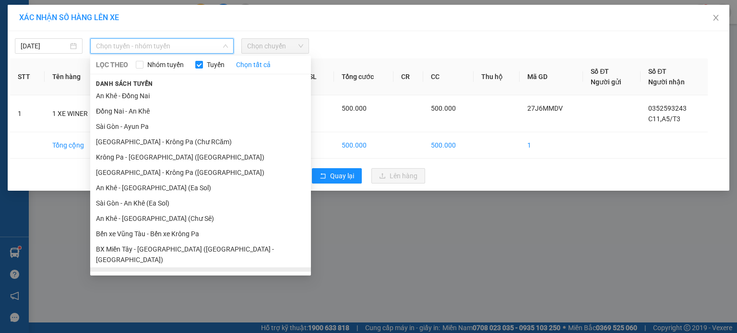
click at [184, 268] on li "BX Krông Pa - BX Miền Tây ([GEOGRAPHIC_DATA] - [GEOGRAPHIC_DATA])" at bounding box center [200, 281] width 221 height 26
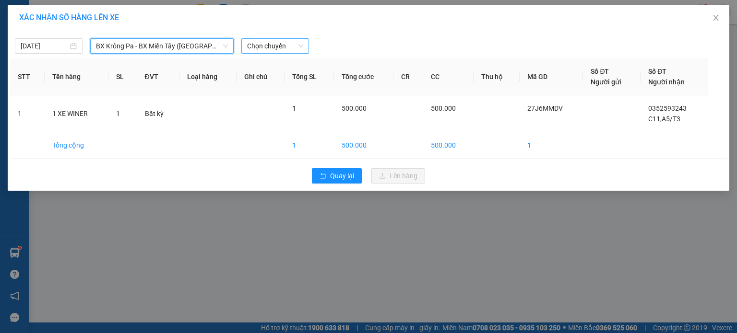
click at [303, 48] on span "Chọn chuyến" at bounding box center [275, 46] width 56 height 14
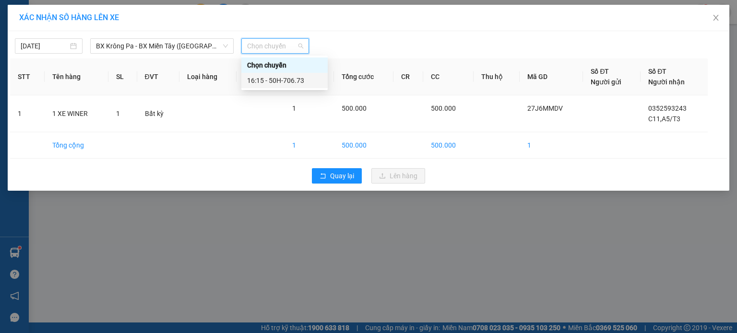
click at [293, 84] on div "16:15 - 50H-706.73" at bounding box center [284, 80] width 75 height 11
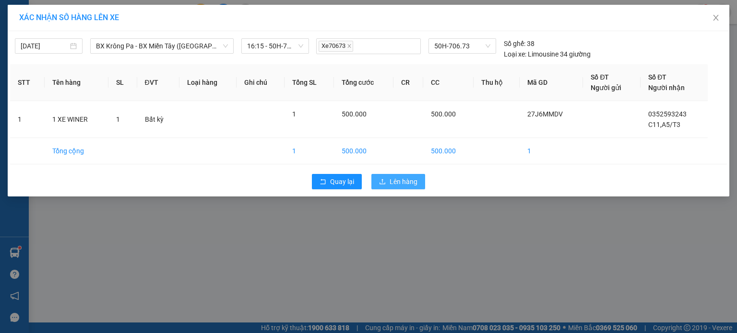
click at [401, 184] on span "Lên hàng" at bounding box center [403, 181] width 28 height 11
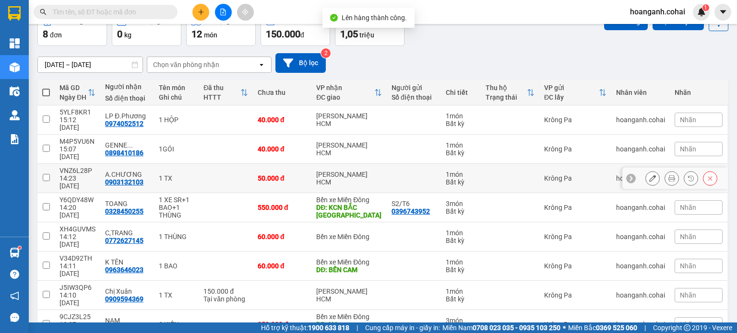
scroll to position [56, 0]
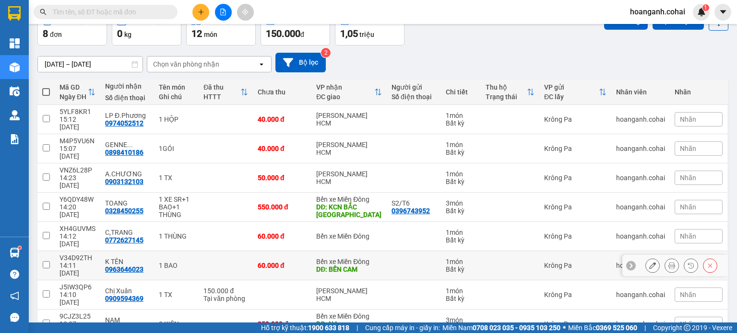
click at [43, 261] on input "checkbox" at bounding box center [46, 264] width 7 height 7
checkbox input "true"
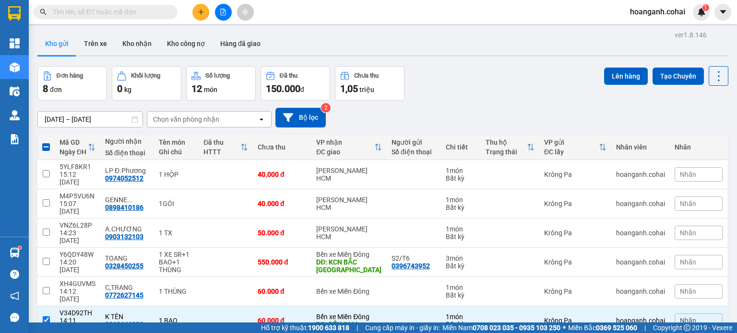
scroll to position [0, 0]
click at [621, 81] on button "Lên hàng" at bounding box center [626, 76] width 44 height 17
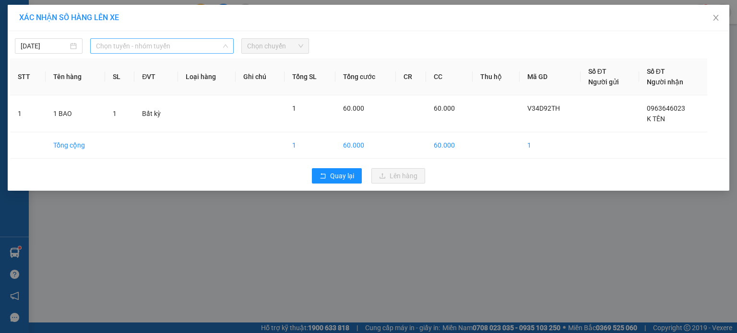
click at [221, 49] on span "Chọn tuyến - nhóm tuyến" at bounding box center [162, 46] width 132 height 14
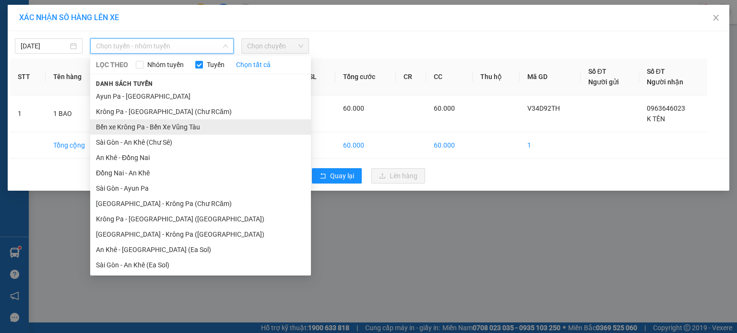
click at [202, 128] on li "Bến xe Krông Pa - Bến Xe Vũng Tàu" at bounding box center [200, 126] width 221 height 15
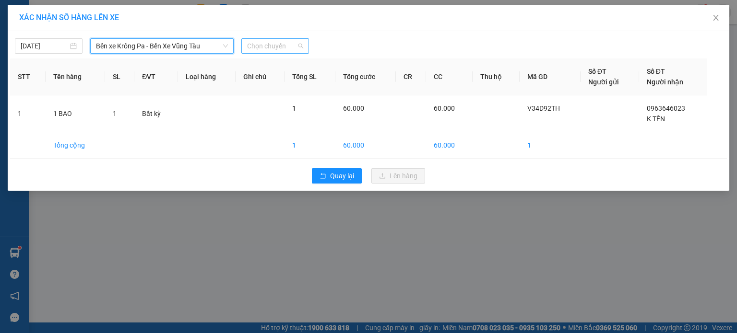
click at [301, 45] on span "Chọn chuyến" at bounding box center [275, 46] width 56 height 14
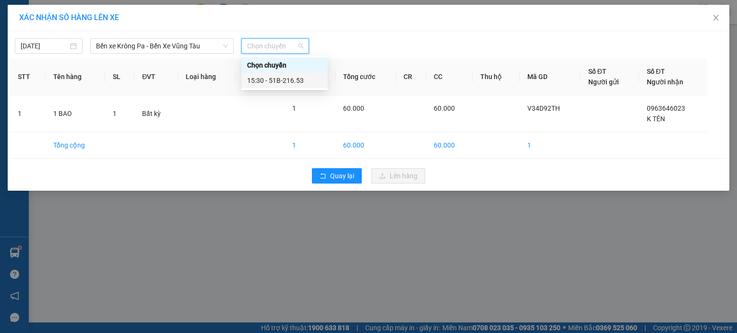
click at [296, 78] on div "15:30 - 51B-216.53" at bounding box center [284, 80] width 75 height 11
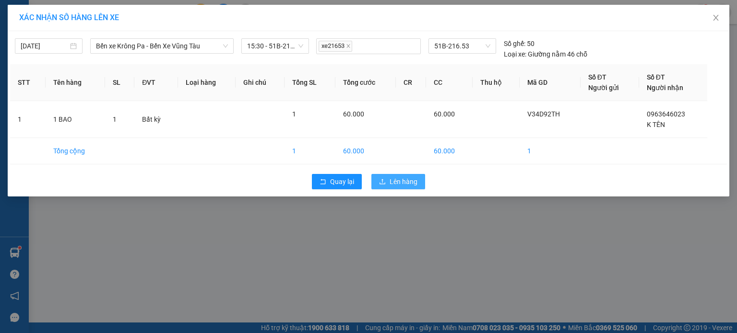
click at [399, 182] on span "Lên hàng" at bounding box center [403, 181] width 28 height 11
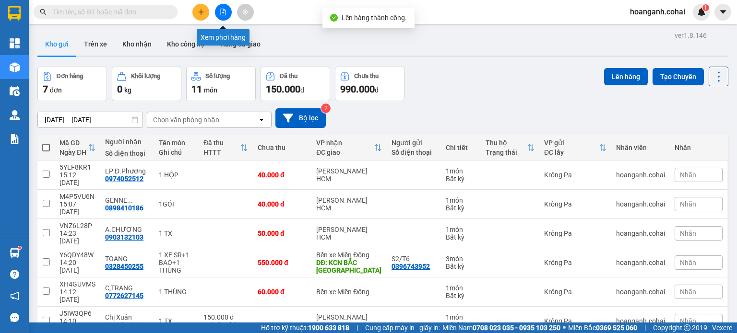
click at [227, 17] on button at bounding box center [223, 12] width 17 height 17
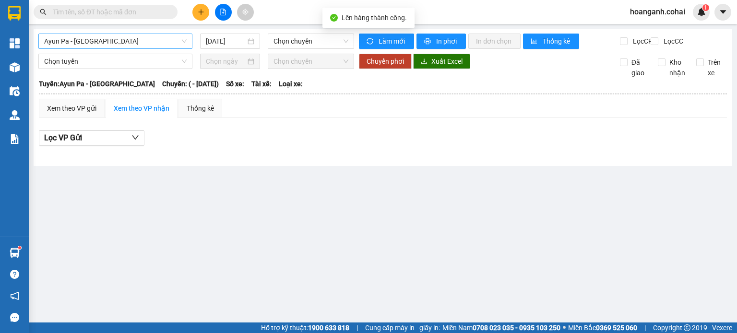
click at [154, 46] on span "Ayun Pa - [GEOGRAPHIC_DATA]" at bounding box center [115, 41] width 142 height 14
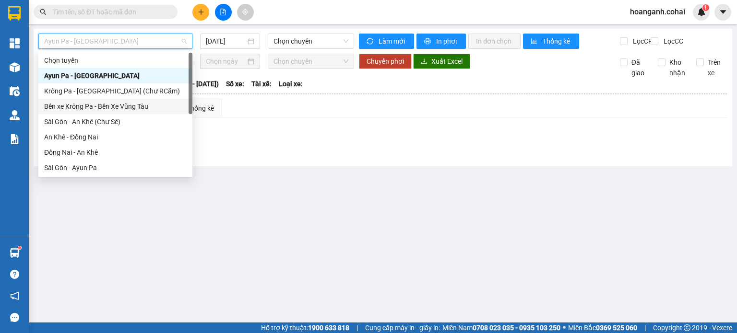
click at [128, 107] on div "Bến xe Krông Pa - Bến Xe Vũng Tàu" at bounding box center [115, 106] width 142 height 11
type input "[DATE]"
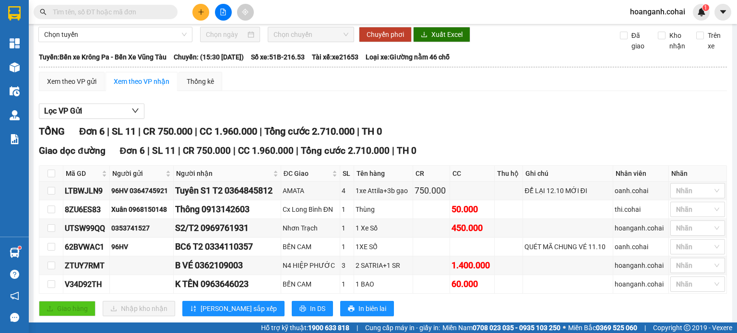
scroll to position [53, 0]
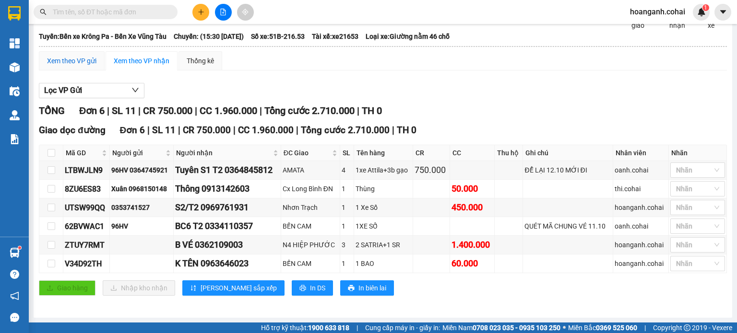
click at [75, 65] on div "Xem theo VP gửi" at bounding box center [71, 61] width 49 height 11
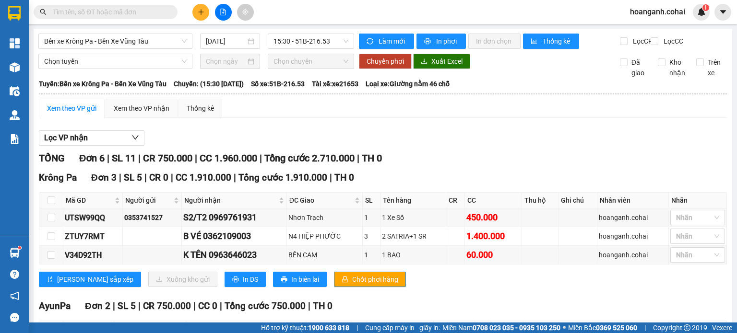
click at [64, 114] on div "Xem theo VP gửi" at bounding box center [71, 108] width 49 height 11
click at [48, 240] on input "checkbox" at bounding box center [51, 237] width 8 height 8
checkbox input "true"
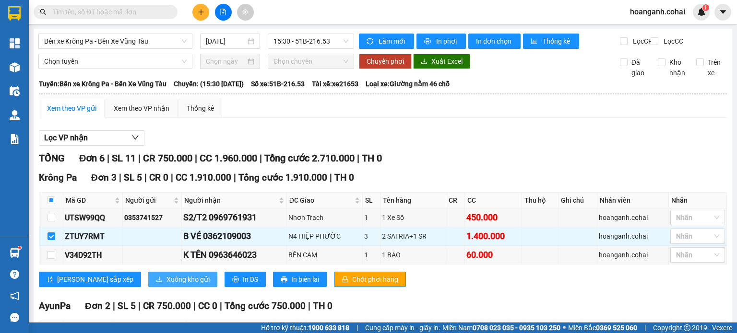
click at [166, 285] on span "Xuống kho gửi" at bounding box center [187, 279] width 43 height 11
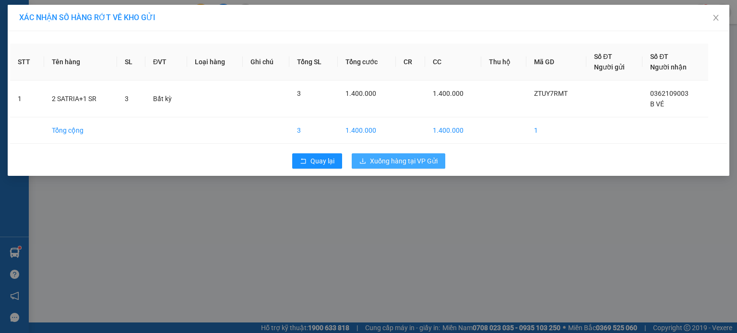
click at [404, 166] on button "Xuống hàng tại VP Gửi" at bounding box center [399, 160] width 94 height 15
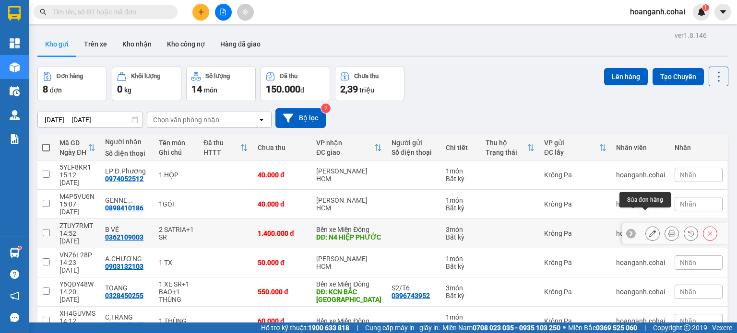
click at [649, 230] on icon at bounding box center [652, 233] width 7 height 7
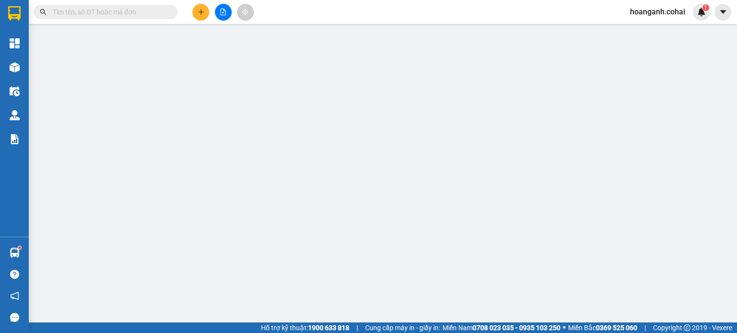
type input "0362109003"
type input "B VÉ"
type input "N4 HIỆP PHƯỚC"
type input "0"
type input "1.400.000"
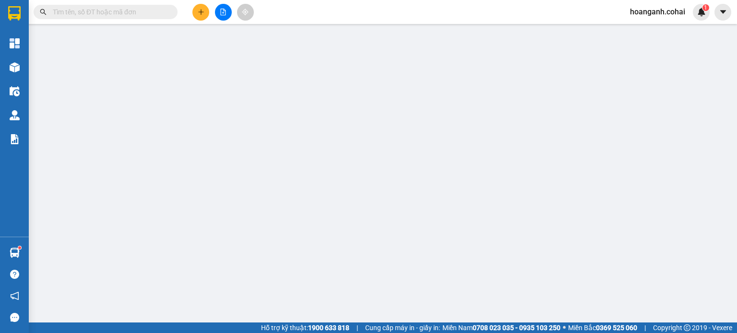
type input "1.400.000"
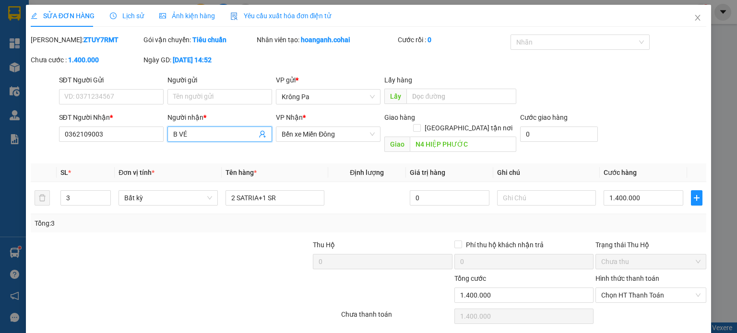
click at [176, 138] on input "B VÉ" at bounding box center [214, 134] width 83 height 11
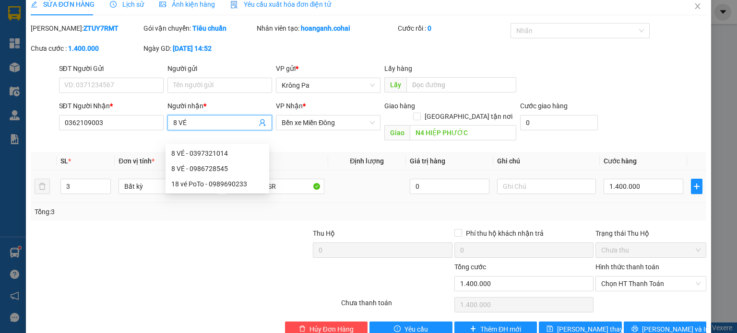
scroll to position [23, 0]
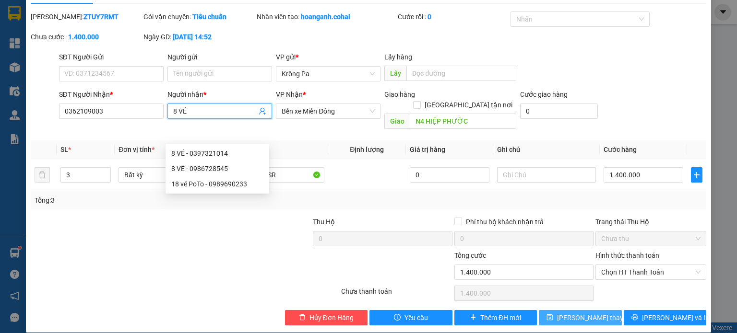
type input "8 VÉ"
click at [571, 313] on span "[PERSON_NAME] thay đổi" at bounding box center [595, 318] width 77 height 11
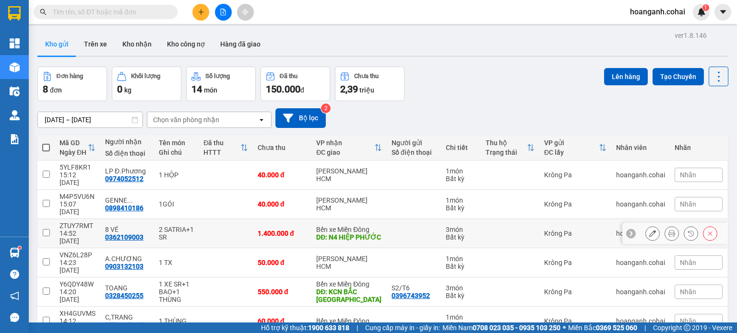
click at [45, 229] on input "checkbox" at bounding box center [46, 232] width 7 height 7
checkbox input "true"
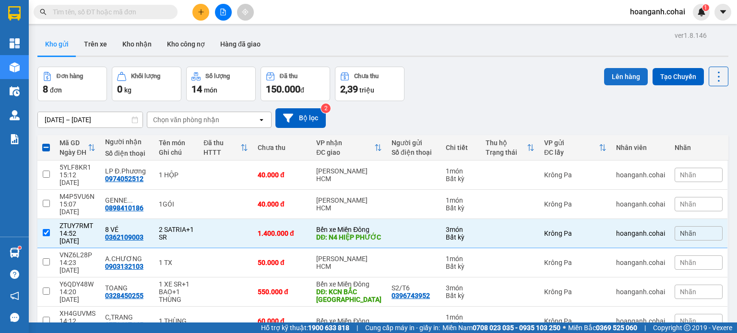
click at [618, 79] on button "Lên hàng" at bounding box center [626, 76] width 44 height 17
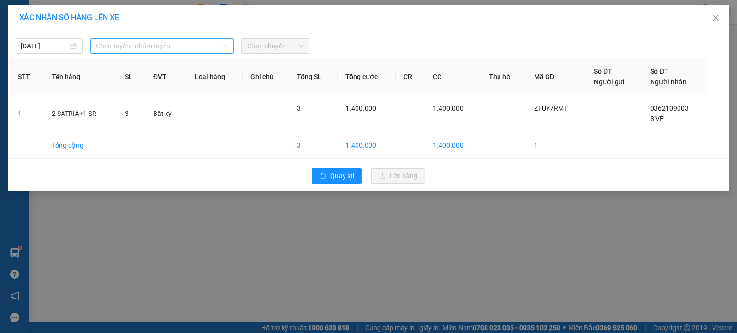
click at [192, 52] on span "Chọn tuyến - nhóm tuyến" at bounding box center [162, 46] width 132 height 14
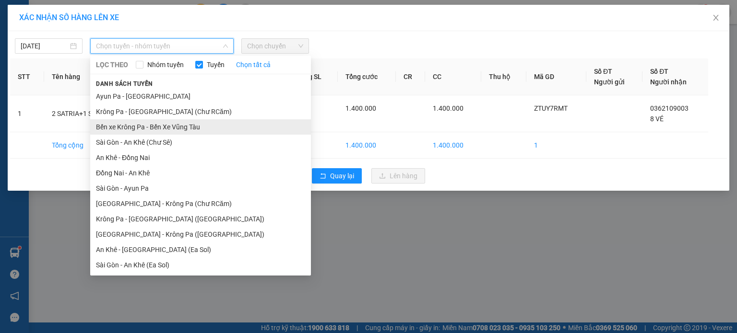
click at [203, 127] on li "Bến xe Krông Pa - Bến Xe Vũng Tàu" at bounding box center [200, 126] width 221 height 15
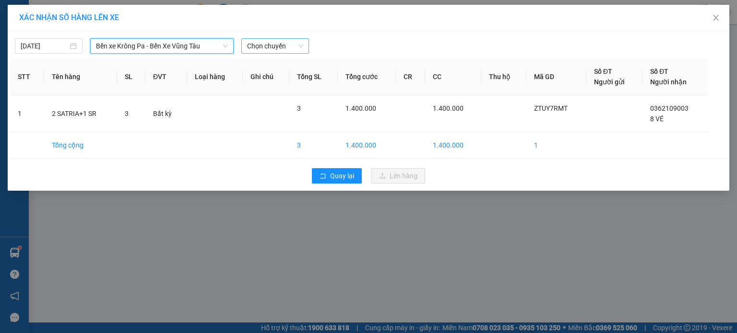
click at [300, 47] on span "Chọn chuyến" at bounding box center [275, 46] width 56 height 14
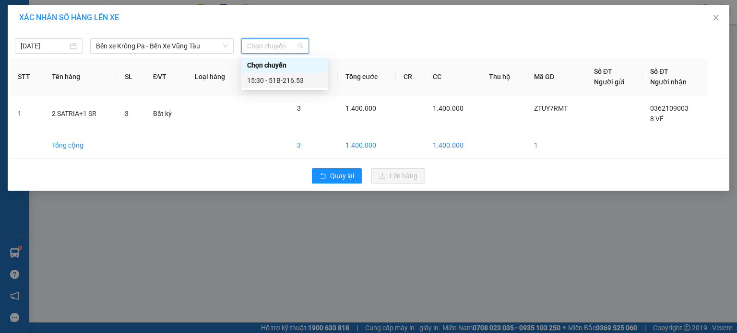
click at [297, 81] on div "15:30 - 51B-216.53" at bounding box center [284, 80] width 75 height 11
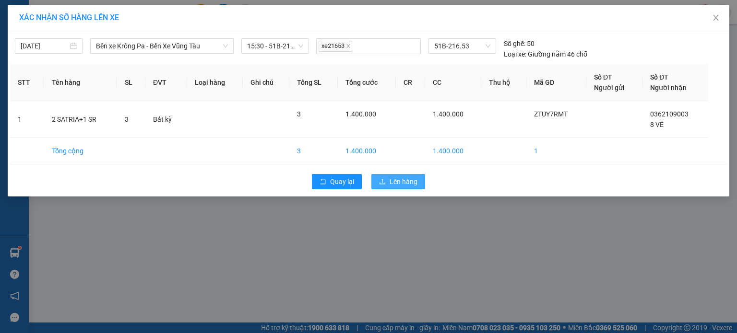
click at [411, 184] on span "Lên hàng" at bounding box center [403, 181] width 28 height 11
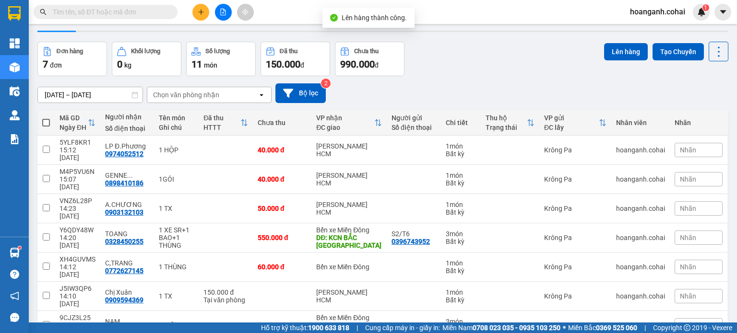
scroll to position [44, 0]
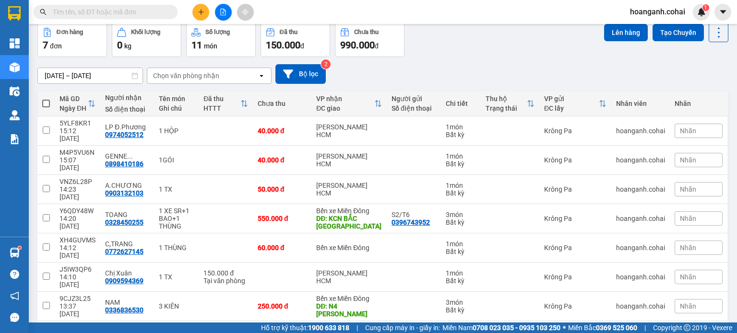
click at [47, 103] on span at bounding box center [46, 104] width 8 height 8
click at [46, 99] on input "checkbox" at bounding box center [46, 99] width 0 height 0
checkbox input "true"
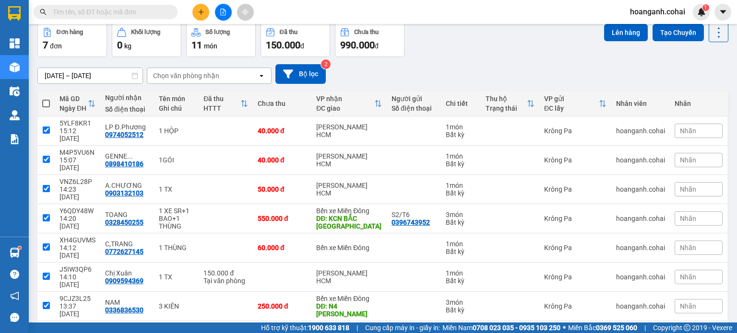
checkbox input "true"
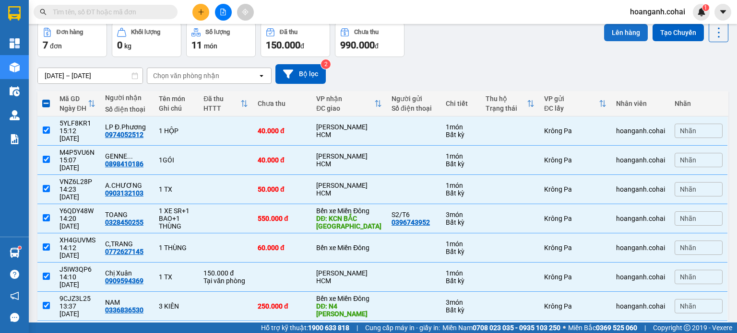
click at [618, 30] on button "Lên hàng" at bounding box center [626, 32] width 44 height 17
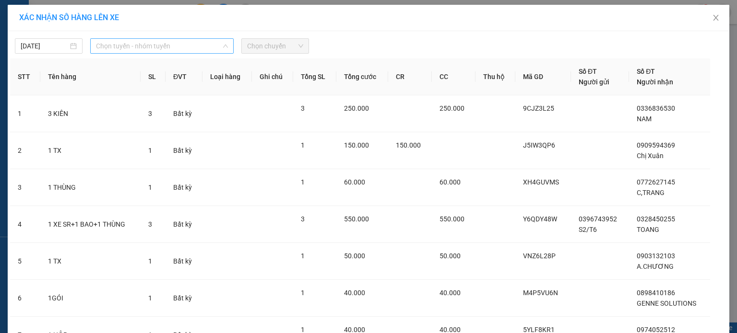
click at [185, 43] on span "Chọn tuyến - nhóm tuyến" at bounding box center [162, 46] width 132 height 14
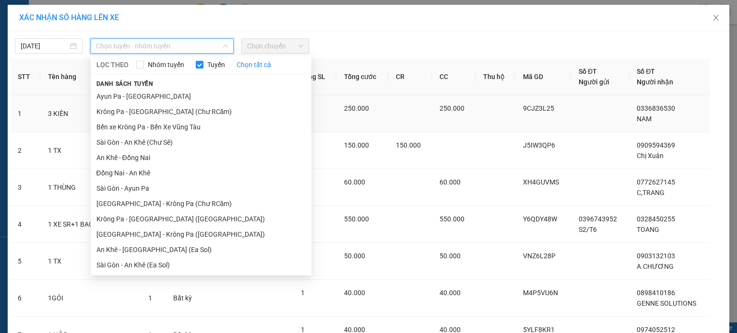
drag, startPoint x: 171, startPoint y: 112, endPoint x: 177, endPoint y: 102, distance: 11.7
click at [171, 112] on li "Krông Pa - [GEOGRAPHIC_DATA] (Chư RCăm)" at bounding box center [201, 111] width 221 height 15
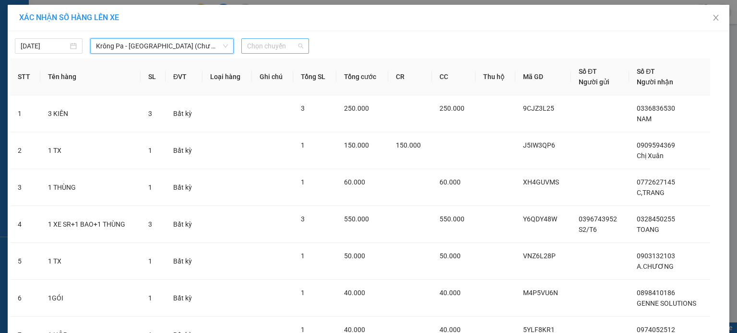
click at [286, 46] on span "Chọn chuyến" at bounding box center [275, 46] width 56 height 14
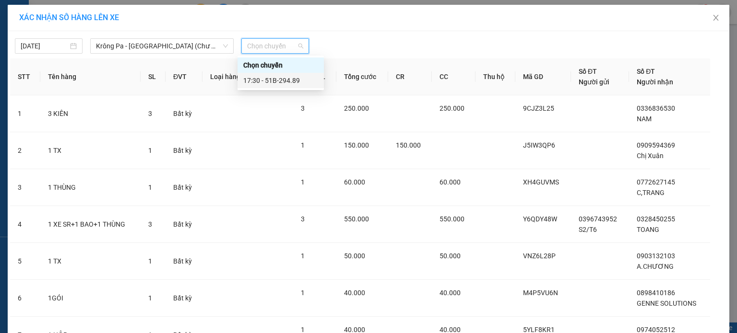
click at [279, 82] on div "17:30 - 51B-294.89" at bounding box center [280, 80] width 75 height 11
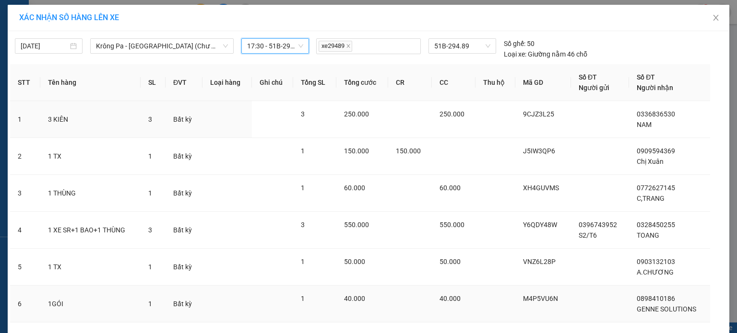
scroll to position [95, 0]
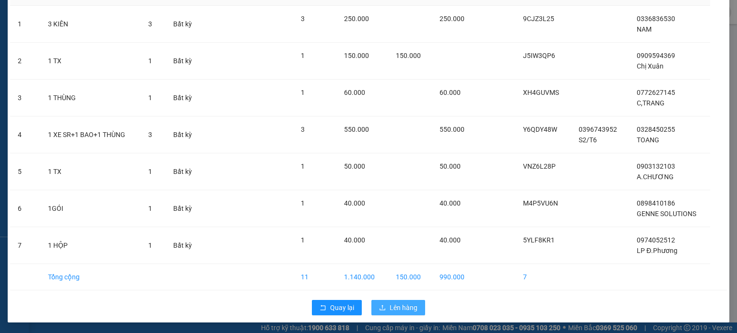
click at [393, 308] on span "Lên hàng" at bounding box center [403, 308] width 28 height 11
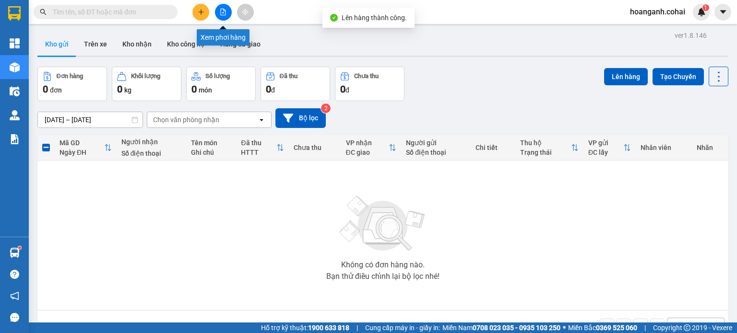
click at [223, 12] on icon "file-add" at bounding box center [223, 12] width 7 height 7
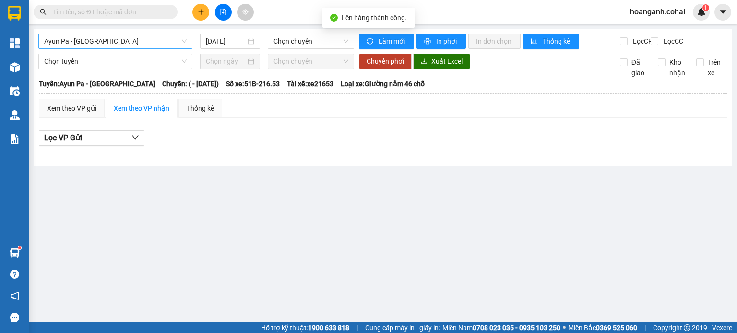
click at [172, 46] on span "Ayun Pa - [GEOGRAPHIC_DATA]" at bounding box center [115, 41] width 142 height 14
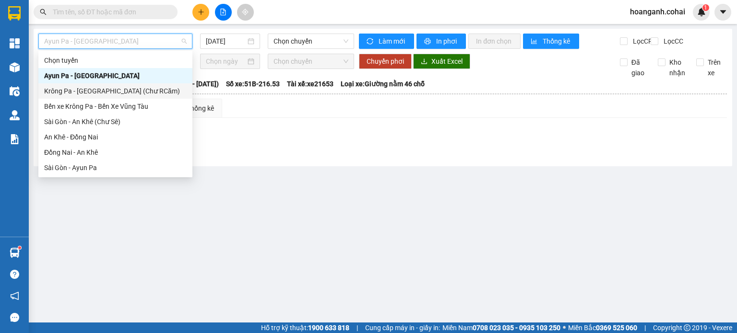
click at [120, 90] on div "Krông Pa - [GEOGRAPHIC_DATA] (Chư RCăm)" at bounding box center [115, 91] width 142 height 11
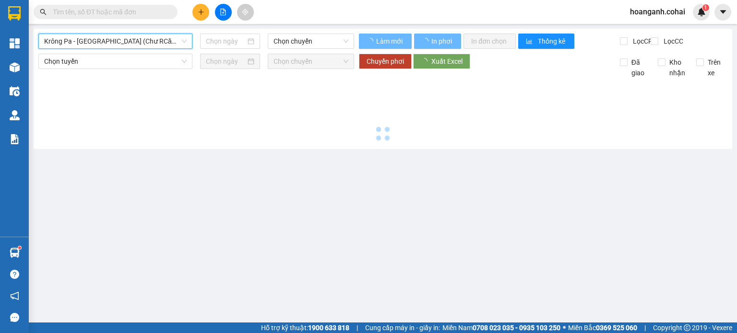
type input "[DATE]"
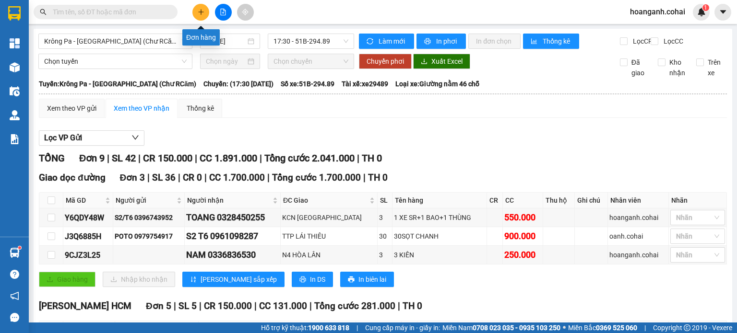
click at [199, 16] on button at bounding box center [200, 12] width 17 height 17
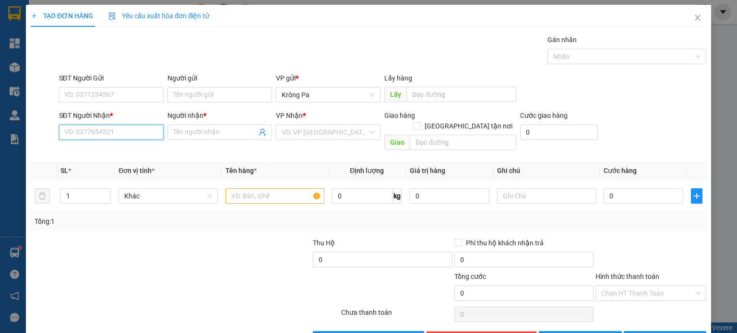
click at [151, 130] on input "SĐT Người Nhận *" at bounding box center [111, 132] width 105 height 15
click at [110, 155] on div "0355763200 - S3/T6" at bounding box center [110, 151] width 92 height 11
type input "0355763200"
type input "S3/T6"
type input "0355763200"
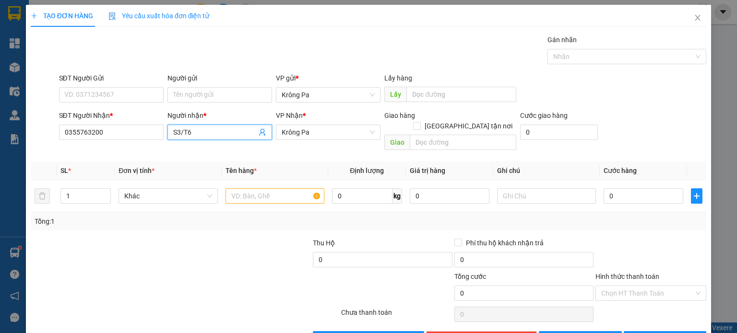
click at [234, 136] on input "S3/T6" at bounding box center [214, 132] width 83 height 11
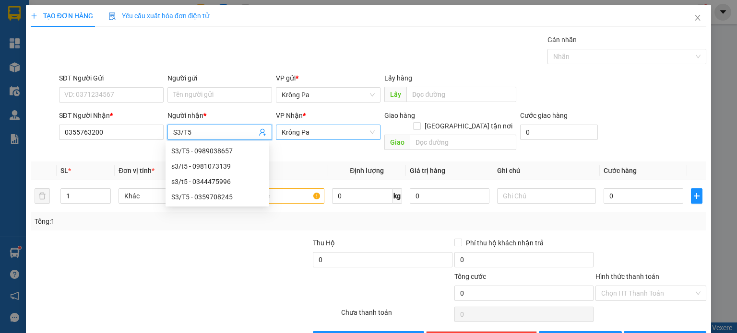
click at [317, 130] on span "Krông Pa" at bounding box center [328, 132] width 93 height 14
type input "S3/T5"
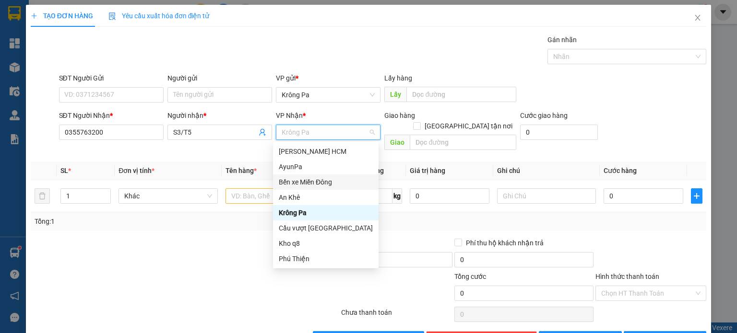
click at [315, 182] on div "Bến xe Miền Đông" at bounding box center [326, 182] width 94 height 11
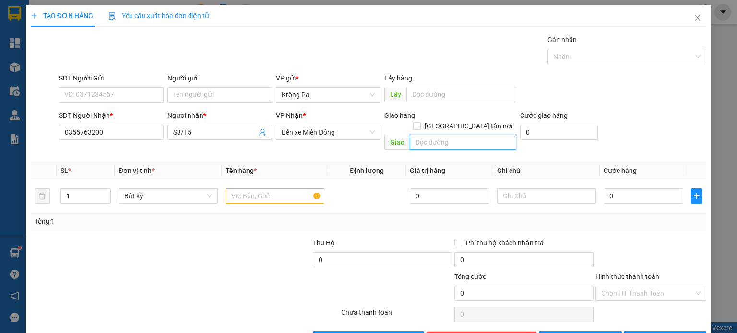
click at [461, 136] on input "text" at bounding box center [463, 142] width 106 height 15
type input "CẦU 25 BÌNH PHƯỚC"
click at [286, 188] on input "text" at bounding box center [274, 195] width 99 height 15
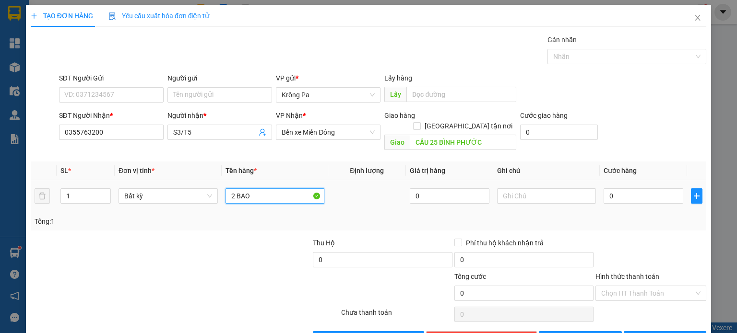
type input "2 BAO"
click at [633, 193] on div "0" at bounding box center [643, 196] width 80 height 19
click at [638, 188] on input "0" at bounding box center [643, 195] width 80 height 15
type input "2"
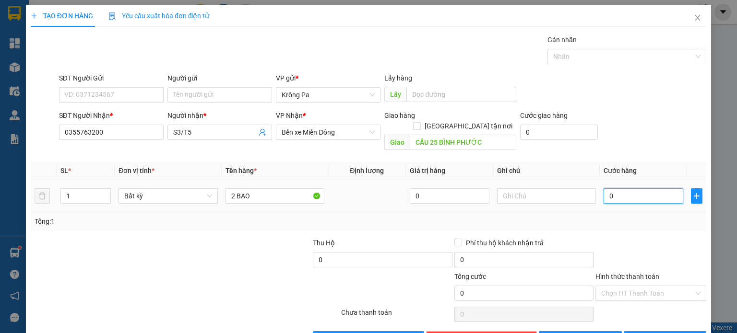
type input "2"
type input "20"
type input "200"
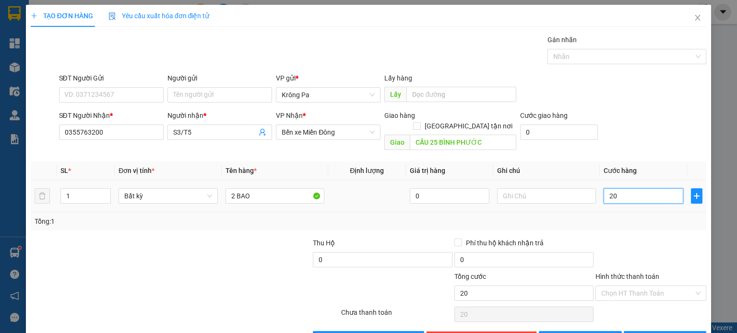
type input "200"
type input "200.000"
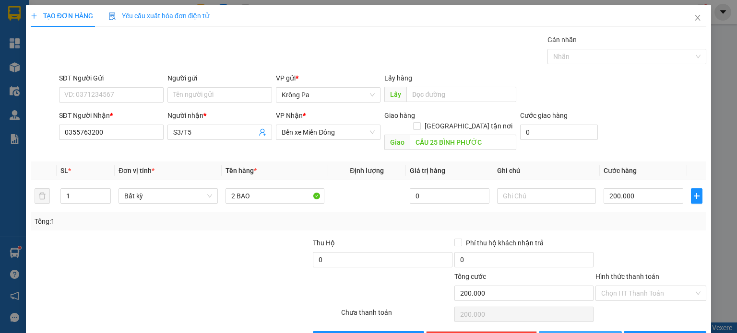
click at [575, 331] on button "[PERSON_NAME]" at bounding box center [580, 338] width 83 height 15
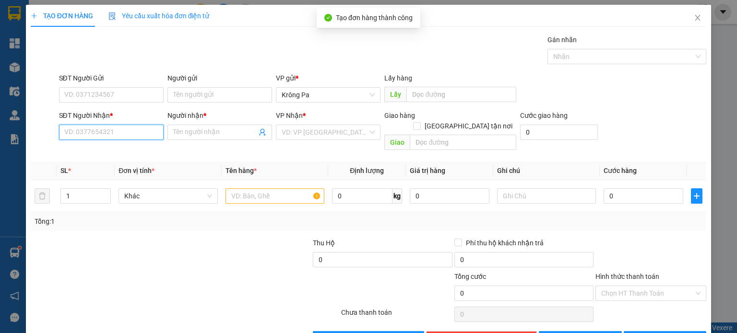
click at [123, 131] on input "SĐT Người Nhận *" at bounding box center [111, 132] width 105 height 15
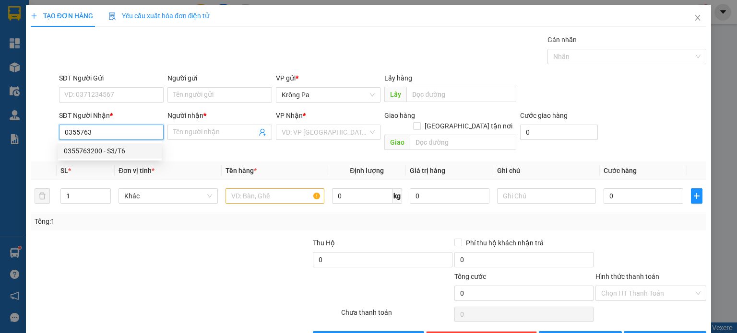
click at [108, 148] on div "0355763200 - S3/T6" at bounding box center [110, 151] width 92 height 11
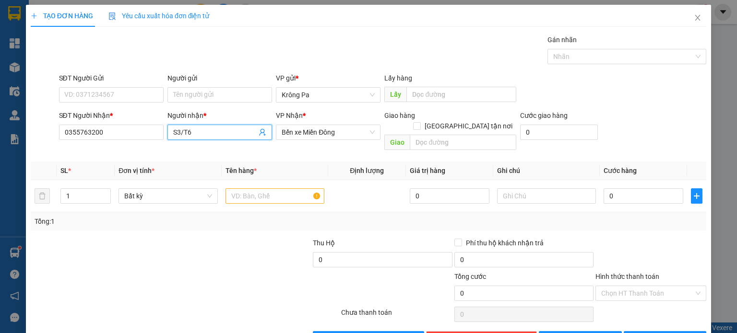
click at [237, 134] on input "S3/T6" at bounding box center [214, 132] width 83 height 11
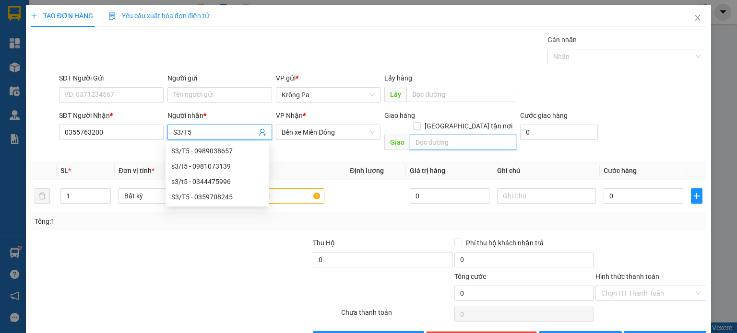
click at [472, 135] on input "text" at bounding box center [463, 142] width 106 height 15
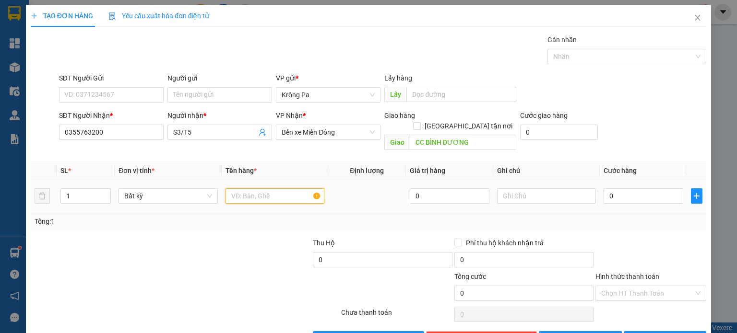
click at [284, 188] on input "text" at bounding box center [274, 195] width 99 height 15
click at [624, 190] on input "0" at bounding box center [643, 195] width 80 height 15
click at [581, 333] on span "[PERSON_NAME]" at bounding box center [585, 339] width 51 height 11
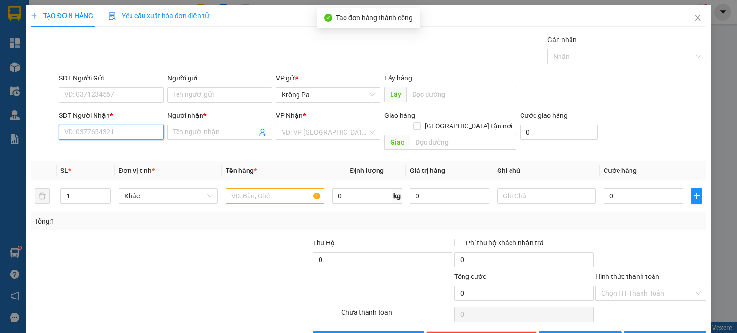
click at [131, 131] on input "SĐT Người Nhận *" at bounding box center [111, 132] width 105 height 15
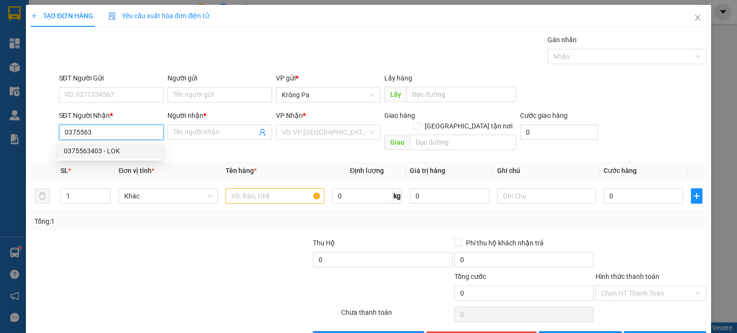
click at [87, 153] on div "0375563403 - LOK" at bounding box center [110, 151] width 92 height 11
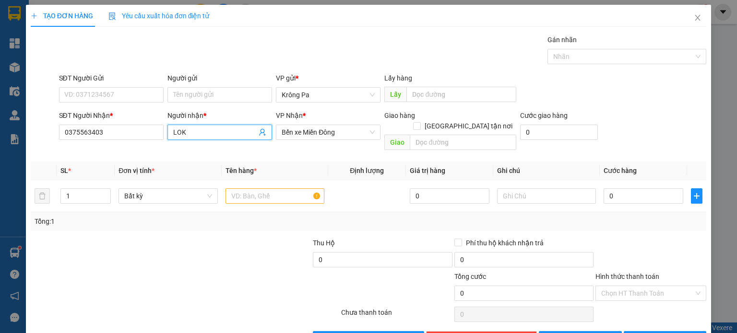
click at [187, 135] on input "LOK" at bounding box center [214, 132] width 83 height 11
click at [455, 135] on input "text" at bounding box center [463, 142] width 106 height 15
click at [261, 189] on input "text" at bounding box center [274, 195] width 99 height 15
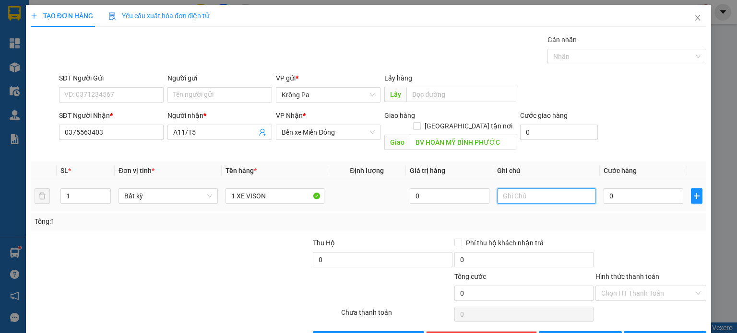
click at [544, 188] on input "text" at bounding box center [546, 195] width 99 height 15
click at [635, 187] on div "0" at bounding box center [643, 196] width 80 height 19
click at [637, 188] on input "0" at bounding box center [643, 195] width 80 height 15
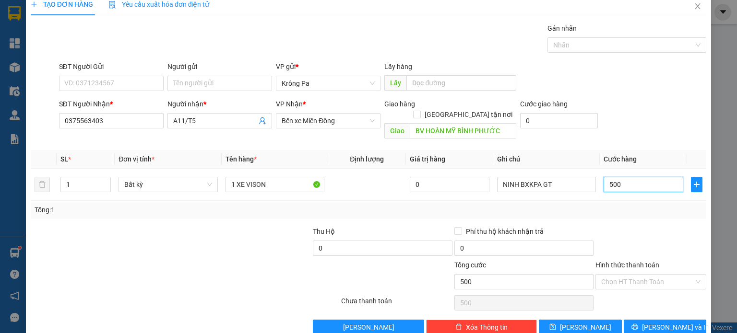
scroll to position [21, 0]
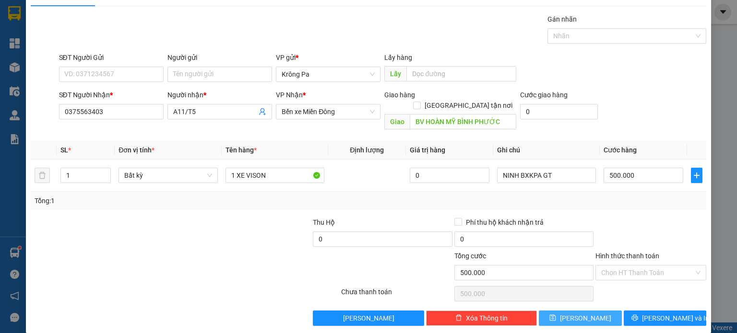
click at [556, 315] on icon "save" at bounding box center [552, 318] width 7 height 7
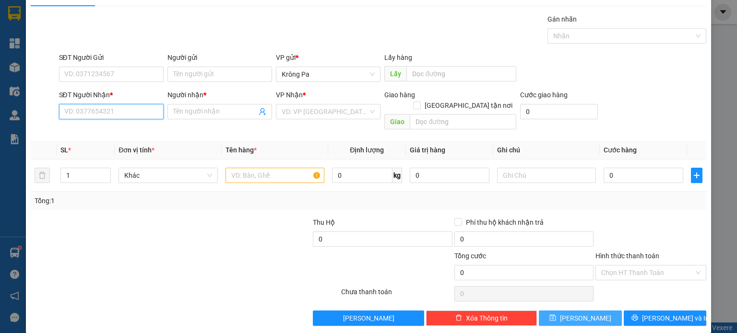
drag, startPoint x: 143, startPoint y: 109, endPoint x: 130, endPoint y: 143, distance: 36.6
click at [143, 111] on input "SĐT Người Nhận *" at bounding box center [111, 111] width 105 height 15
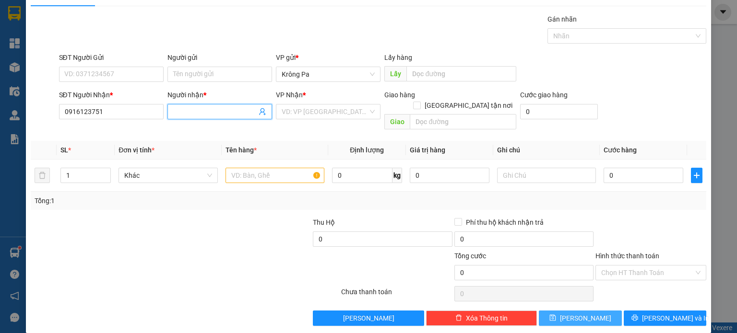
click at [192, 107] on input "Người nhận *" at bounding box center [214, 111] width 83 height 11
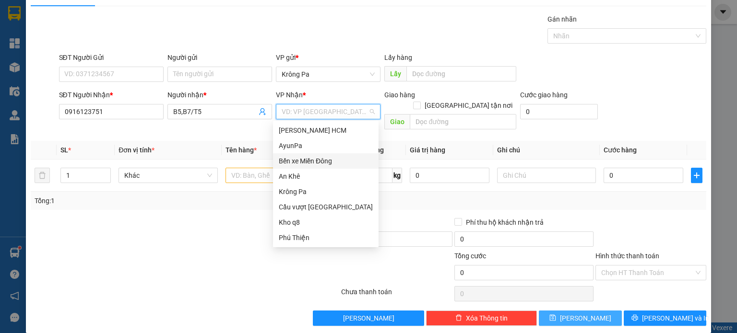
click at [314, 111] on input "search" at bounding box center [325, 112] width 86 height 14
click at [308, 156] on div "Bến xe Miền Đông" at bounding box center [326, 161] width 94 height 11
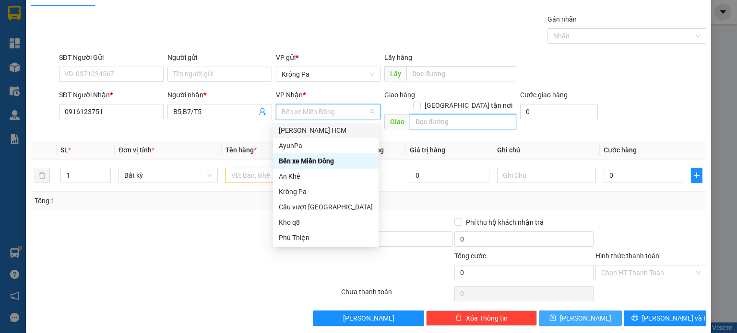
drag, startPoint x: 446, startPoint y: 117, endPoint x: 427, endPoint y: 114, distance: 18.4
click at [445, 117] on input "text" at bounding box center [463, 121] width 106 height 15
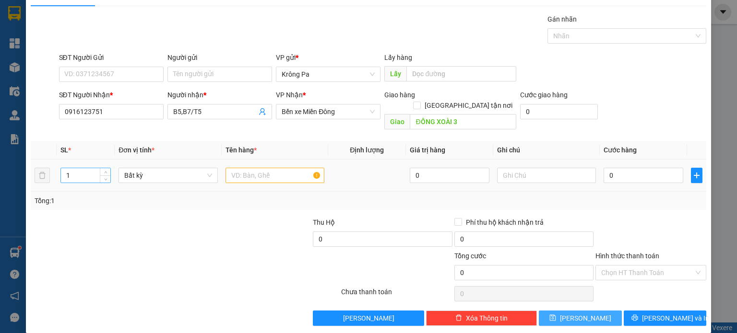
click at [81, 168] on input "1" at bounding box center [85, 175] width 49 height 14
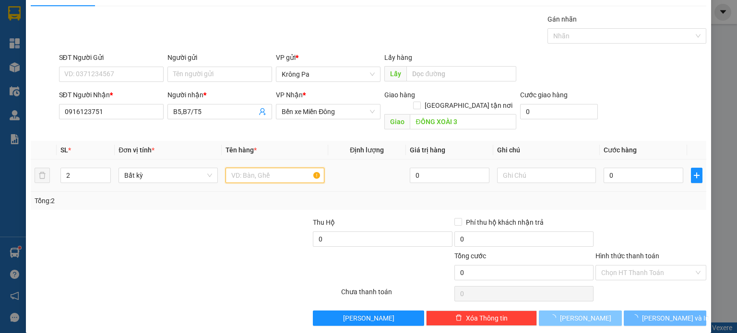
click at [275, 168] on input "text" at bounding box center [274, 175] width 99 height 15
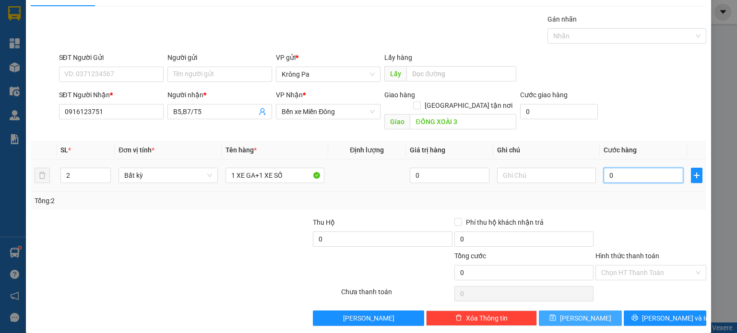
click at [637, 168] on input "0" at bounding box center [643, 175] width 80 height 15
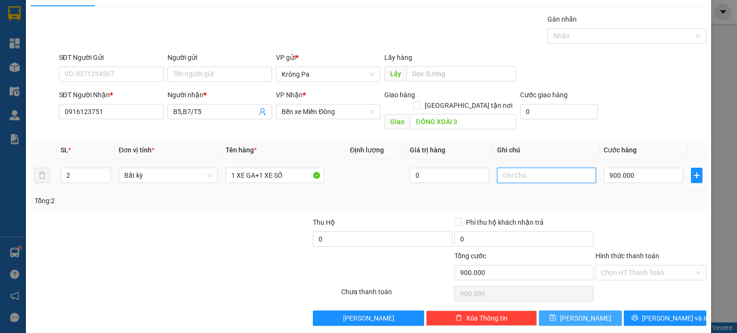
click at [519, 168] on input "text" at bounding box center [546, 175] width 99 height 15
click at [581, 313] on span "[PERSON_NAME]" at bounding box center [585, 318] width 51 height 11
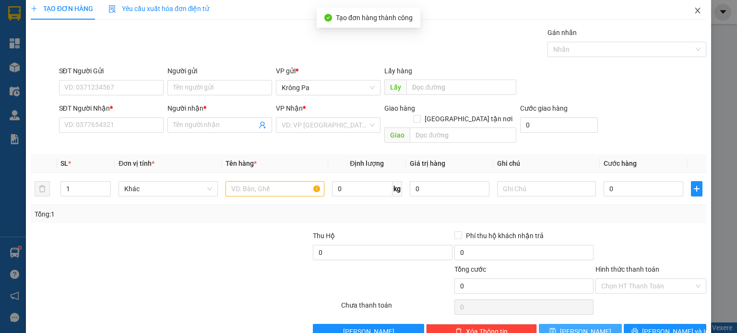
scroll to position [0, 0]
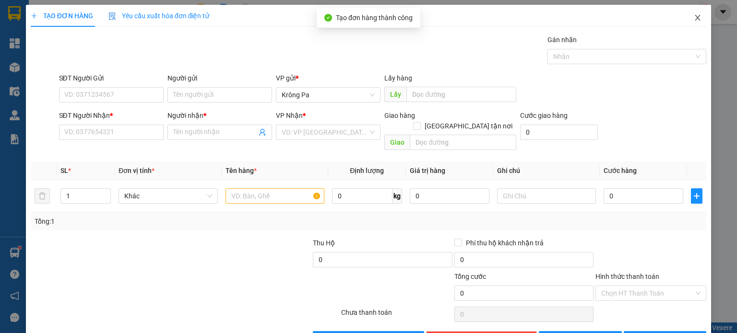
click at [699, 27] on span "Close" at bounding box center [697, 18] width 27 height 27
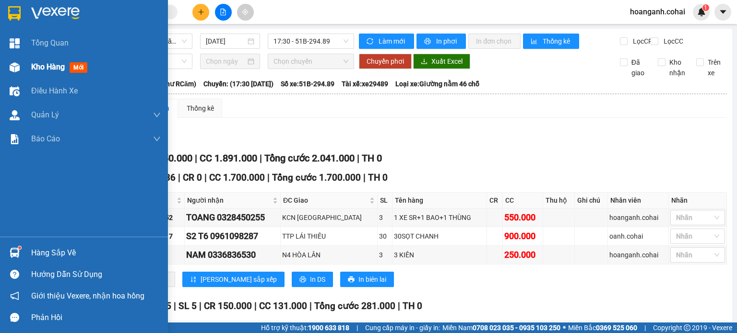
click at [36, 69] on span "Kho hàng" at bounding box center [48, 66] width 34 height 9
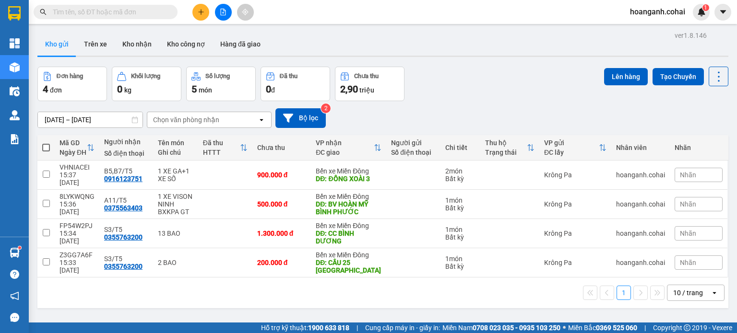
click at [48, 147] on span at bounding box center [46, 148] width 8 height 8
click at [46, 143] on input "checkbox" at bounding box center [46, 143] width 0 height 0
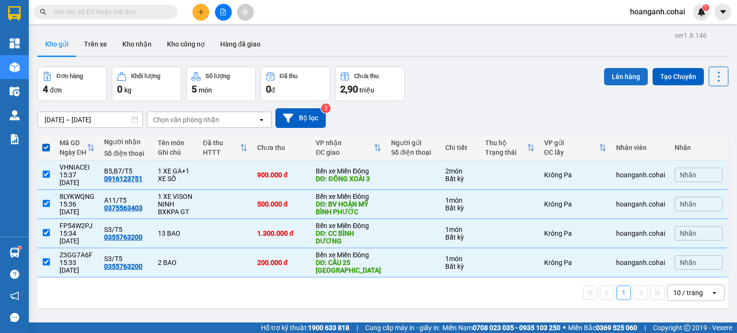
click at [631, 79] on button "Lên hàng" at bounding box center [626, 76] width 44 height 17
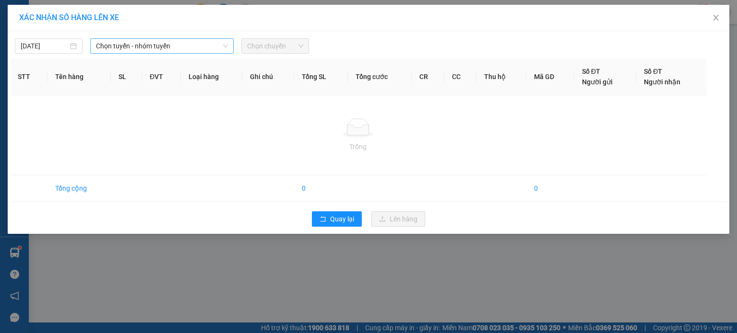
click at [194, 49] on span "Chọn tuyến - nhóm tuyến" at bounding box center [162, 46] width 132 height 14
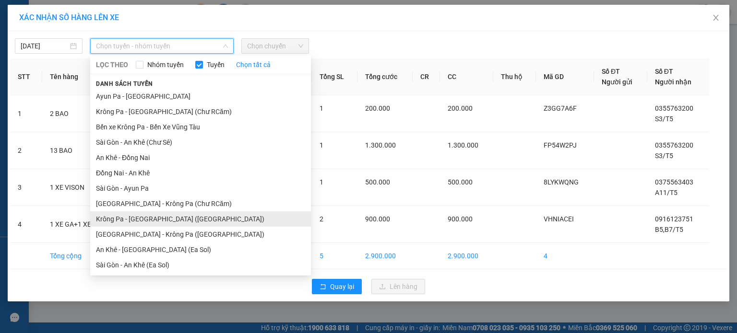
click at [169, 220] on li "Krông Pa - [GEOGRAPHIC_DATA] ([GEOGRAPHIC_DATA])" at bounding box center [200, 218] width 221 height 15
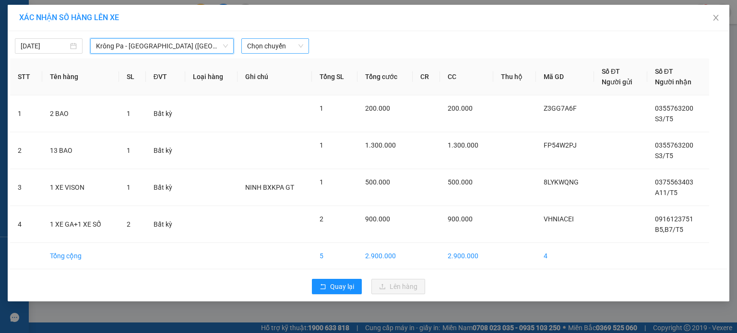
click at [300, 44] on span "Chọn chuyến" at bounding box center [275, 46] width 56 height 14
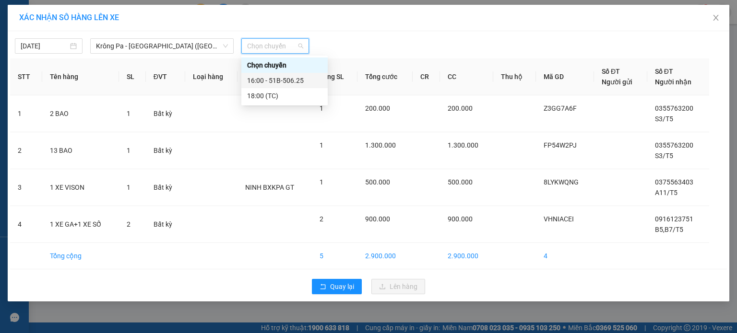
click at [291, 81] on div "16:00 - 51B-506.25" at bounding box center [284, 80] width 75 height 11
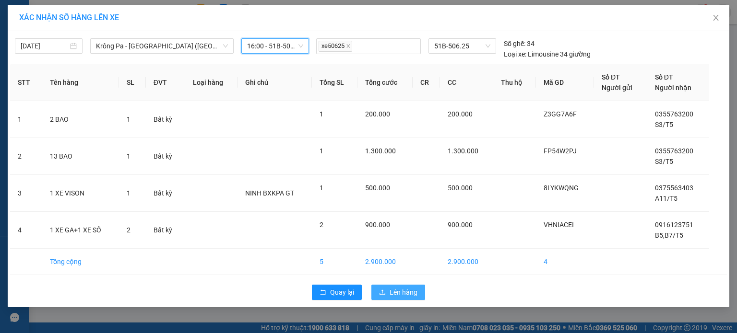
click at [404, 289] on span "Lên hàng" at bounding box center [403, 292] width 28 height 11
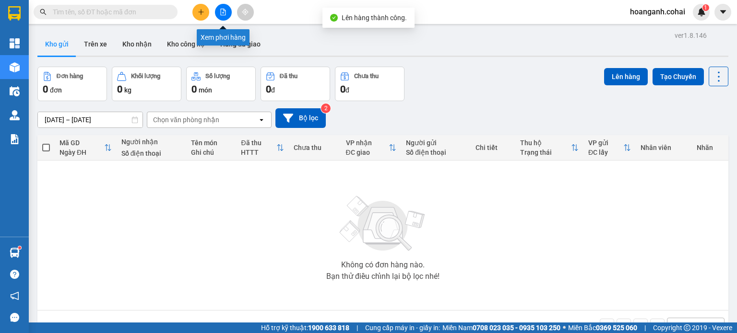
click at [225, 10] on icon "file-add" at bounding box center [223, 12] width 5 height 7
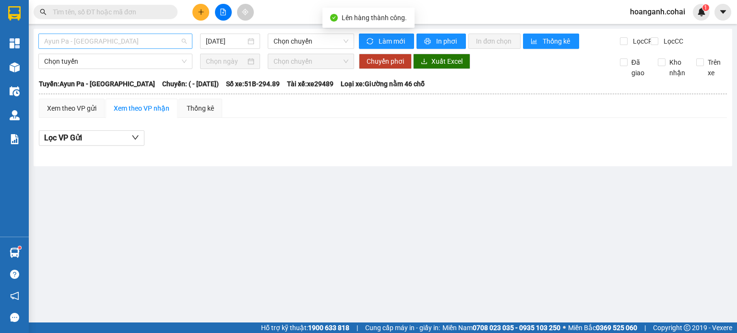
click at [159, 44] on span "Ayun Pa - [GEOGRAPHIC_DATA]" at bounding box center [115, 41] width 142 height 14
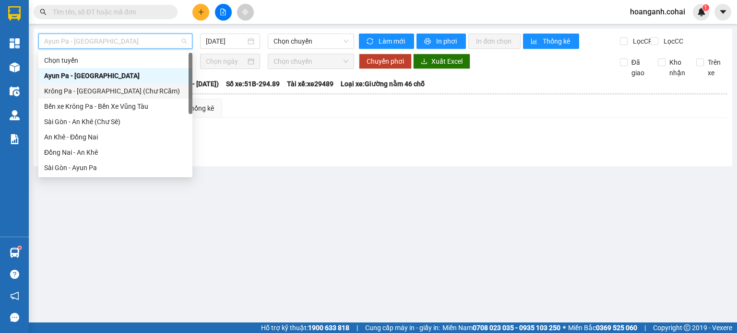
click at [145, 89] on div "Krông Pa - [GEOGRAPHIC_DATA] (Chư RCăm)" at bounding box center [115, 91] width 142 height 11
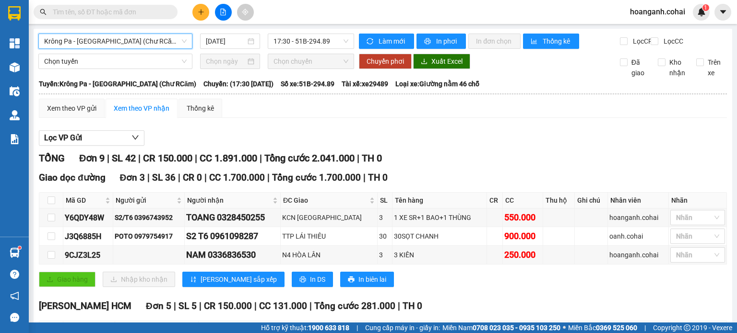
click at [176, 47] on span "Krông Pa - [GEOGRAPHIC_DATA] (Chư RCăm)" at bounding box center [115, 41] width 142 height 14
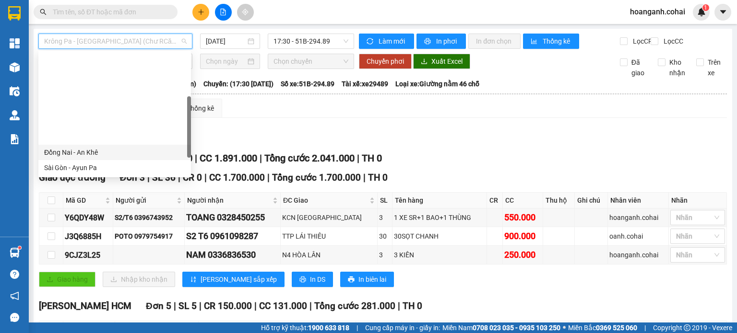
scroll to position [134, 0]
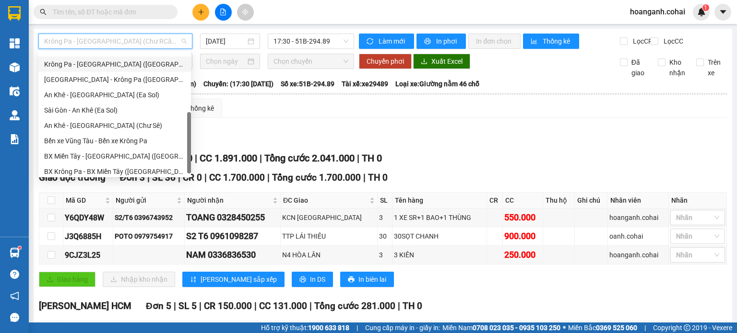
click at [123, 67] on div "Krông Pa - [GEOGRAPHIC_DATA] ([GEOGRAPHIC_DATA])" at bounding box center [114, 64] width 141 height 11
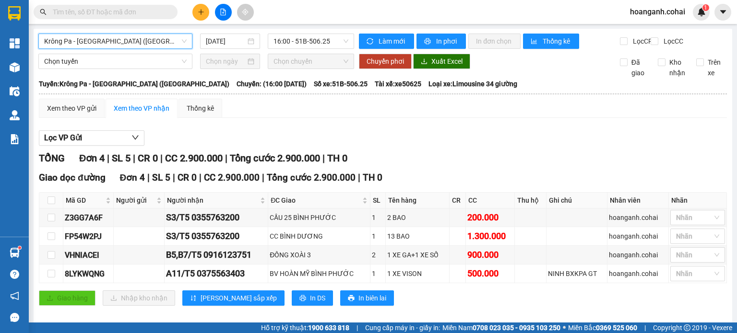
click at [152, 40] on span "Krông Pa - [GEOGRAPHIC_DATA] ([GEOGRAPHIC_DATA])" at bounding box center [115, 41] width 142 height 14
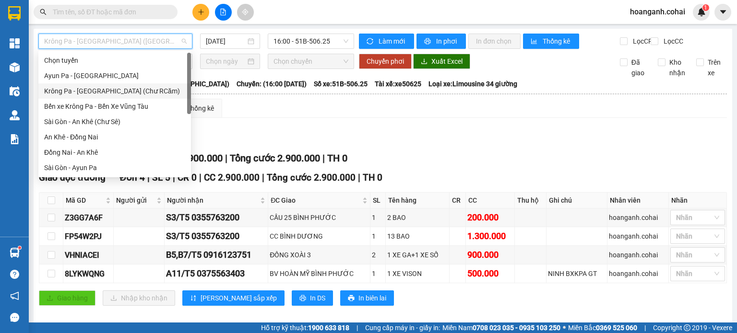
click at [143, 89] on div "Krông Pa - [GEOGRAPHIC_DATA] (Chư RCăm)" at bounding box center [114, 91] width 141 height 11
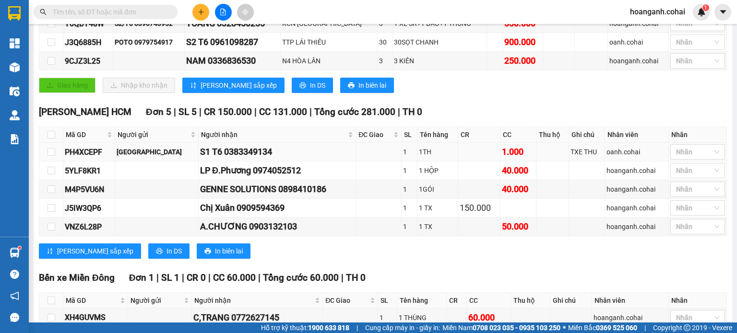
scroll to position [109, 0]
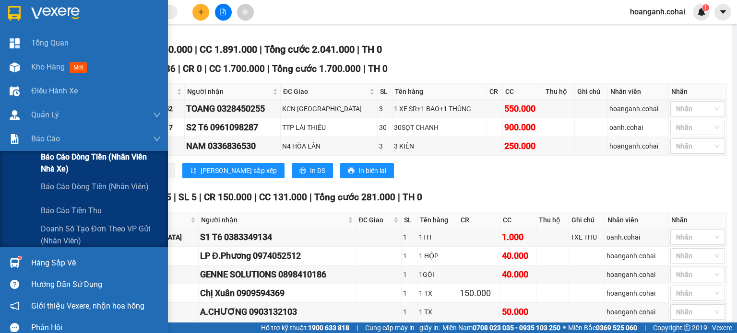
click at [55, 161] on span "Báo cáo dòng tiền (Nhân viên Nhà xe)" at bounding box center [101, 163] width 120 height 24
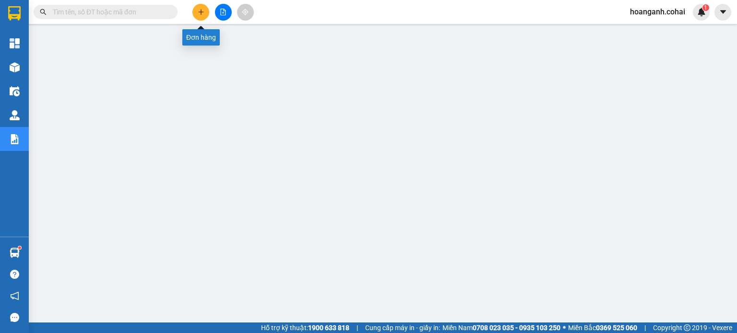
click at [209, 19] on div at bounding box center [223, 12] width 72 height 17
click at [204, 16] on button at bounding box center [200, 12] width 17 height 17
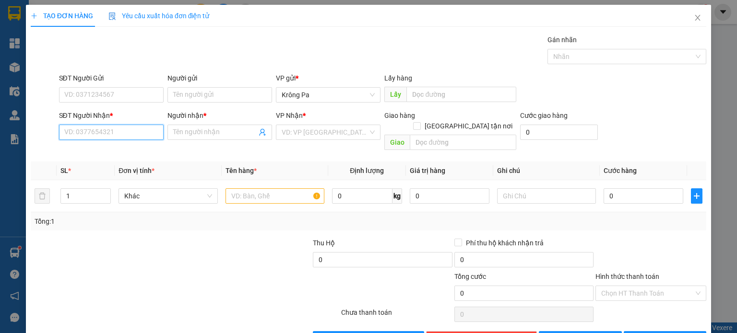
drag, startPoint x: 136, startPoint y: 124, endPoint x: 118, endPoint y: 128, distance: 17.7
click at [131, 122] on div "SĐT Người Nhận * VD: 0377654321" at bounding box center [111, 127] width 105 height 34
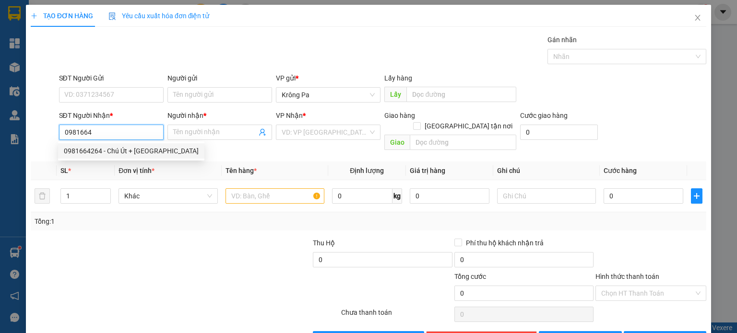
click at [119, 150] on div "0981664264 - Chú Út + Cô Hà" at bounding box center [131, 151] width 135 height 11
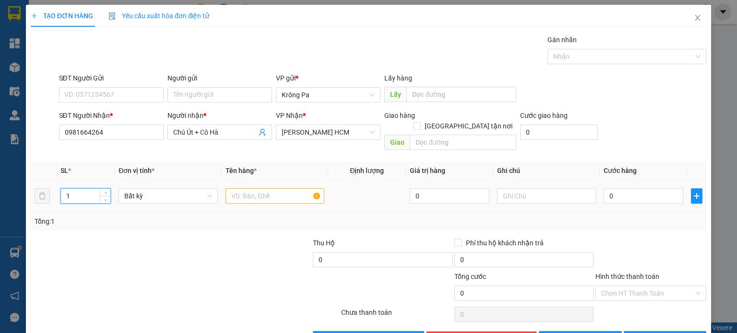
click at [95, 189] on input "1" at bounding box center [85, 196] width 49 height 14
drag, startPoint x: 269, startPoint y: 183, endPoint x: 264, endPoint y: 189, distance: 7.9
click at [269, 188] on input "text" at bounding box center [274, 195] width 99 height 15
drag, startPoint x: 616, startPoint y: 283, endPoint x: 617, endPoint y: 291, distance: 7.7
click at [617, 286] on input "Hình thức thanh toán" at bounding box center [647, 293] width 93 height 14
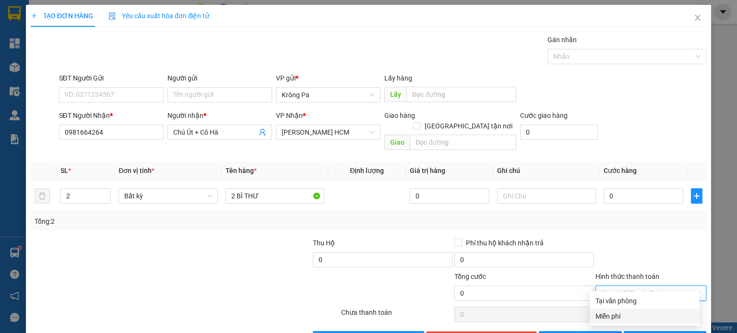
click at [605, 318] on div "Miễn phí" at bounding box center [644, 316] width 98 height 11
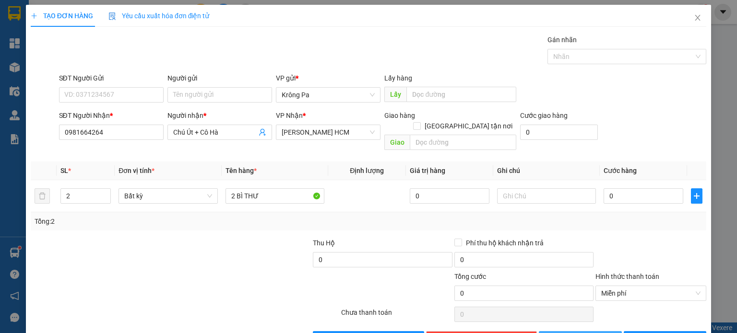
click at [595, 331] on button "[PERSON_NAME]" at bounding box center [580, 338] width 83 height 15
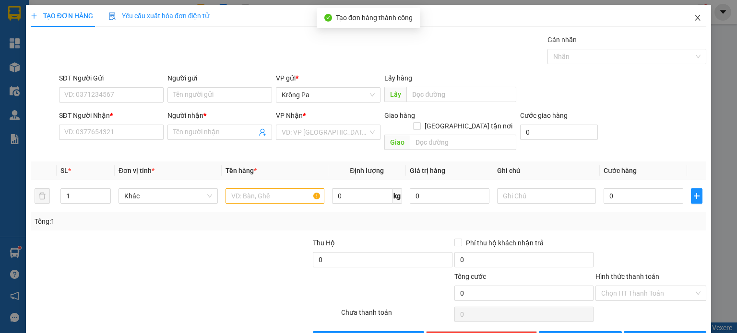
click at [695, 22] on span "Close" at bounding box center [697, 18] width 27 height 27
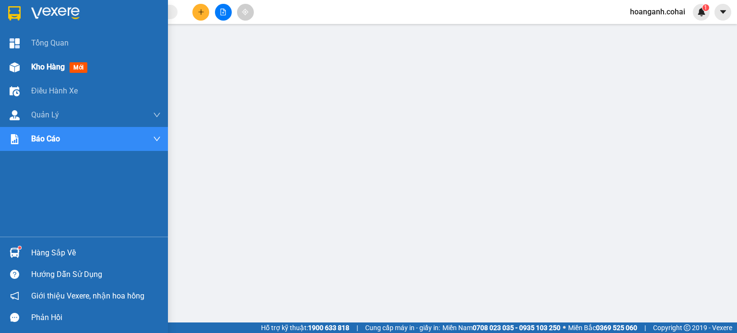
click at [40, 66] on span "Kho hàng" at bounding box center [48, 66] width 34 height 9
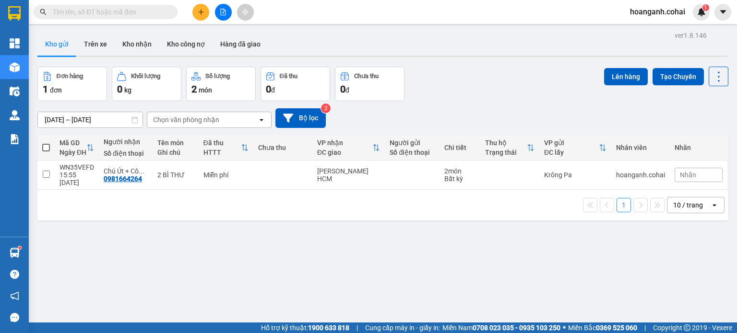
click at [47, 150] on span at bounding box center [46, 148] width 8 height 8
click at [46, 143] on input "checkbox" at bounding box center [46, 143] width 0 height 0
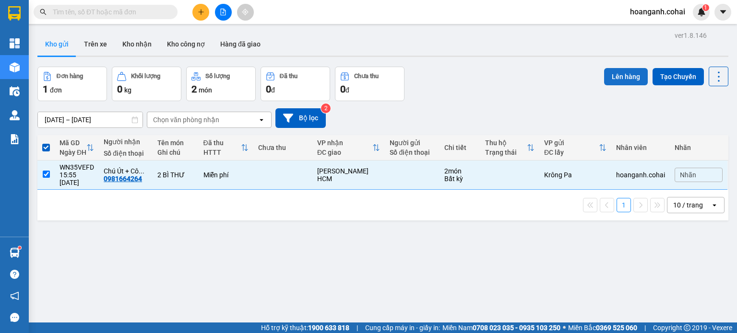
click at [624, 79] on button "Lên hàng" at bounding box center [626, 76] width 44 height 17
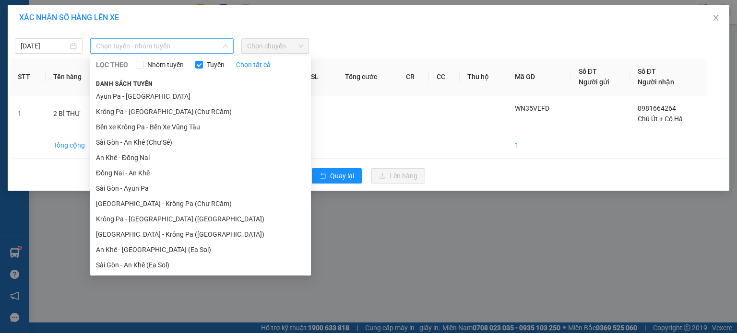
drag, startPoint x: 185, startPoint y: 47, endPoint x: 175, endPoint y: 68, distance: 24.0
click at [184, 47] on span "Chọn tuyến - nhóm tuyến" at bounding box center [162, 46] width 132 height 14
click at [152, 117] on li "Krông Pa - [GEOGRAPHIC_DATA] (Chư RCăm)" at bounding box center [200, 111] width 221 height 15
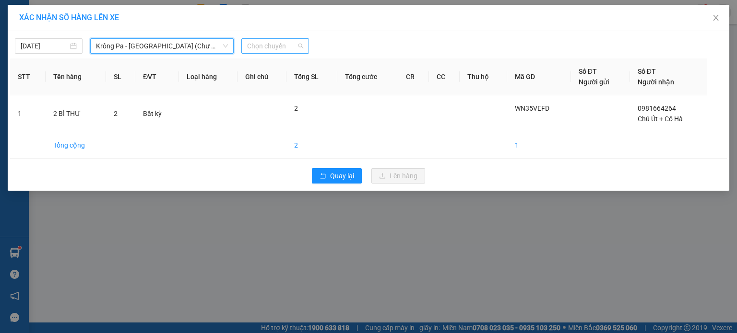
click at [304, 48] on div "Chọn chuyến" at bounding box center [275, 45] width 68 height 15
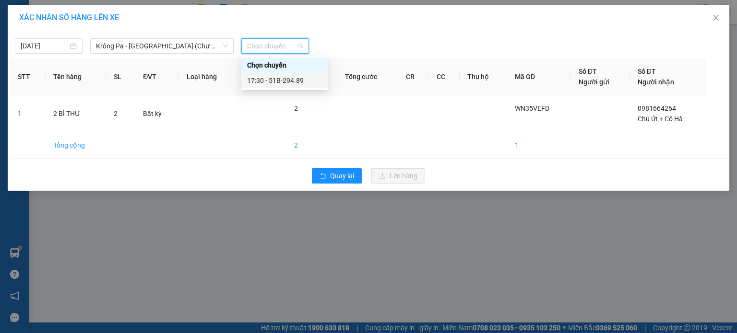
click at [301, 84] on div "17:30 - 51B-294.89" at bounding box center [284, 80] width 75 height 11
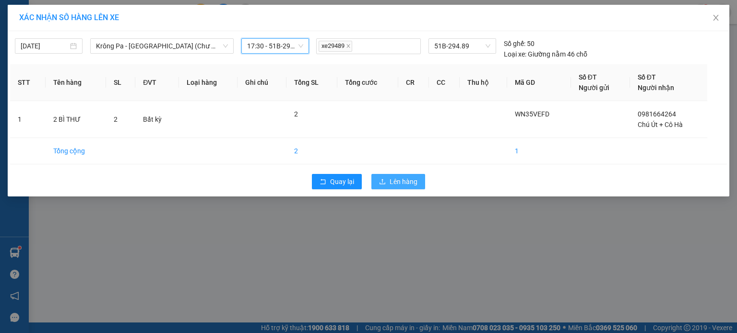
click at [391, 178] on span "Lên hàng" at bounding box center [403, 181] width 28 height 11
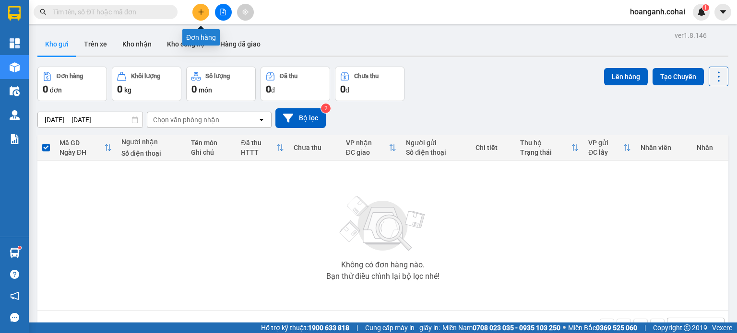
click at [199, 13] on icon "plus" at bounding box center [201, 12] width 7 height 7
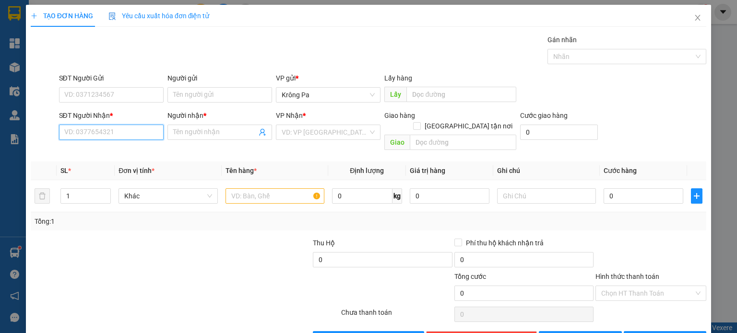
click at [147, 130] on input "SĐT Người Nhận *" at bounding box center [111, 132] width 105 height 15
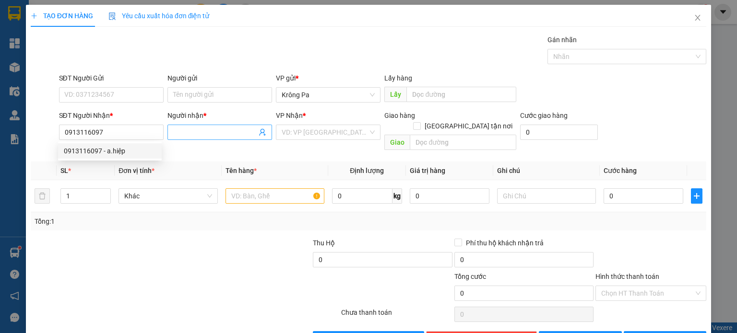
click at [227, 136] on input "Người nhận *" at bounding box center [214, 132] width 83 height 11
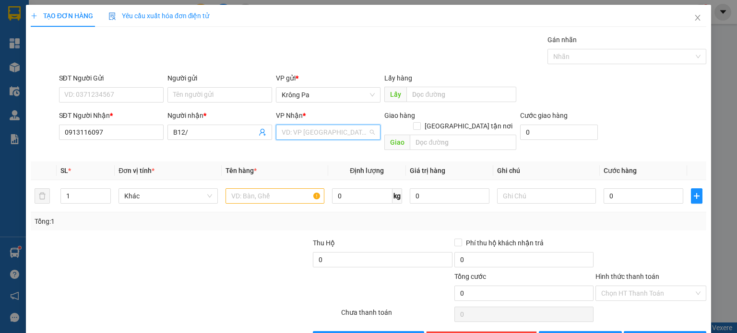
click at [359, 135] on input "search" at bounding box center [325, 132] width 86 height 14
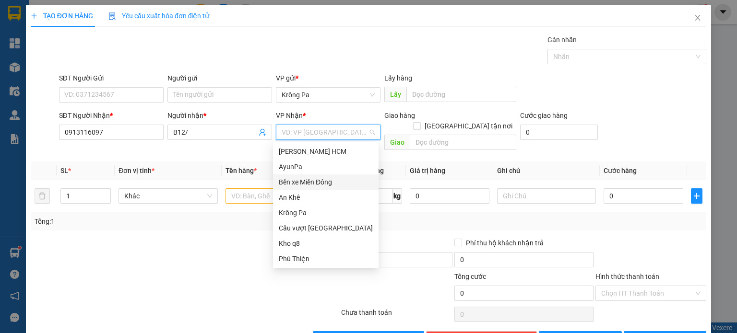
click at [342, 181] on div "Bến xe Miền Đông" at bounding box center [326, 182] width 94 height 11
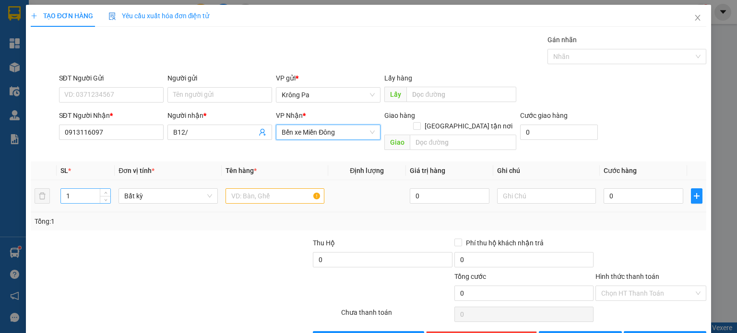
click at [79, 189] on input "1" at bounding box center [85, 196] width 49 height 14
click at [247, 188] on input "text" at bounding box center [274, 195] width 99 height 15
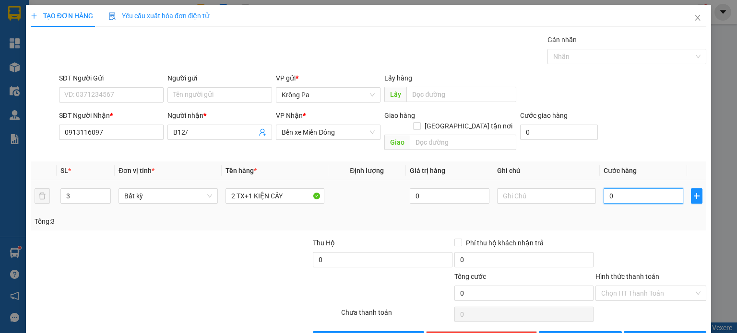
click at [661, 189] on input "0" at bounding box center [643, 195] width 80 height 15
click at [541, 191] on input "text" at bounding box center [546, 195] width 99 height 15
click at [583, 333] on span "[PERSON_NAME]" at bounding box center [585, 339] width 51 height 11
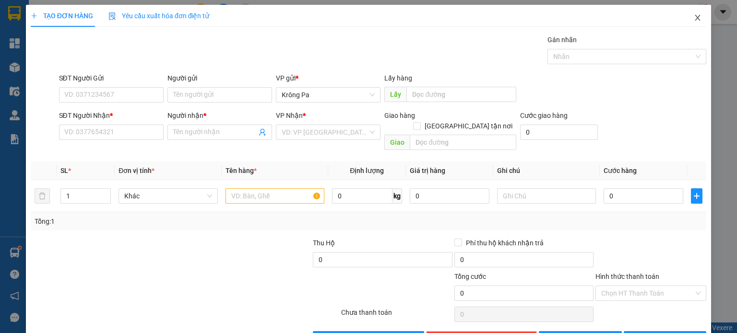
click at [693, 15] on icon "close" at bounding box center [697, 18] width 8 height 8
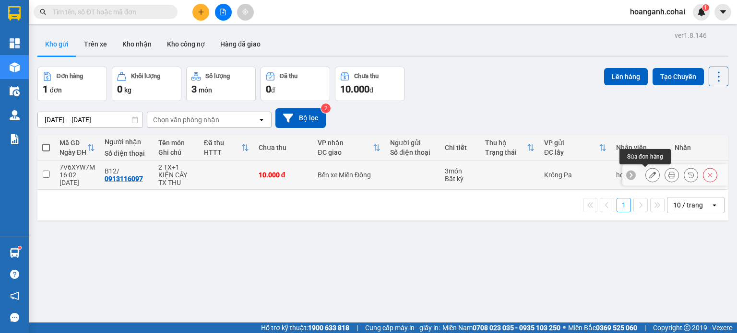
click at [649, 172] on icon at bounding box center [652, 175] width 7 height 7
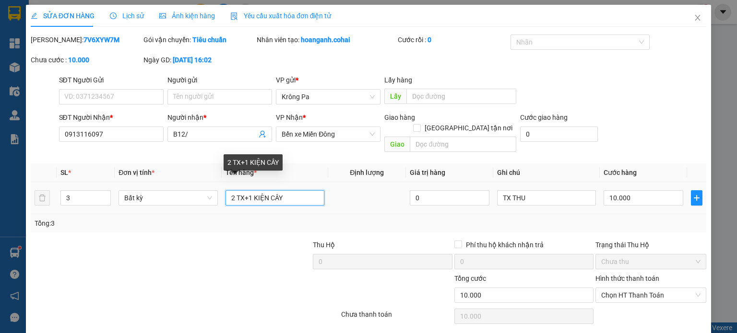
click at [288, 190] on input "2 TX+1 KIỆN CÂY" at bounding box center [274, 197] width 99 height 15
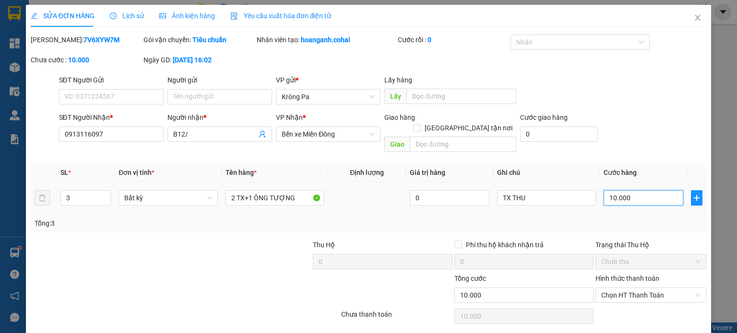
click at [641, 194] on input "10.000" at bounding box center [643, 197] width 80 height 15
click at [651, 294] on div "Hình thức thanh toán Chọn HT Thanh Toán" at bounding box center [650, 290] width 111 height 34
click at [643, 288] on span "Chọn HT Thanh Toán" at bounding box center [650, 295] width 99 height 14
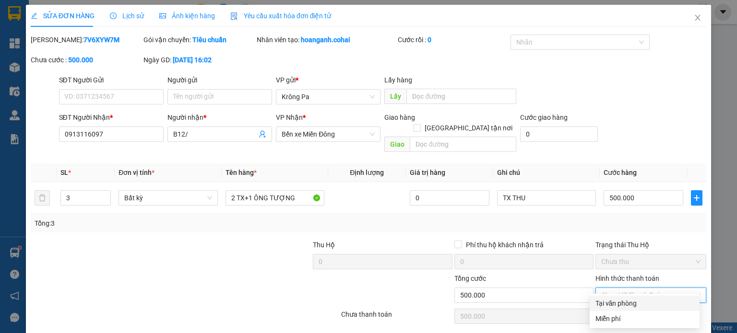
click at [634, 305] on div "Tại văn phòng" at bounding box center [644, 303] width 98 height 11
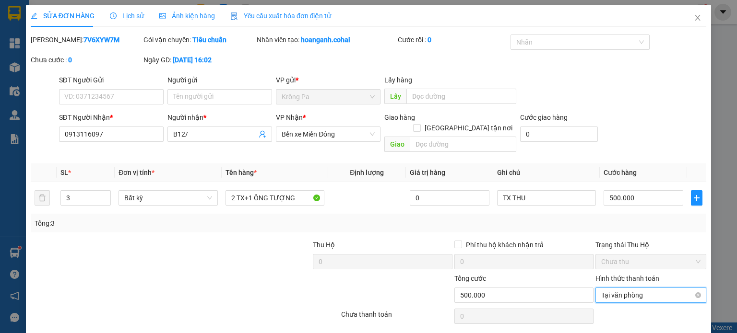
scroll to position [23, 0]
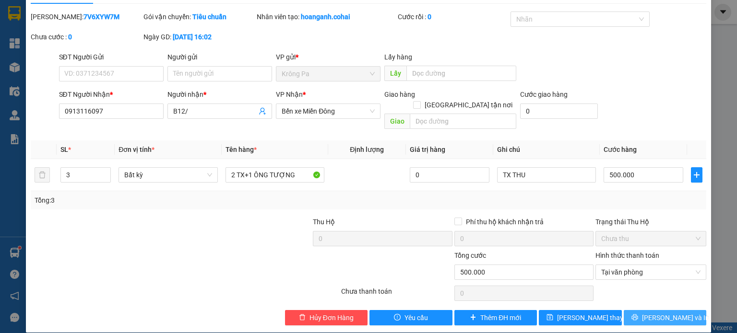
click at [662, 313] on span "[PERSON_NAME] và In" at bounding box center [675, 318] width 67 height 11
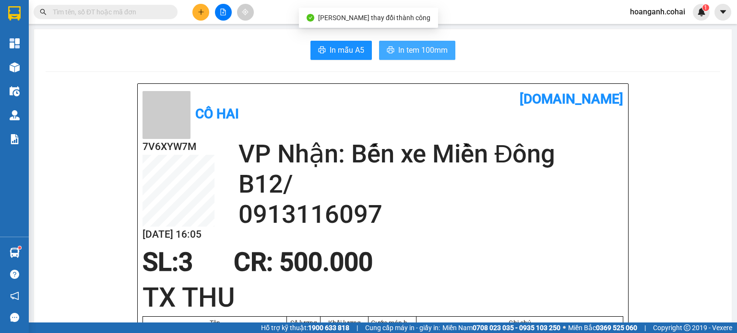
click at [421, 48] on span "In tem 100mm" at bounding box center [422, 50] width 49 height 12
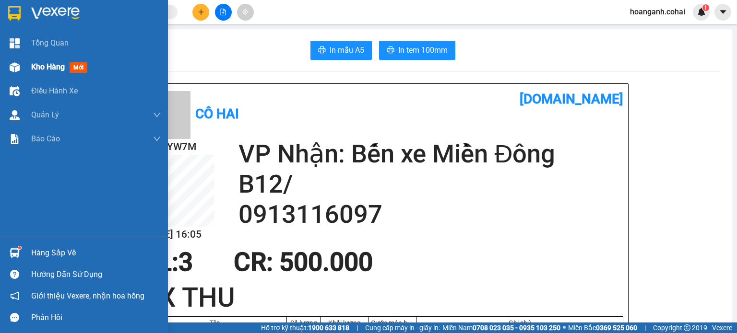
click at [43, 65] on span "Kho hàng" at bounding box center [48, 66] width 34 height 9
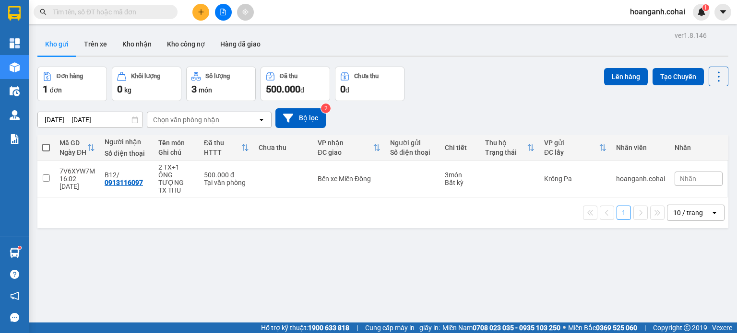
click at [46, 146] on span at bounding box center [46, 148] width 8 height 8
click at [46, 143] on input "checkbox" at bounding box center [46, 143] width 0 height 0
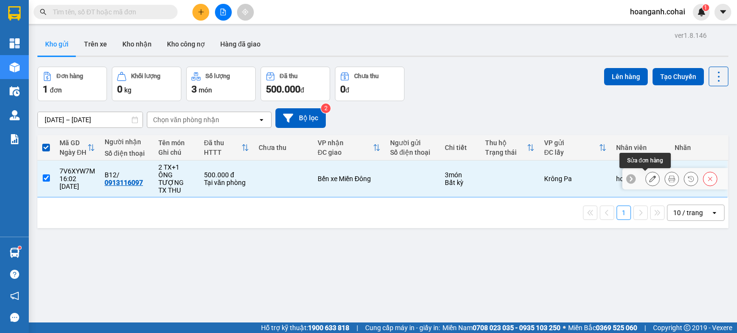
click at [649, 180] on icon at bounding box center [652, 179] width 7 height 7
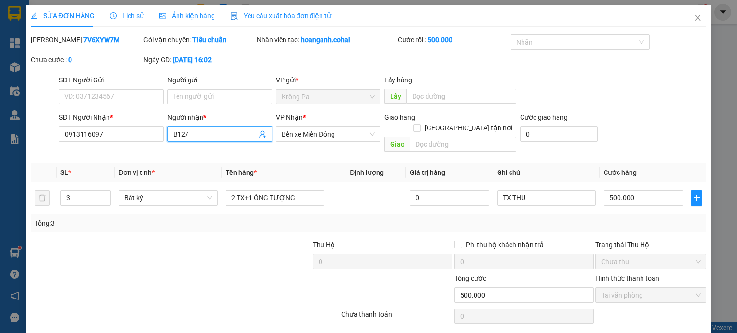
click at [210, 133] on input "B12/" at bounding box center [214, 134] width 83 height 11
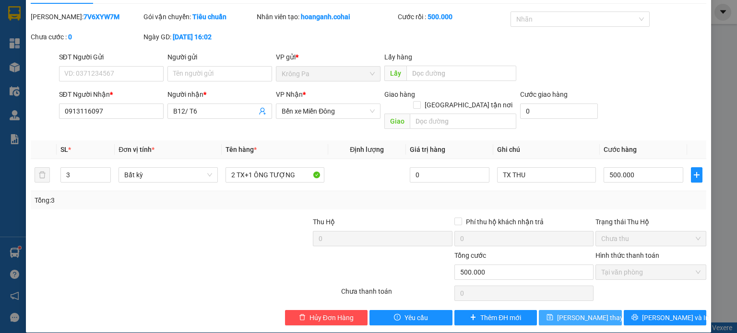
click at [574, 313] on span "[PERSON_NAME] thay đổi" at bounding box center [595, 318] width 77 height 11
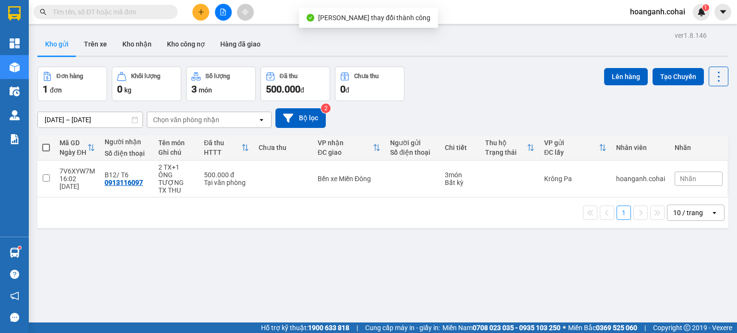
click at [44, 144] on span at bounding box center [46, 148] width 8 height 8
click at [46, 143] on input "checkbox" at bounding box center [46, 143] width 0 height 0
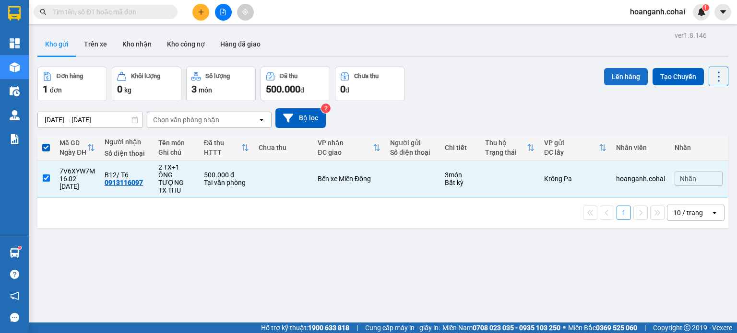
click at [610, 80] on button "Lên hàng" at bounding box center [626, 76] width 44 height 17
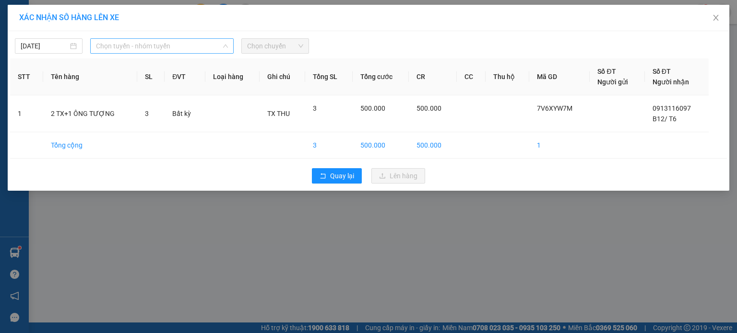
click at [222, 49] on span "Chọn tuyến - nhóm tuyến" at bounding box center [162, 46] width 132 height 14
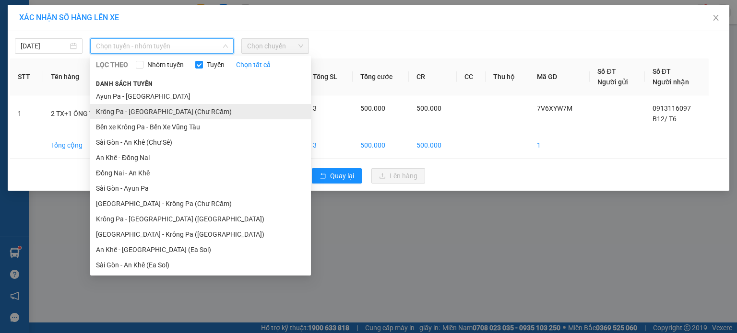
click at [195, 111] on li "Krông Pa - [GEOGRAPHIC_DATA] (Chư RCăm)" at bounding box center [200, 111] width 221 height 15
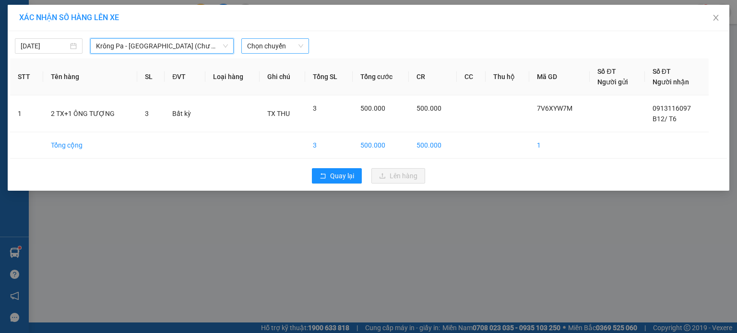
click at [301, 46] on span "Chọn chuyến" at bounding box center [275, 46] width 56 height 14
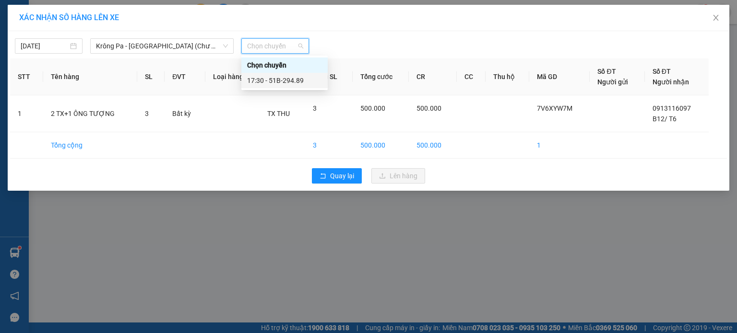
click at [290, 83] on div "17:30 - 51B-294.89" at bounding box center [284, 80] width 75 height 11
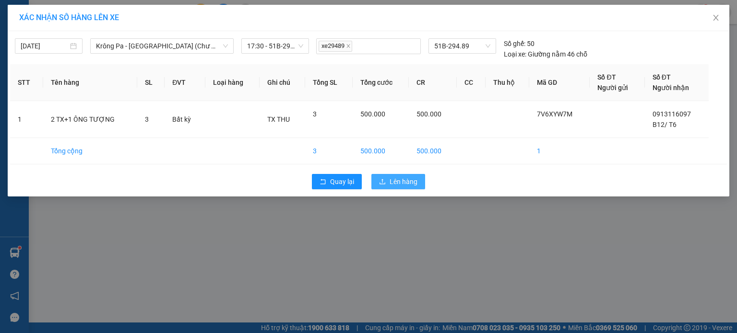
click at [411, 183] on span "Lên hàng" at bounding box center [403, 181] width 28 height 11
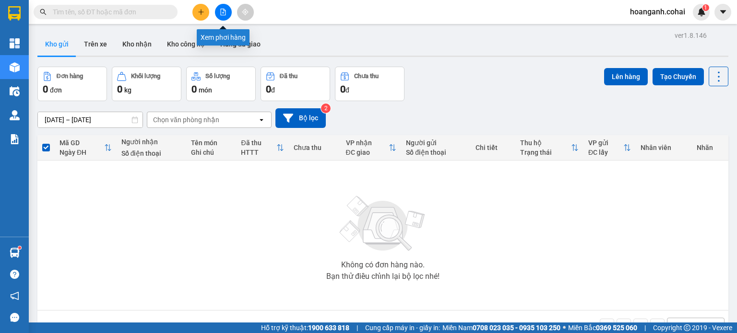
click at [222, 14] on icon "file-add" at bounding box center [223, 12] width 7 height 7
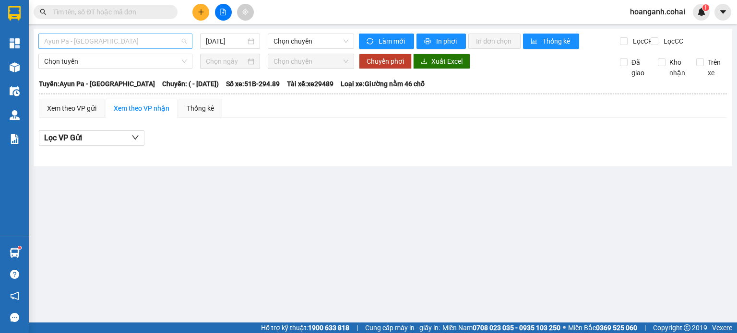
click at [127, 41] on span "Ayun Pa - [GEOGRAPHIC_DATA]" at bounding box center [115, 41] width 142 height 14
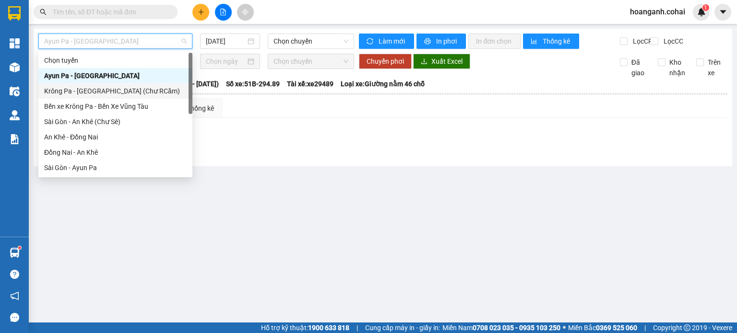
click at [117, 93] on div "Krông Pa - [GEOGRAPHIC_DATA] (Chư RCăm)" at bounding box center [115, 91] width 142 height 11
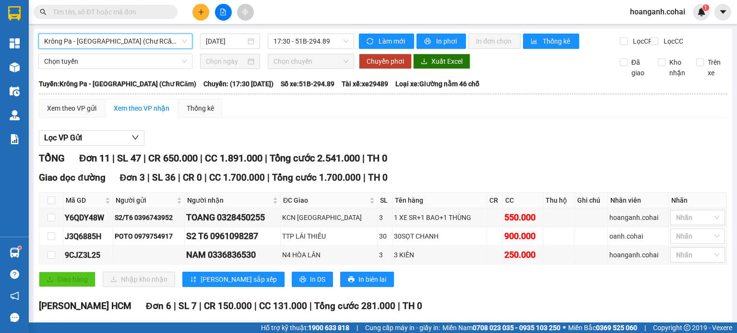
click at [173, 45] on span "Krông Pa - [GEOGRAPHIC_DATA] (Chư RCăm)" at bounding box center [115, 41] width 142 height 14
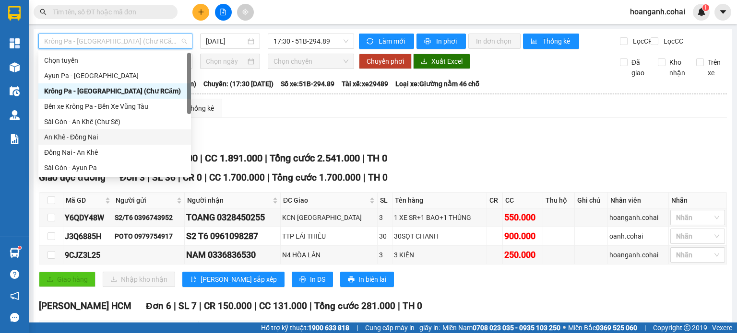
scroll to position [96, 0]
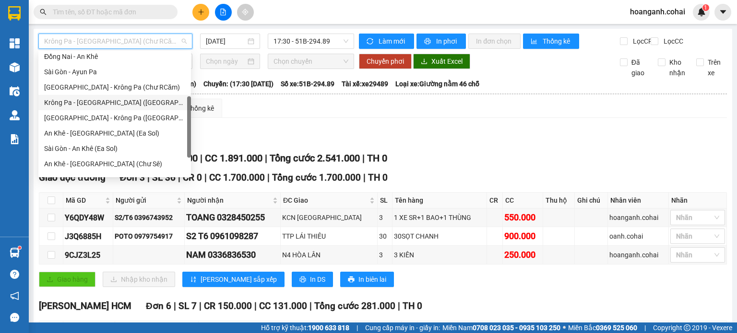
click at [131, 102] on div "Krông Pa - [GEOGRAPHIC_DATA] ([GEOGRAPHIC_DATA])" at bounding box center [114, 102] width 141 height 11
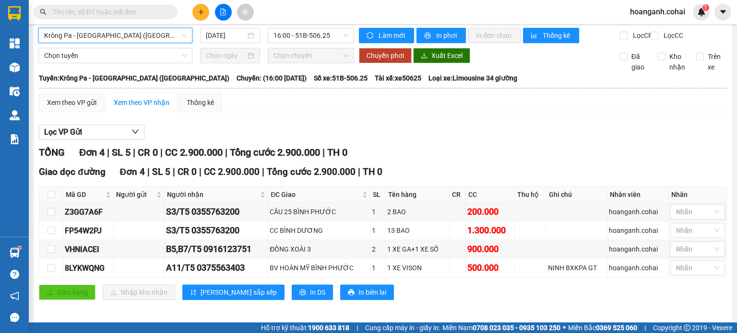
scroll to position [16, 0]
